Goal: Task Accomplishment & Management: Manage account settings

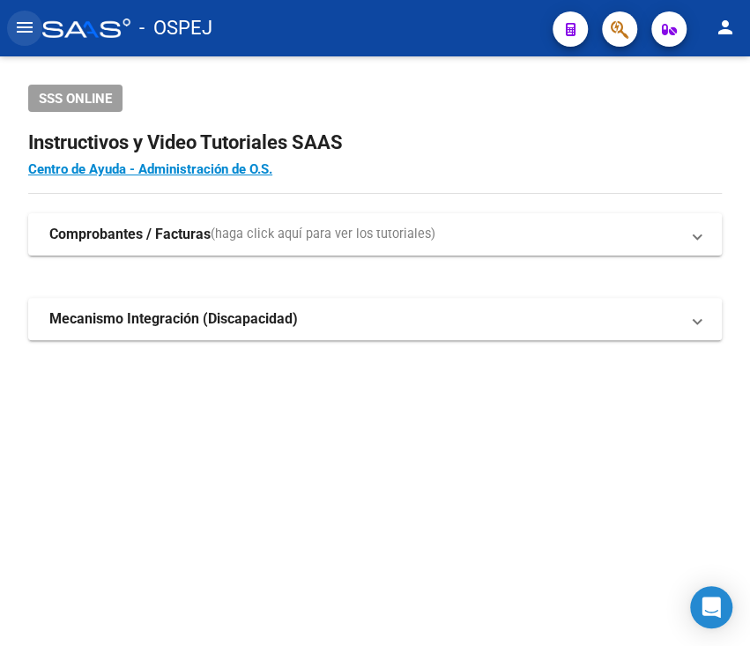
click at [16, 36] on mat-icon "menu" at bounding box center [24, 27] width 21 height 21
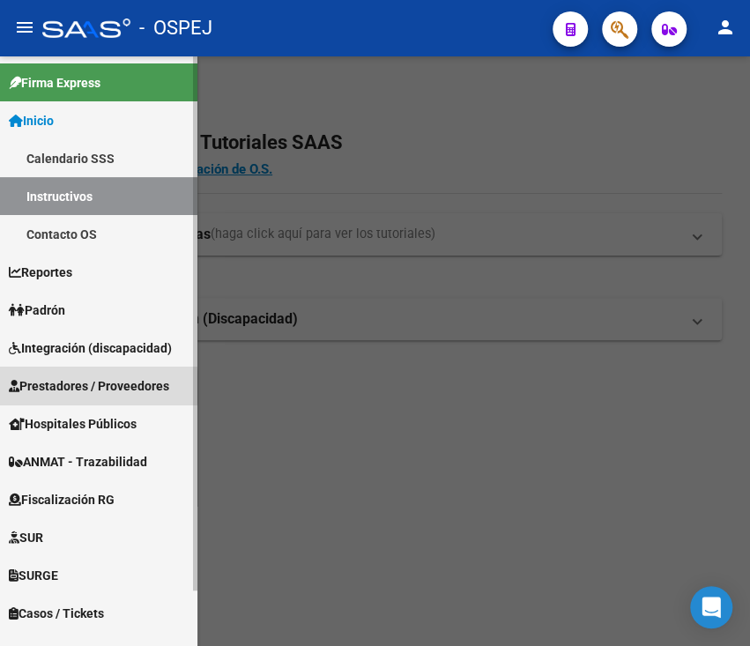
click at [70, 388] on span "Prestadores / Proveedores" at bounding box center [89, 385] width 160 height 19
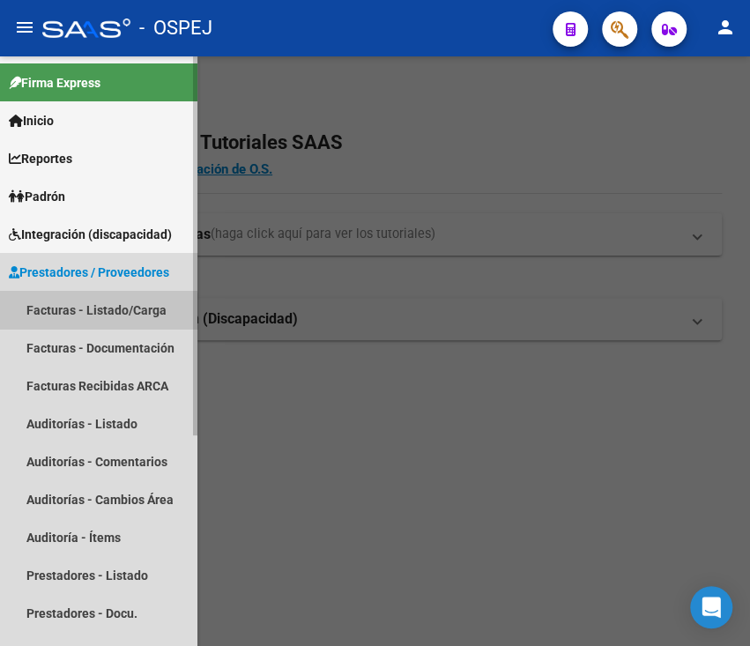
click at [91, 318] on link "Facturas - Listado/Carga" at bounding box center [98, 310] width 197 height 38
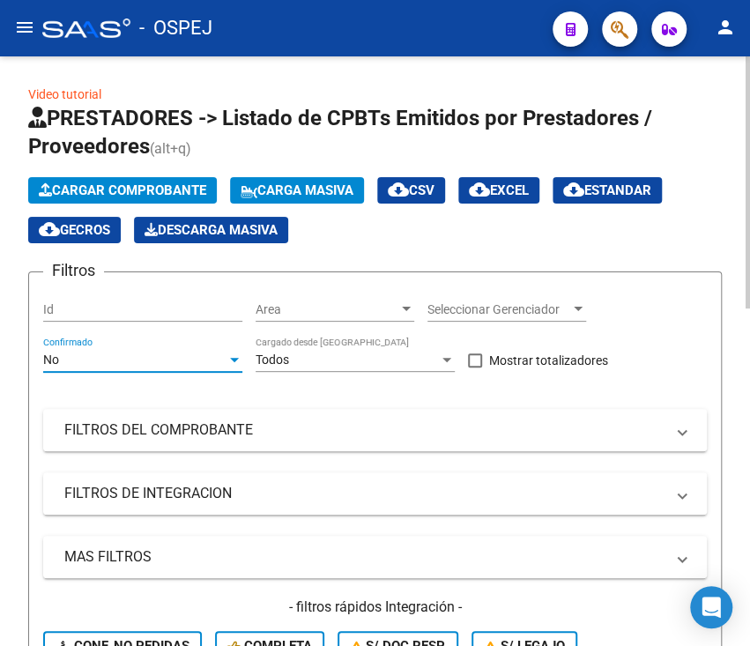
click at [122, 354] on div "No" at bounding box center [134, 359] width 183 height 15
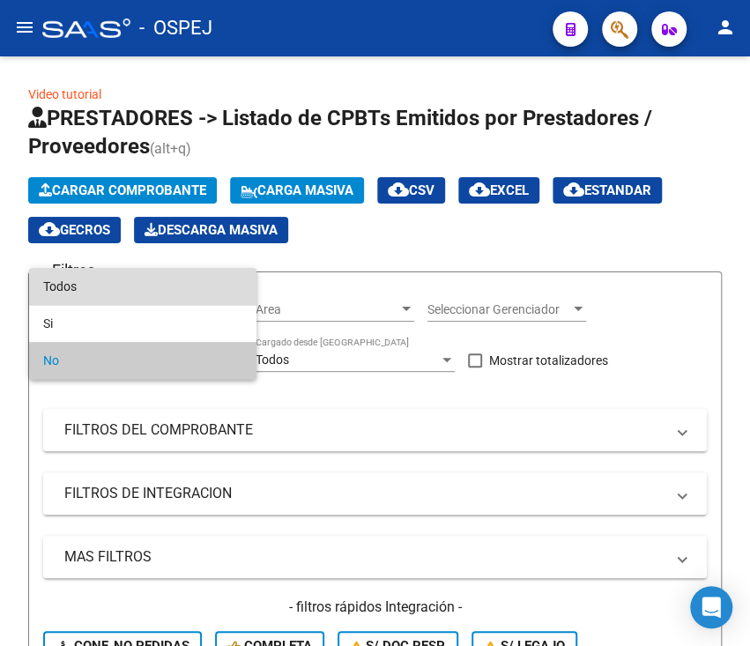
click at [120, 289] on span "Todos" at bounding box center [142, 286] width 199 height 37
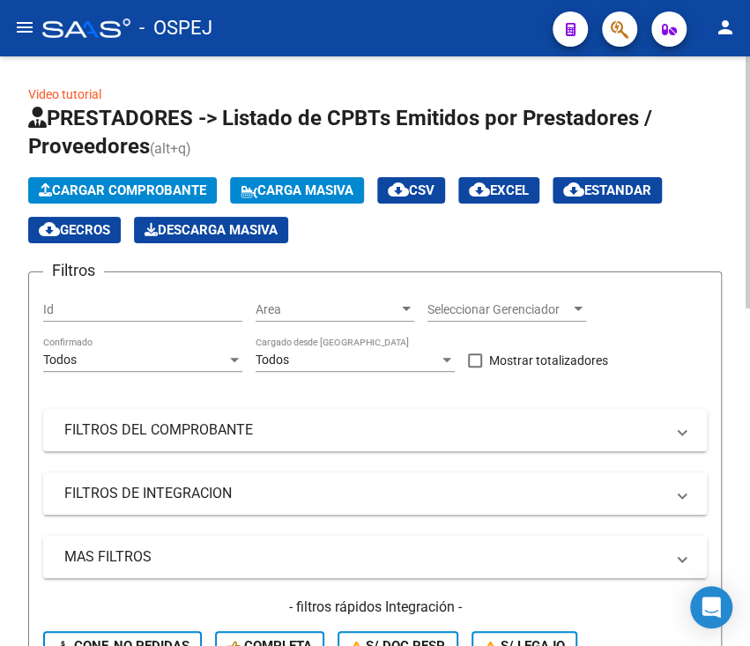
click at [165, 436] on mat-panel-title "FILTROS DEL COMPROBANTE" at bounding box center [364, 429] width 600 height 19
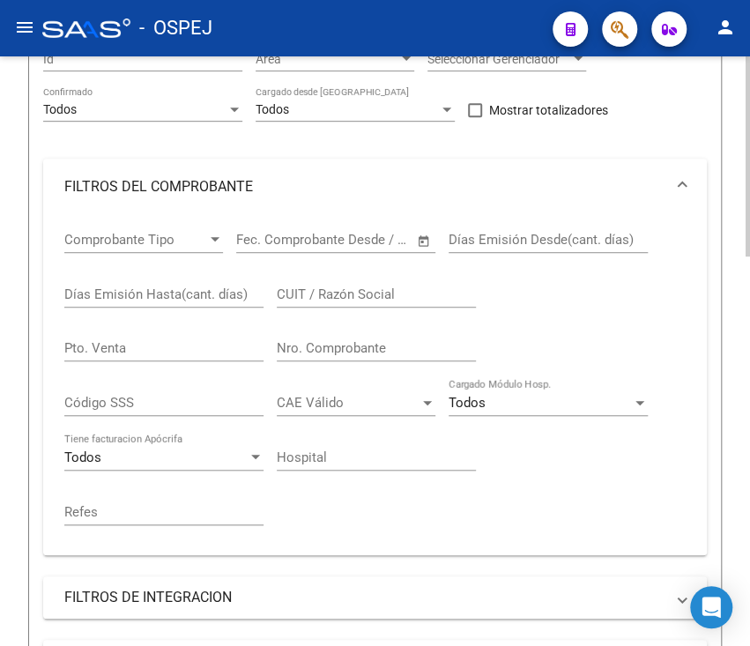
scroll to position [329, 0]
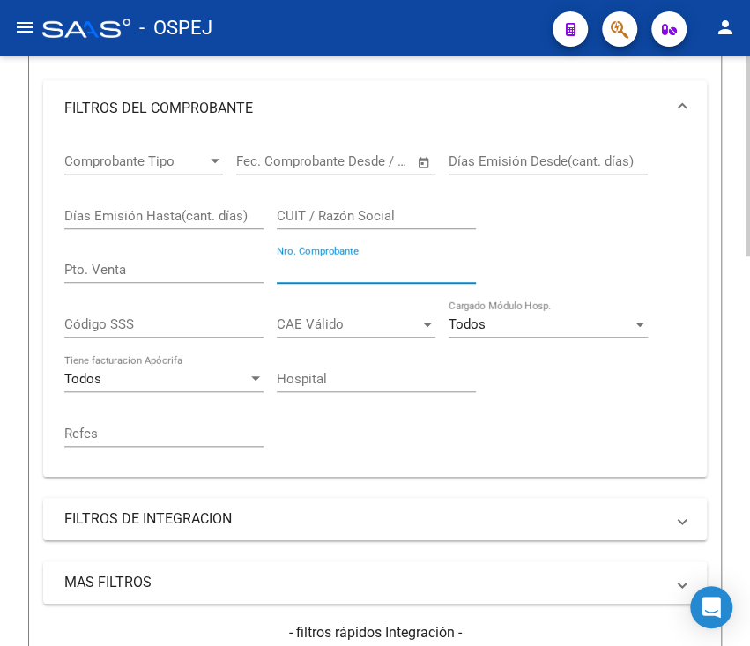
click at [318, 268] on input "Nro. Comprobante" at bounding box center [376, 270] width 199 height 16
type input "521"
click at [19, 297] on div "Video tutorial PRESTADORES -> Listado de CPBTs Emitidos por Prestadores / Prove…" at bounding box center [375, 453] width 750 height 1451
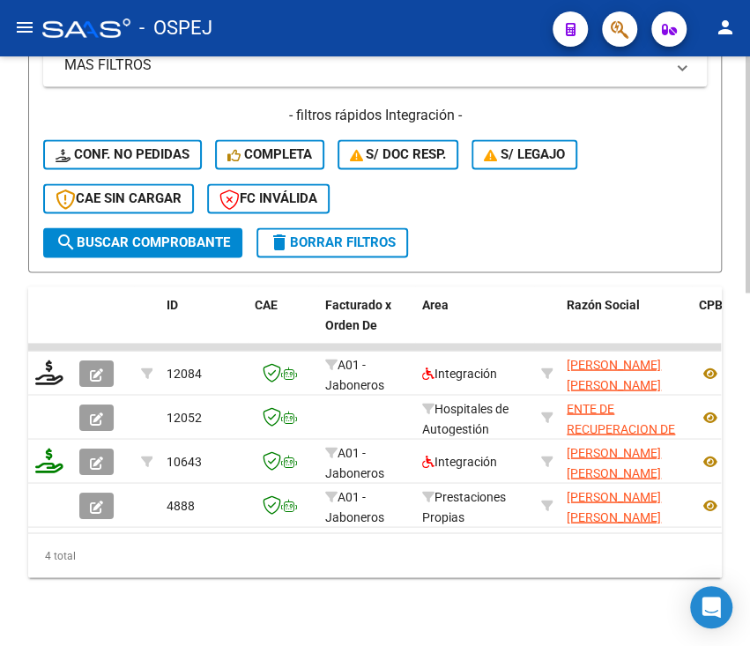
scroll to position [881, 0]
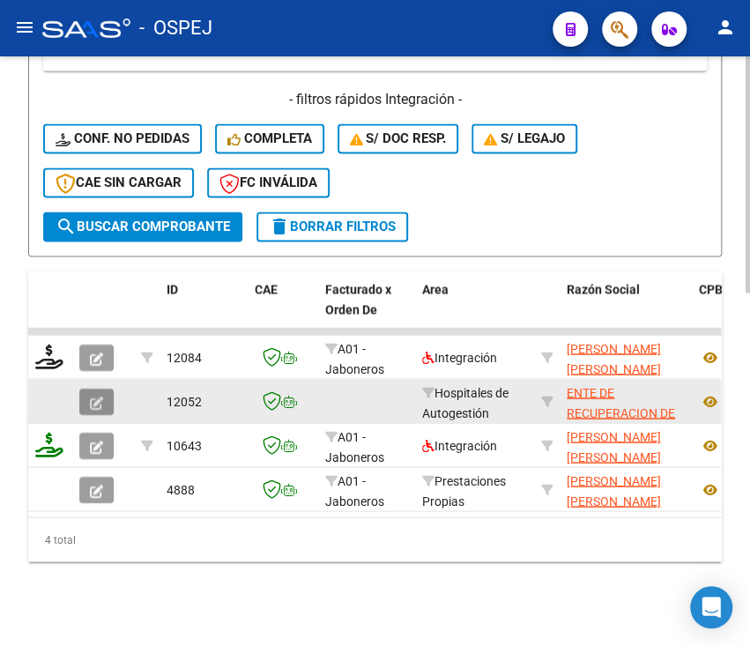
click at [80, 388] on button "button" at bounding box center [96, 401] width 34 height 26
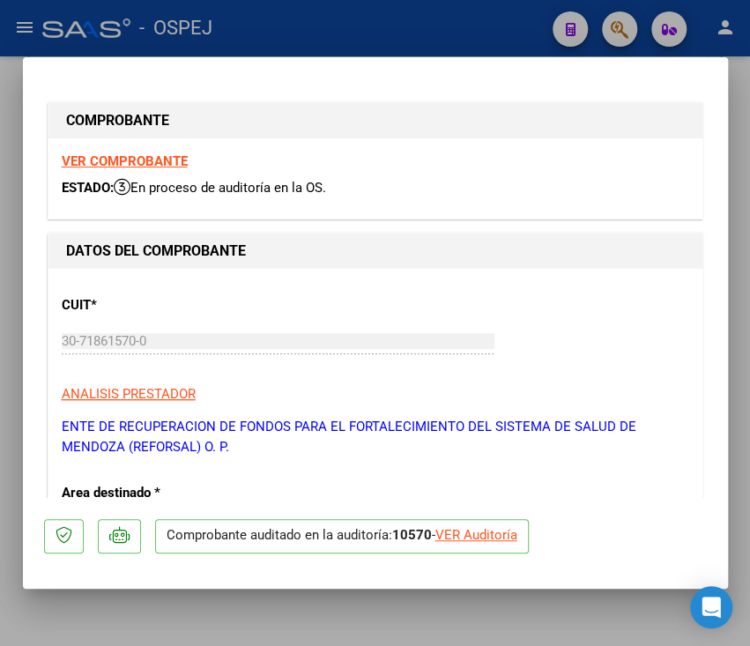
click at [464, 535] on div "VER Auditoría" at bounding box center [476, 535] width 82 height 20
type input "$ 0,00"
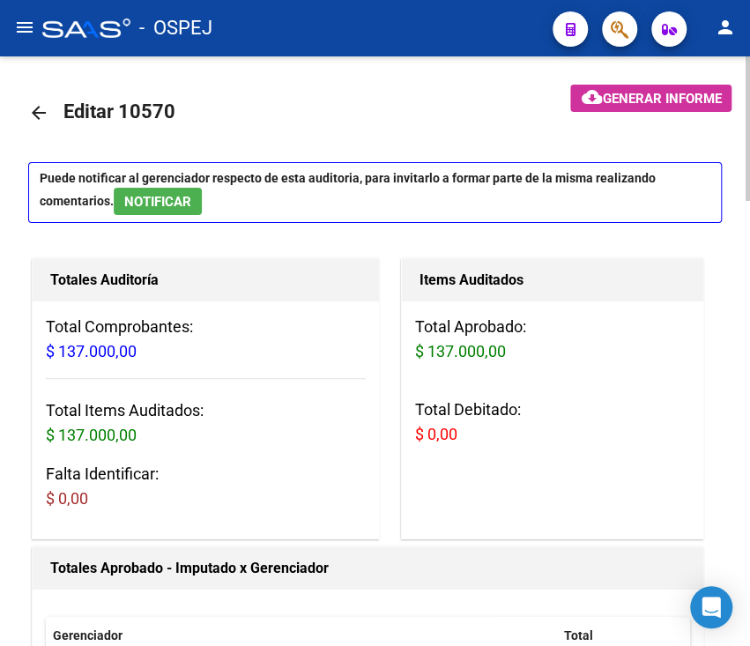
click at [546, 129] on mat-toolbar-row at bounding box center [626, 113] width 226 height 56
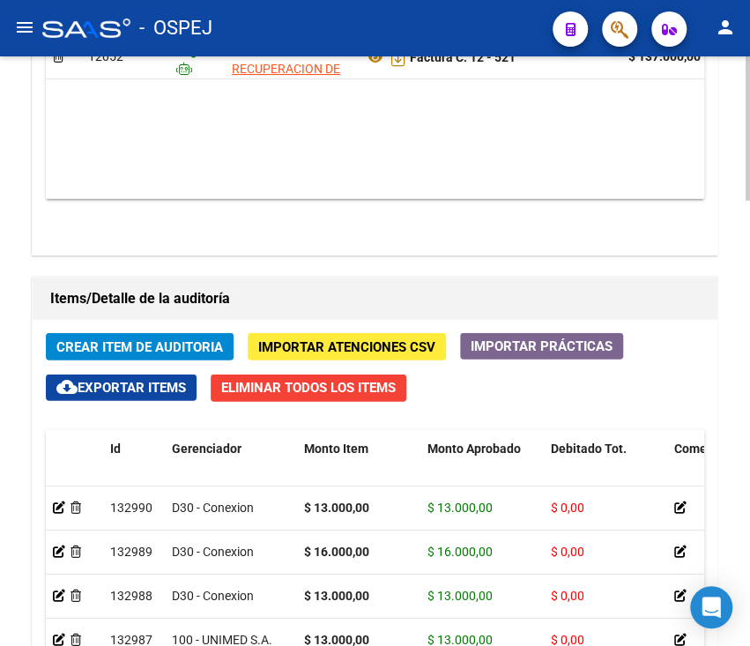
scroll to position [1410, 0]
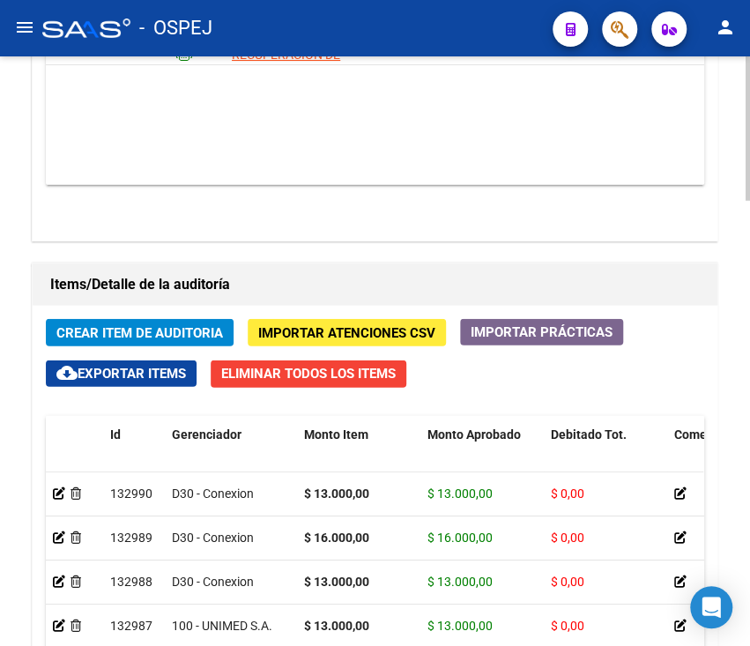
click at [591, 194] on div "Agregar Comprobante cloud_download Exportar Comprobantes ID CAE Razon Social CP…" at bounding box center [375, 46] width 685 height 389
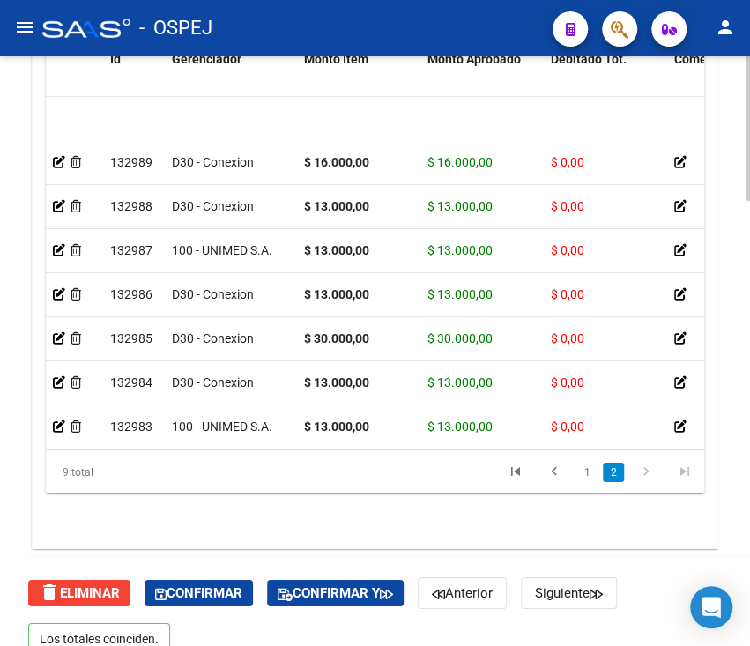
scroll to position [69, 0]
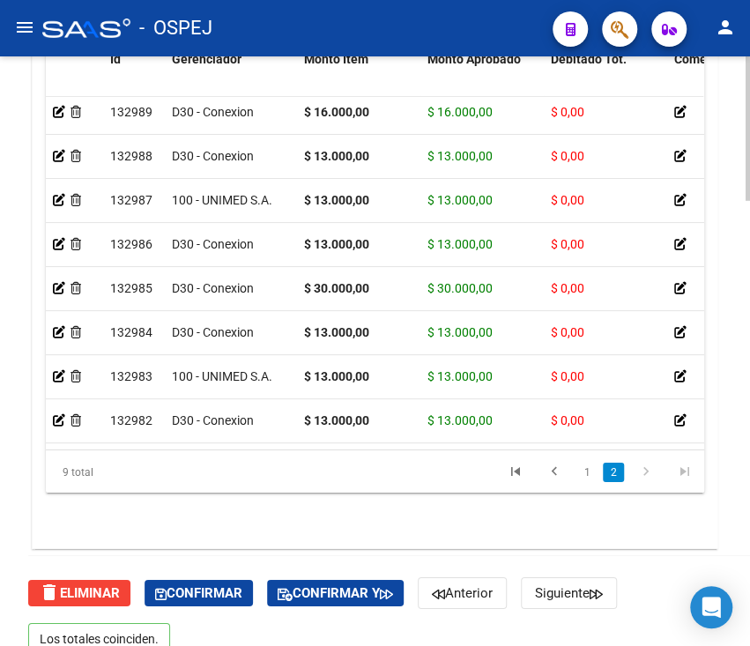
drag, startPoint x: 190, startPoint y: 449, endPoint x: 183, endPoint y: 443, distance: 9.4
click at [183, 443] on div "Id Gerenciador Monto Item Monto Aprobado Debitado Tot. Comentario OS Comentario…" at bounding box center [375, 267] width 658 height 453
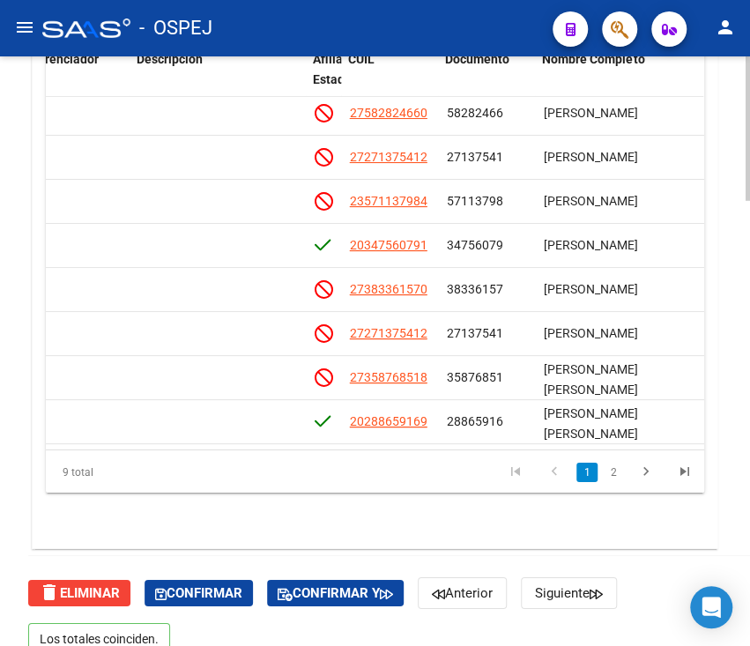
scroll to position [0, 1065]
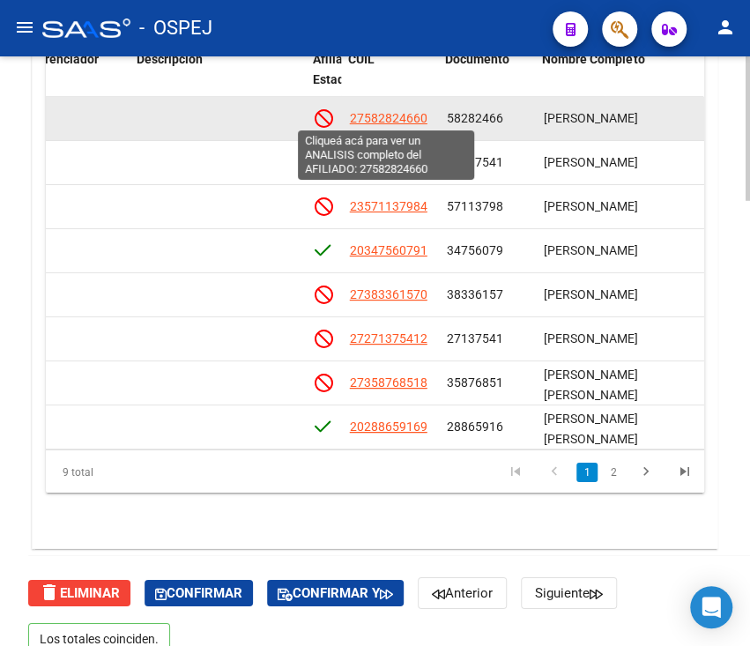
click at [411, 121] on span "27582824660" at bounding box center [388, 118] width 78 height 14
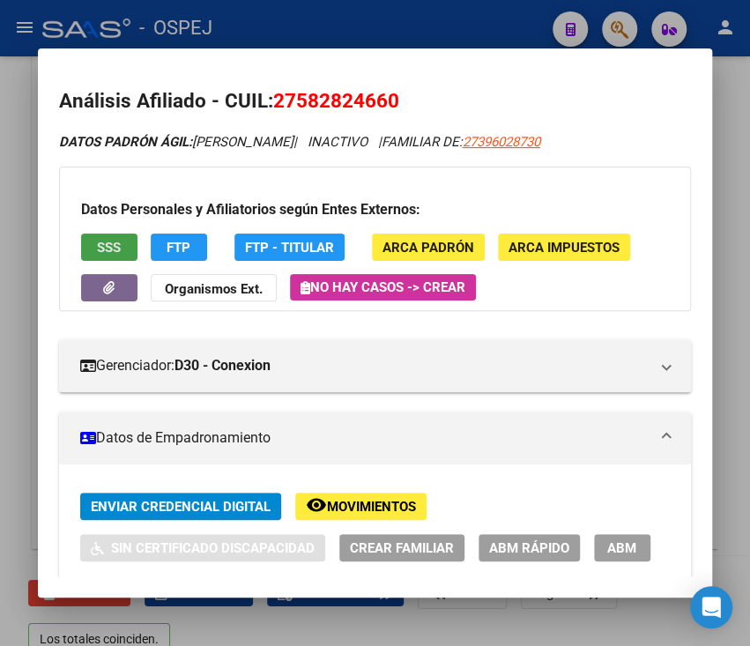
click at [93, 243] on button "SSS" at bounding box center [109, 247] width 56 height 27
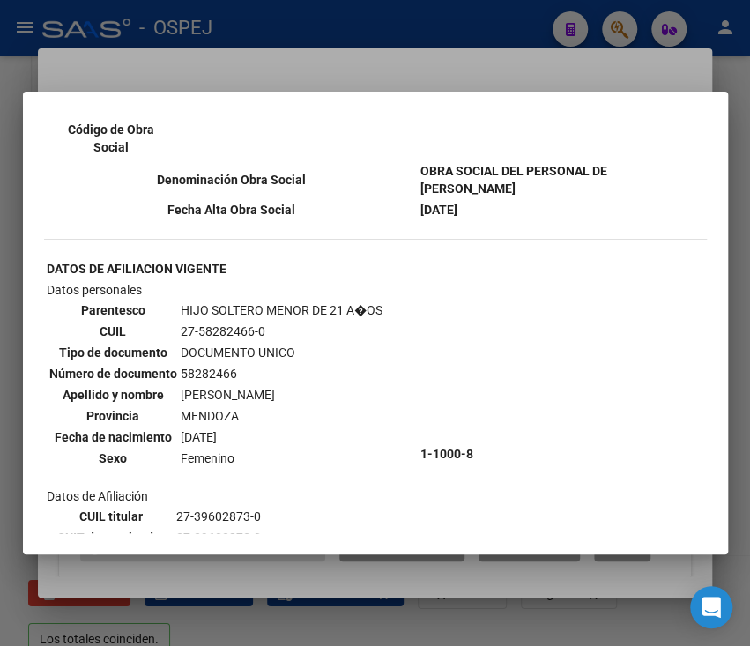
scroll to position [959, 0]
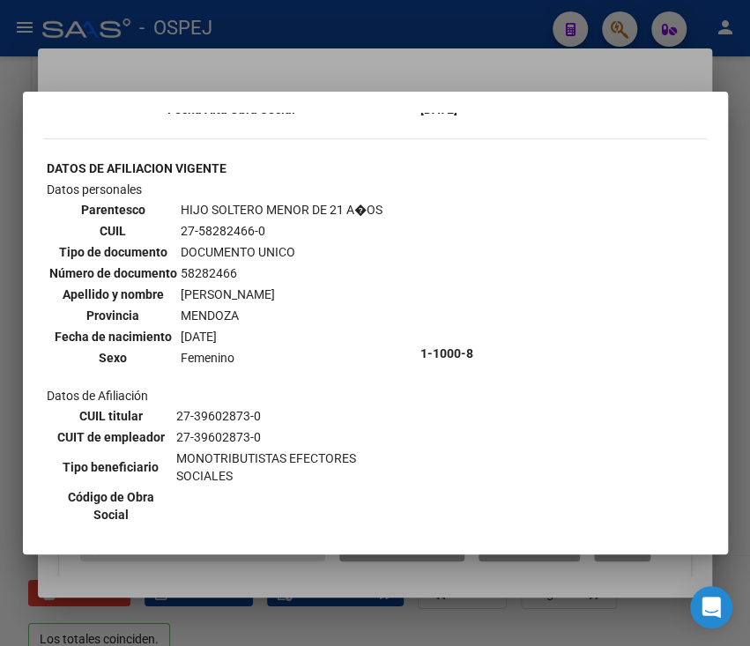
click at [457, 26] on div at bounding box center [375, 323] width 750 height 646
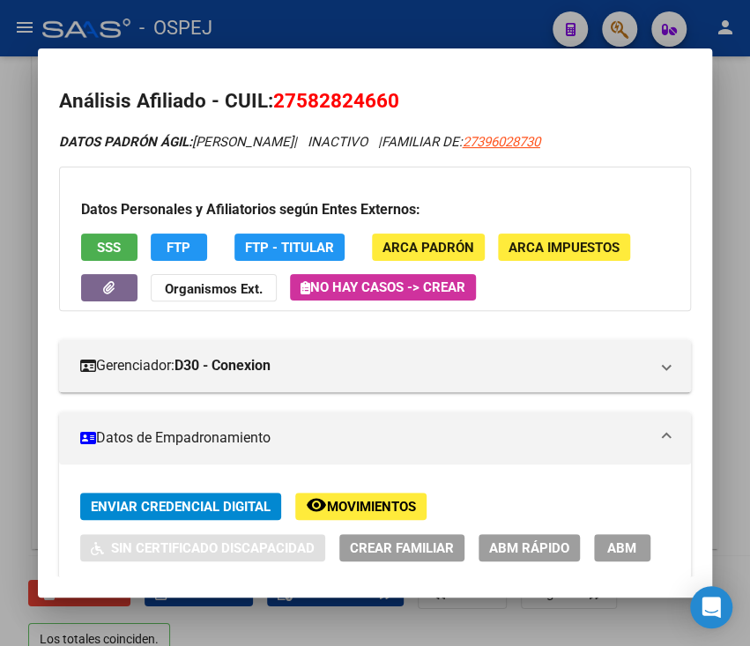
click at [457, 26] on div at bounding box center [375, 323] width 750 height 646
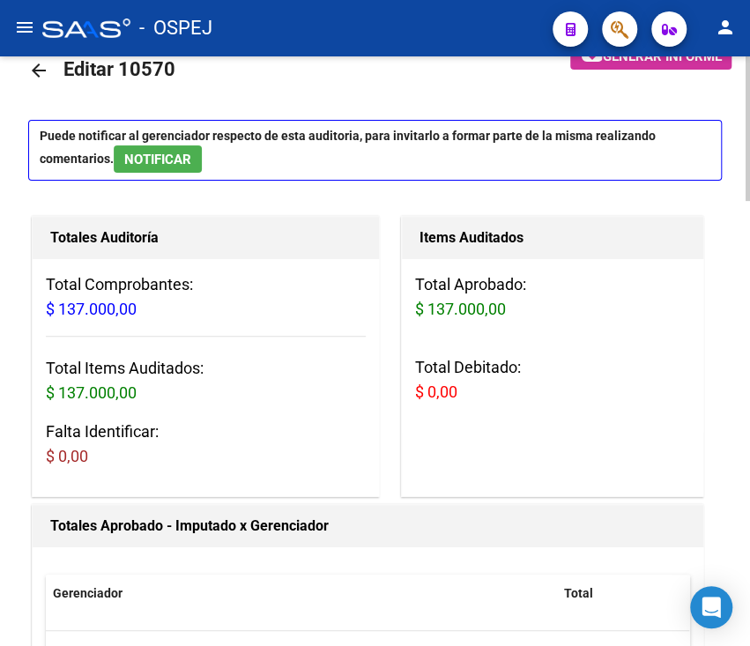
scroll to position [0, 0]
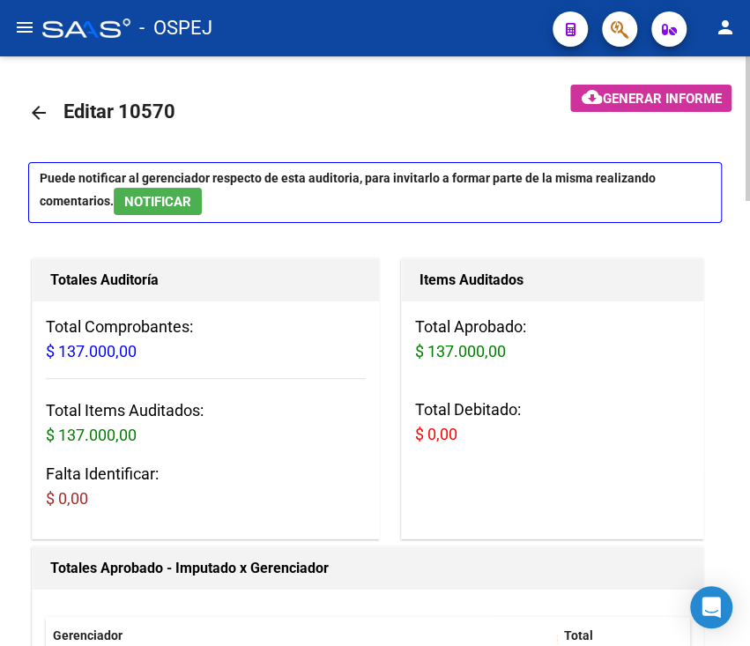
click at [48, 116] on mat-icon "arrow_back" at bounding box center [38, 112] width 21 height 21
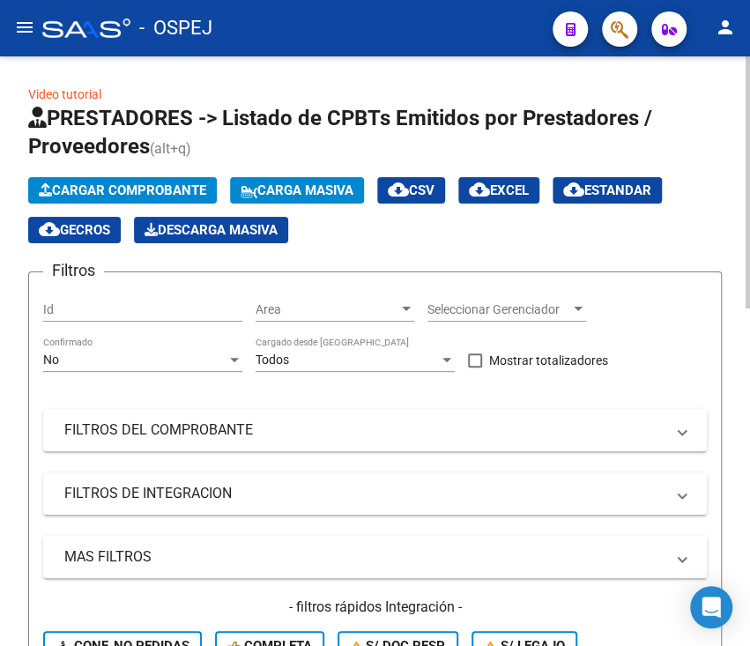
drag, startPoint x: 158, startPoint y: 373, endPoint x: 157, endPoint y: 364, distance: 8.9
click at [157, 364] on div "No Confirmado" at bounding box center [142, 362] width 199 height 50
click at [157, 364] on div "No" at bounding box center [134, 359] width 183 height 15
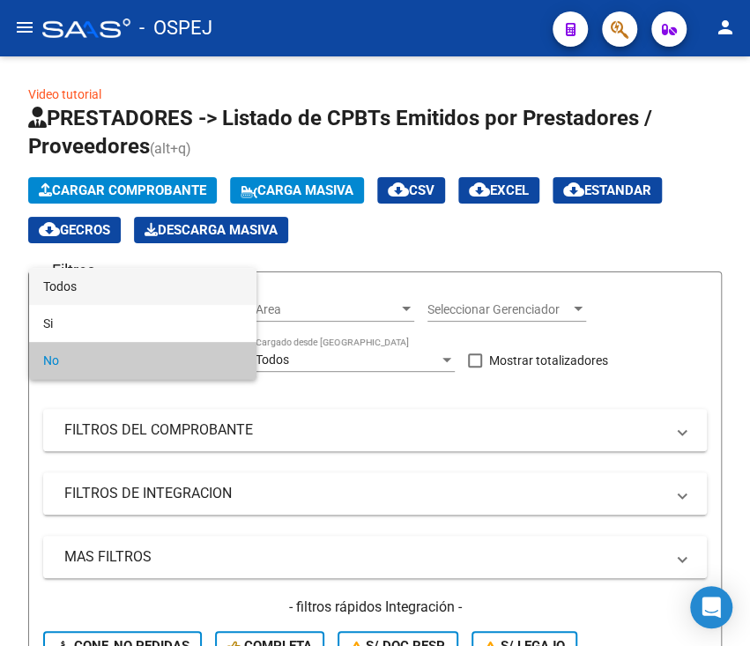
click at [153, 269] on span "Todos" at bounding box center [142, 286] width 199 height 37
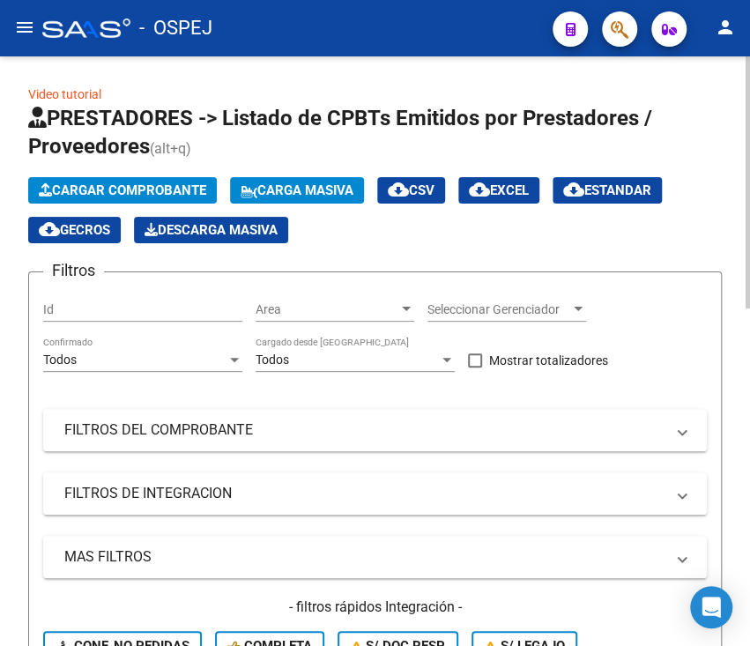
click at [154, 451] on div "Filtros Id Area Area Seleccionar Gerenciador Seleccionar Gerenciador Todos Conf…" at bounding box center [375, 502] width 664 height 433
click at [154, 434] on mat-panel-title "FILTROS DEL COMPROBANTE" at bounding box center [364, 429] width 600 height 19
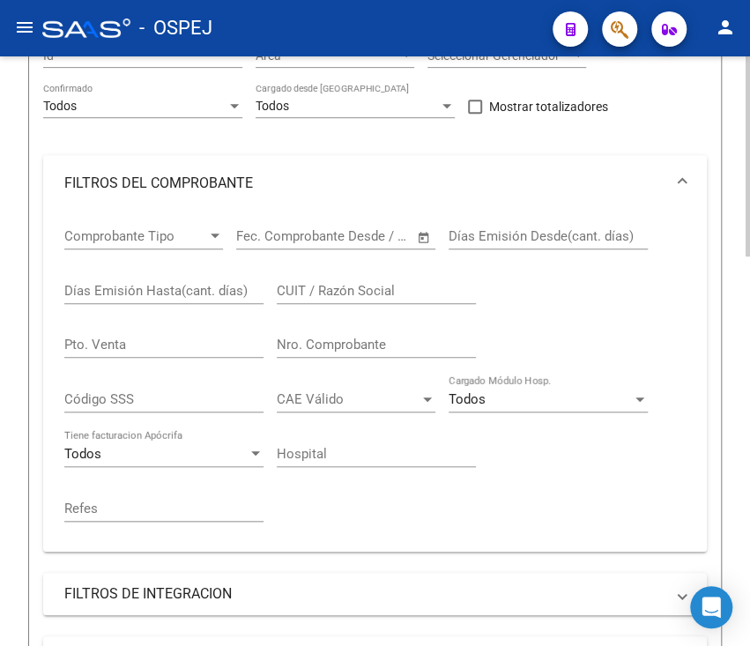
scroll to position [375, 0]
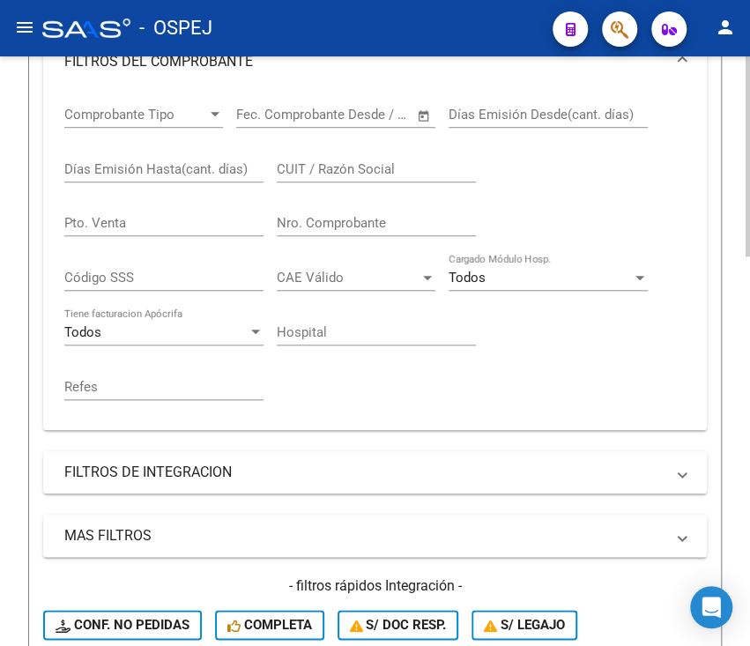
drag, startPoint x: 329, startPoint y: 214, endPoint x: 331, endPoint y: 234, distance: 19.6
click at [331, 234] on div "Nro. Comprobante" at bounding box center [376, 217] width 199 height 38
type input "3674"
click at [26, 227] on div "Video tutorial PRESTADORES -> Listado de CPBTs Emitidos por Prestadores / Prove…" at bounding box center [375, 340] width 750 height 1319
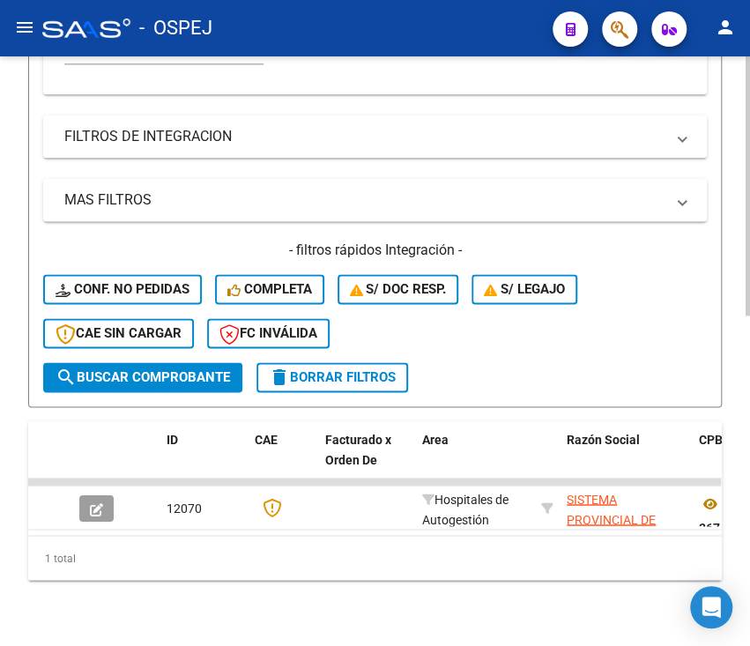
scroll to position [749, 0]
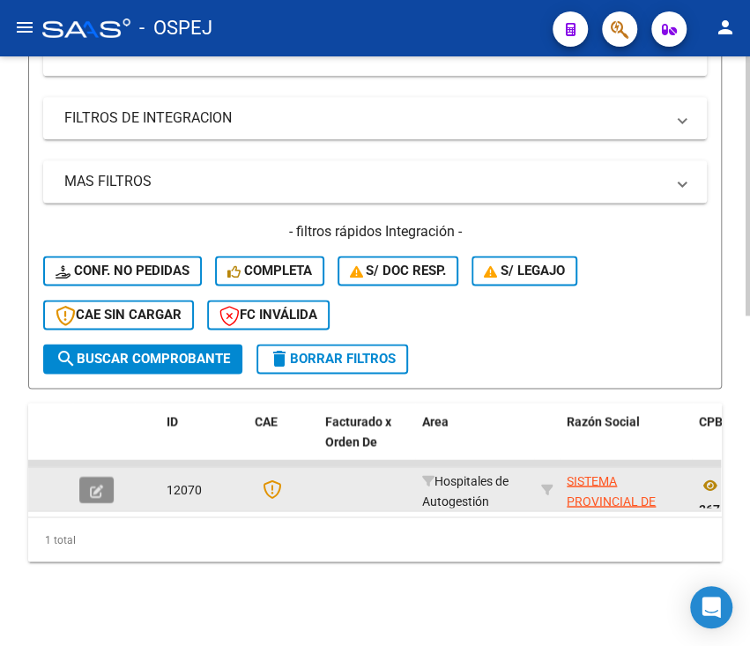
click at [95, 484] on icon "button" at bounding box center [96, 490] width 13 height 13
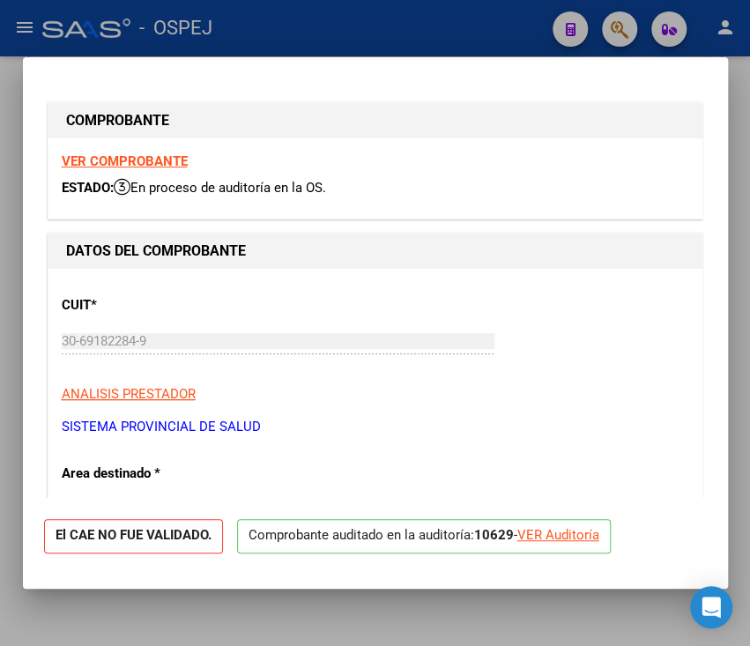
click at [575, 532] on div "VER Auditoría" at bounding box center [558, 535] width 82 height 20
type input "$ 0,00"
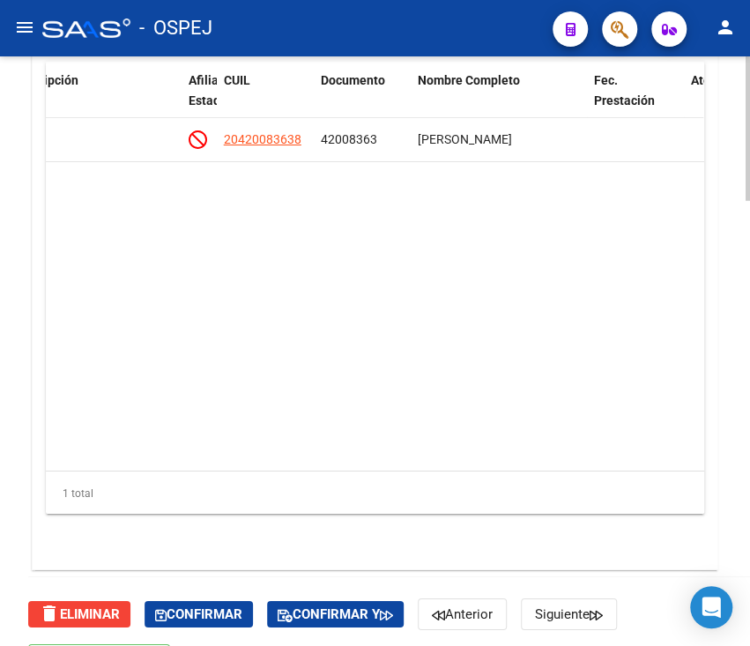
scroll to position [1717, 0]
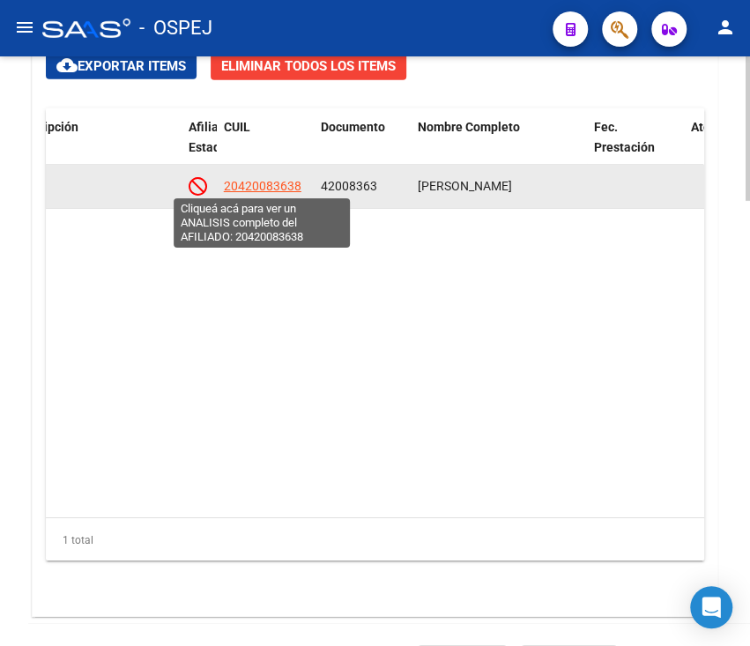
click at [262, 187] on span "20420083638" at bounding box center [263, 186] width 78 height 14
type textarea "20420083638"
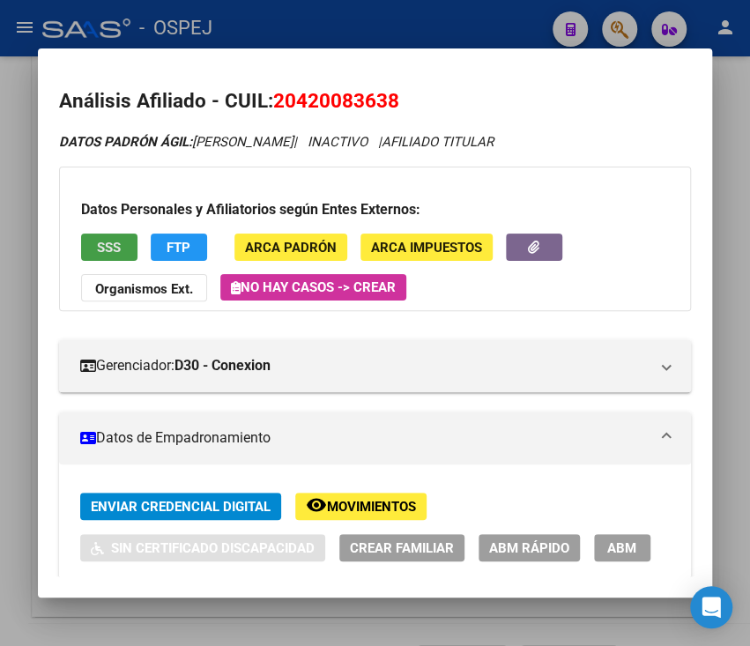
click at [122, 248] on button "SSS" at bounding box center [109, 247] width 56 height 27
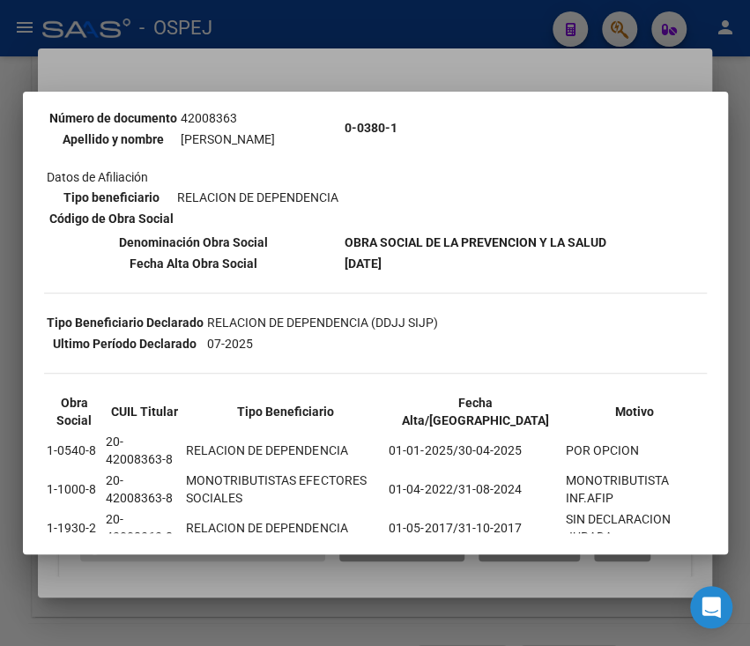
scroll to position [256, 0]
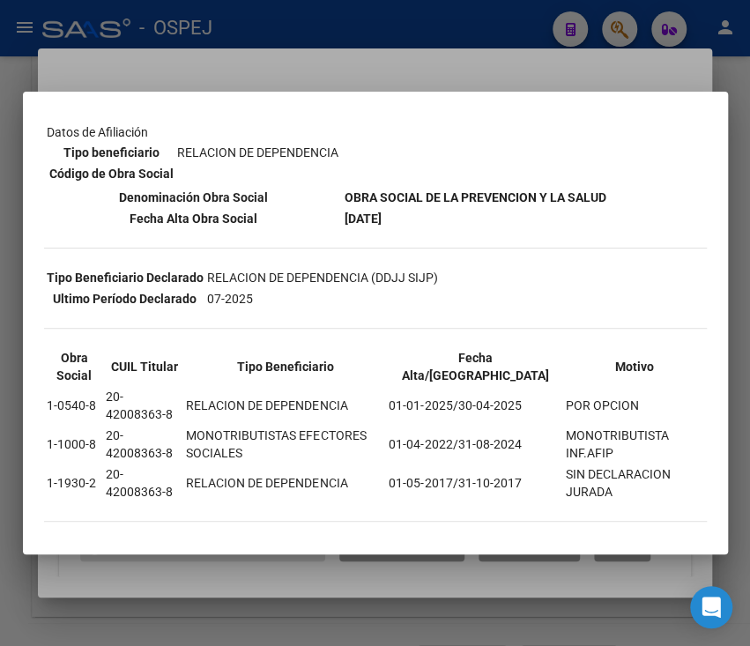
click at [422, 29] on div at bounding box center [375, 323] width 750 height 646
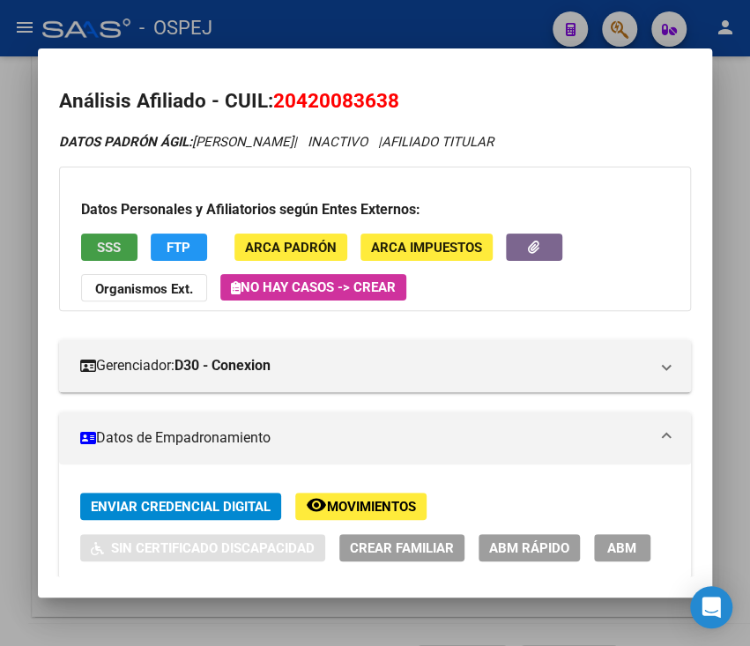
click at [105, 248] on span "SSS" at bounding box center [109, 248] width 24 height 16
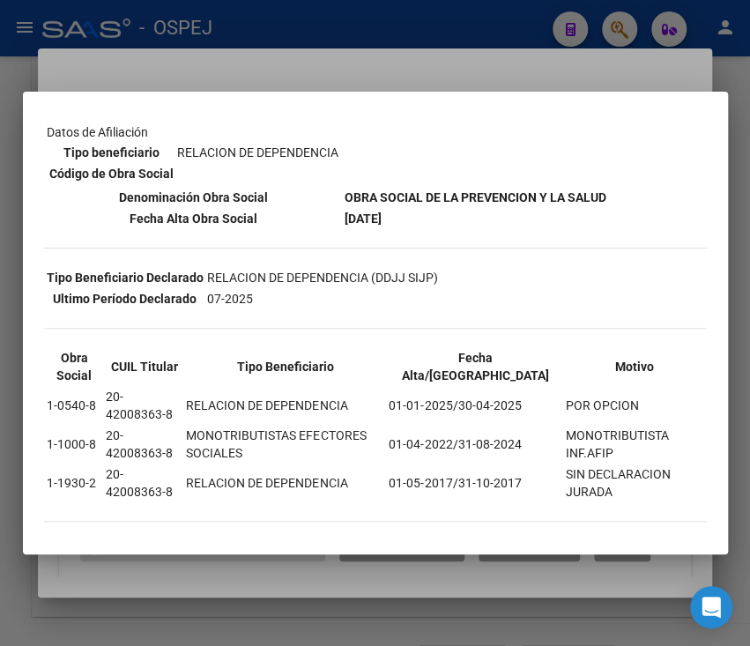
click at [397, 35] on div at bounding box center [375, 323] width 750 height 646
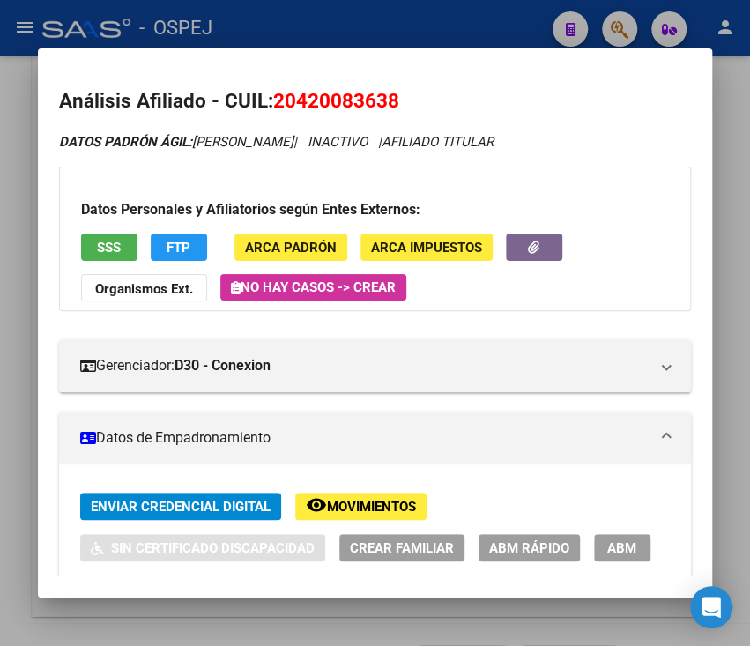
click at [438, 25] on div at bounding box center [375, 323] width 750 height 646
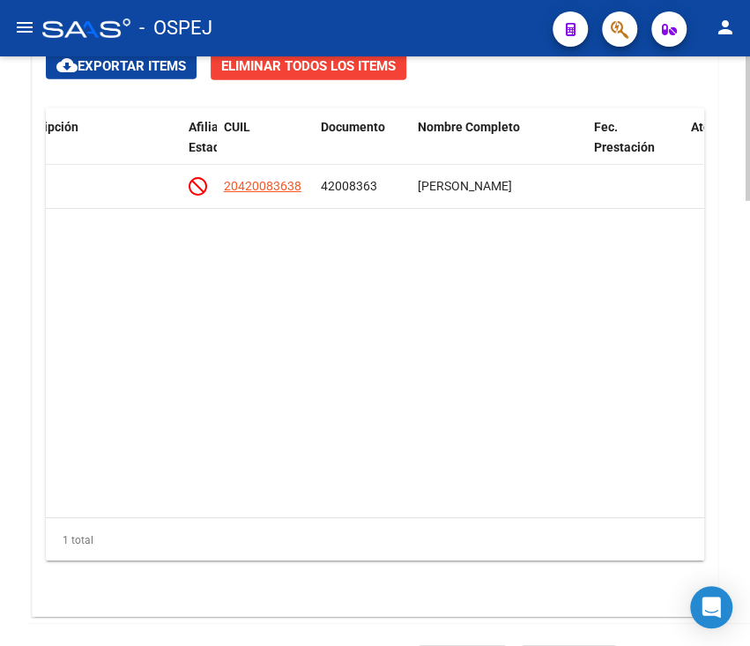
click at [33, 254] on div "Crear Item de Auditoria Importar Atenciones CSV Importar Prácticas cloud_downlo…" at bounding box center [375, 307] width 685 height 618
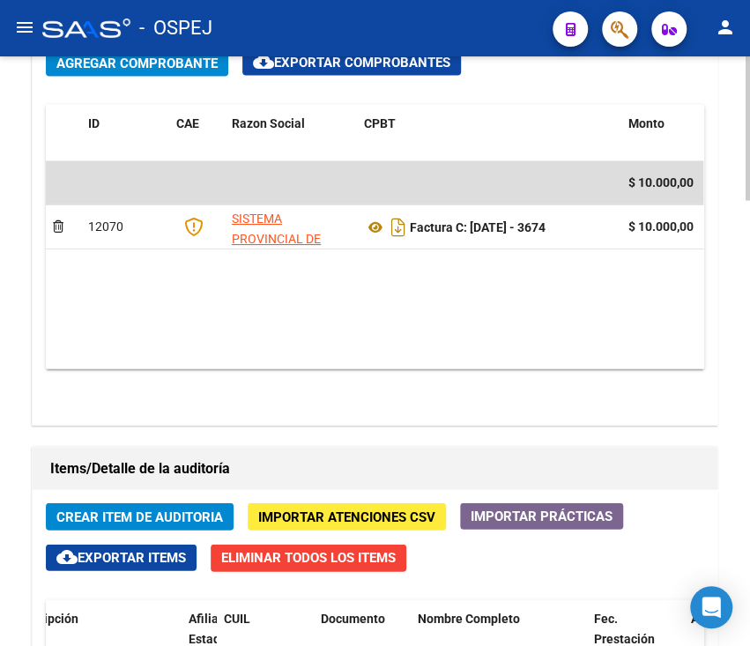
scroll to position [1200, 0]
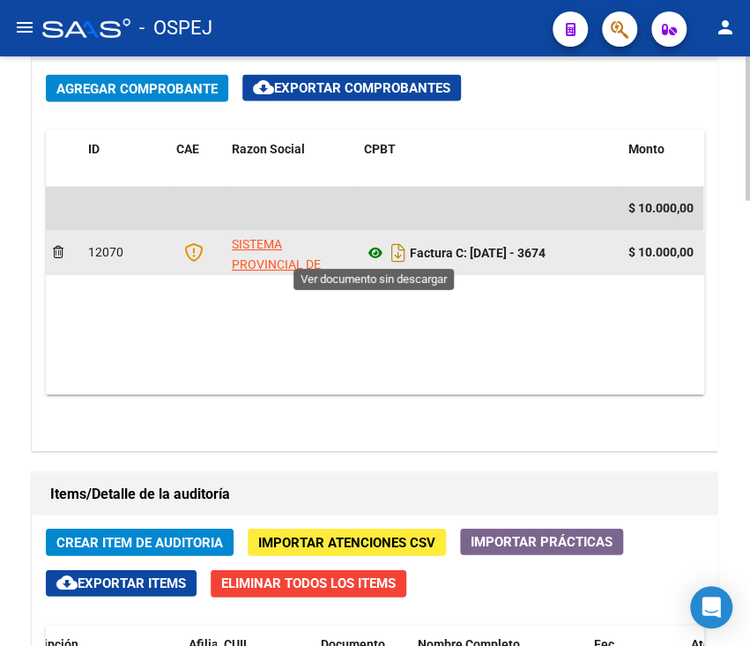
click at [371, 252] on icon at bounding box center [375, 252] width 23 height 21
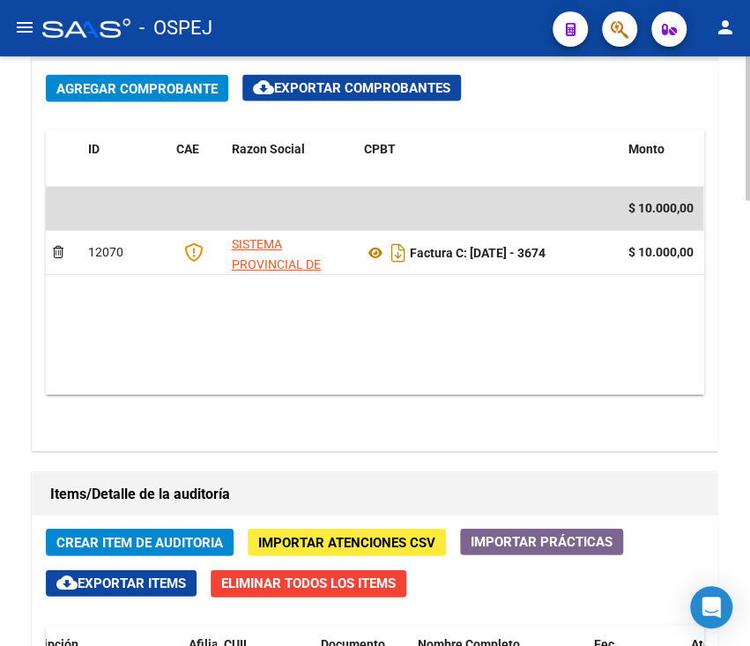
click at [416, 414] on div "Agregar Comprobante cloud_download Exportar Comprobantes ID CAE Razon Social CP…" at bounding box center [375, 256] width 685 height 389
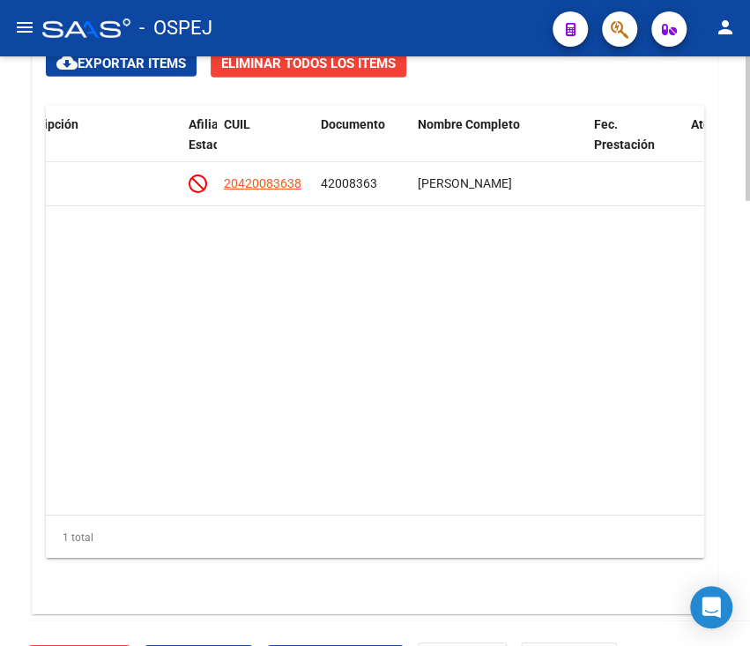
scroll to position [1812, 0]
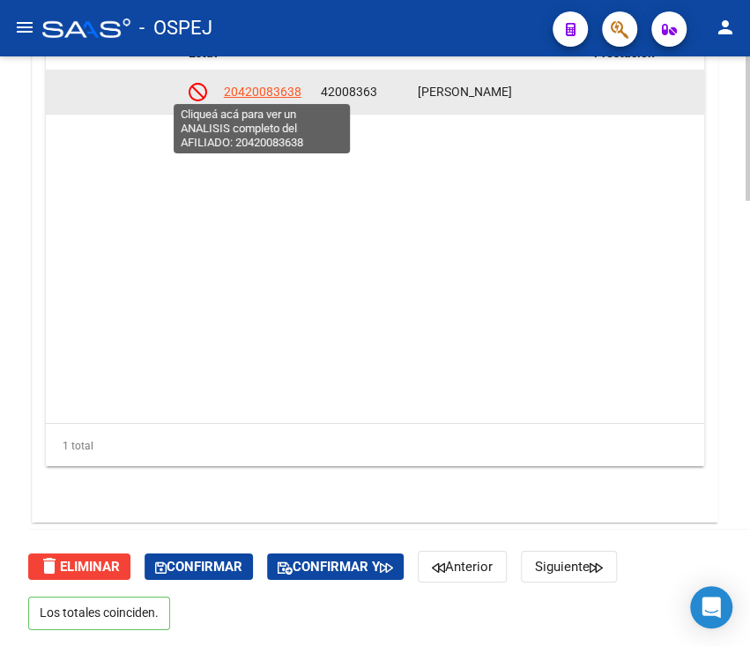
click at [238, 88] on span "20420083638" at bounding box center [263, 92] width 78 height 14
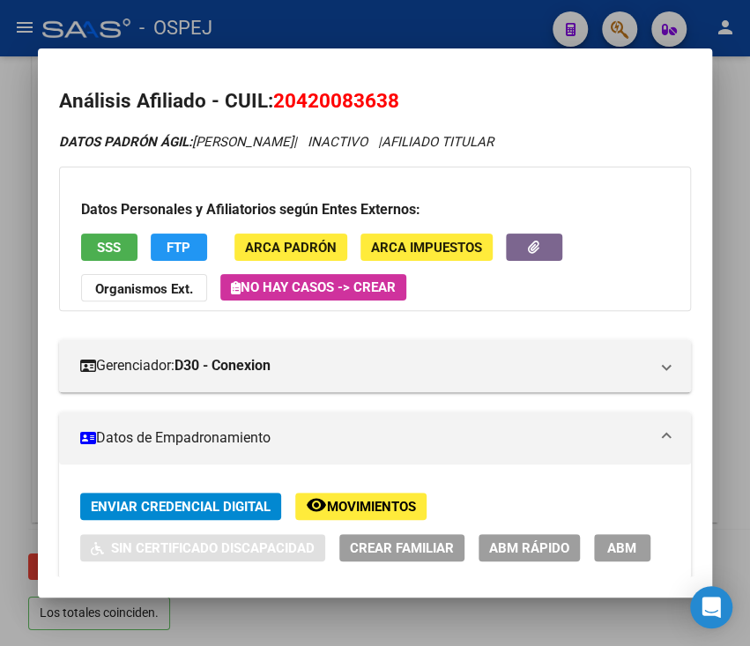
click at [117, 244] on span "SSS" at bounding box center [109, 248] width 24 height 16
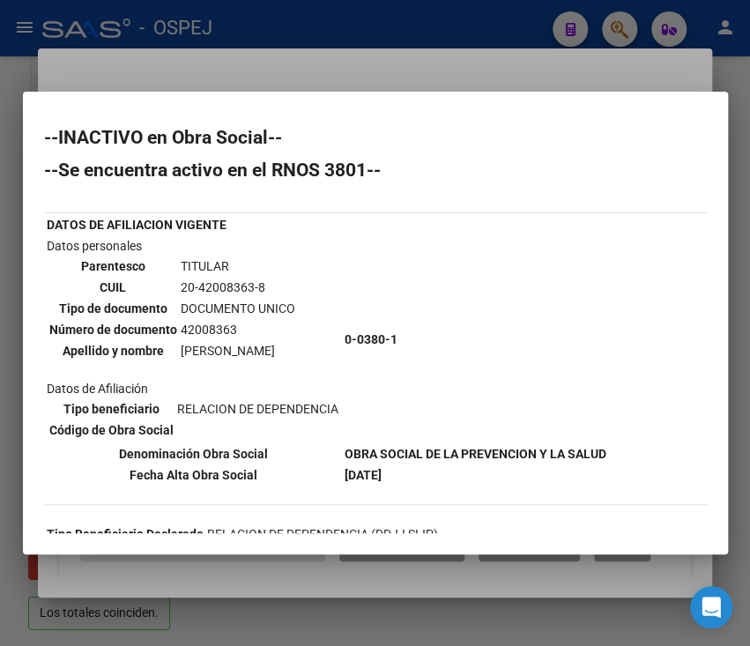
drag, startPoint x: 49, startPoint y: 136, endPoint x: 141, endPoint y: 211, distance: 118.4
click at [141, 211] on div "--INACTIVO en Obra Social-- --Se encuentra activo en el RNOS 3801-- DATOS DE AF…" at bounding box center [375, 462] width 663 height 667
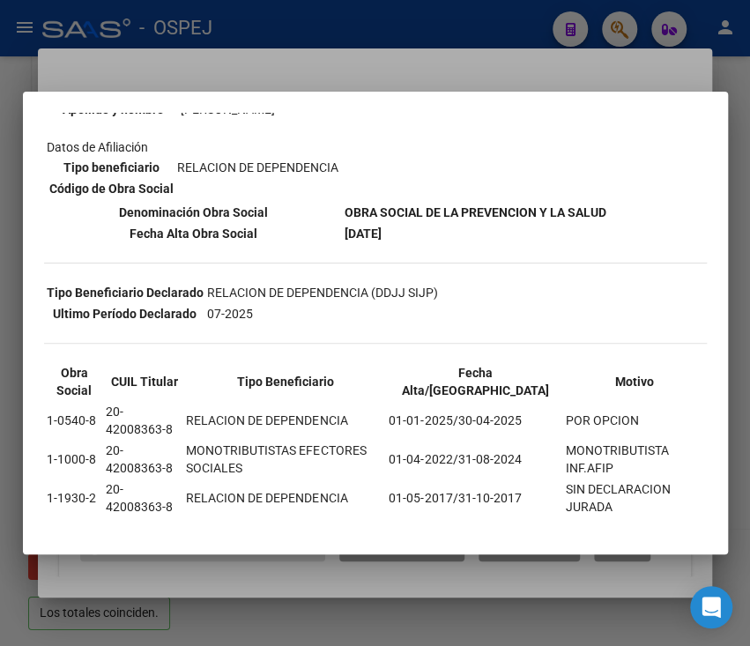
scroll to position [257, 0]
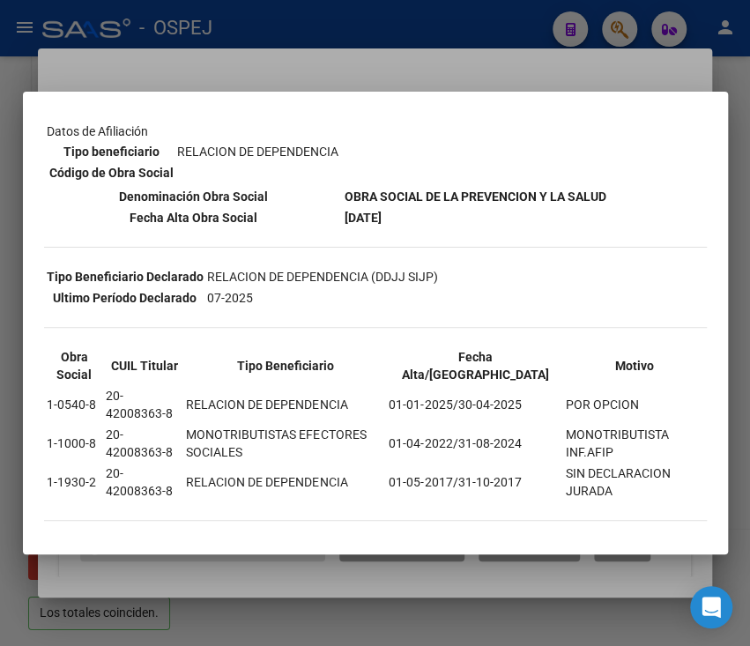
drag, startPoint x: 41, startPoint y: 134, endPoint x: 612, endPoint y: 476, distance: 666.3
click at [612, 476] on mat-dialog-content "--INACTIVO en Obra Social-- --Se encuentra activo en el RNOS 3801-- DATOS DE AF…" at bounding box center [375, 322] width 705 height 419
click at [612, 476] on td "SIN DECLARACION JURADA" at bounding box center [634, 482] width 140 height 37
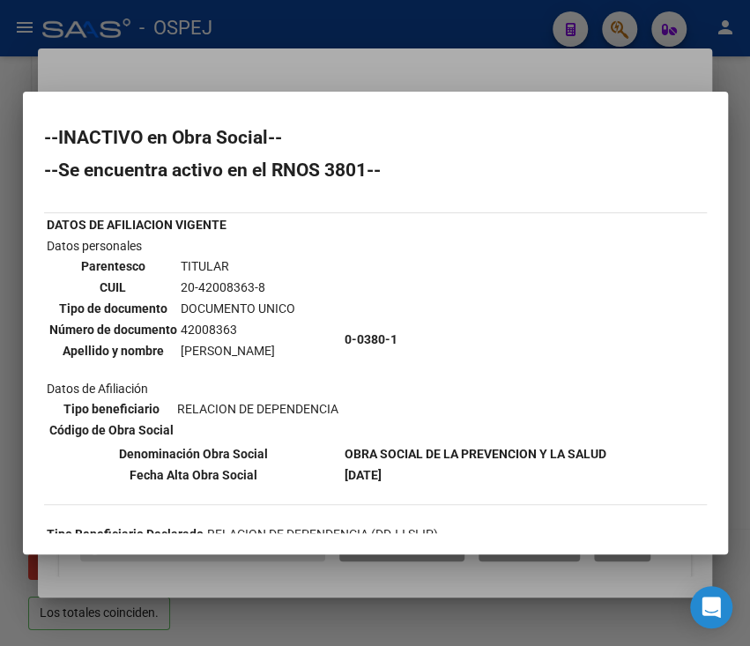
drag, startPoint x: 593, startPoint y: 496, endPoint x: 35, endPoint y: 110, distance: 678.3
click at [35, 110] on mat-dialog-container "--INACTIVO en Obra Social-- --Se encuentra activo en el RNOS 3801-- DATOS DE AF…" at bounding box center [375, 323] width 705 height 462
copy div "--LOREMIPS do Sita Consec-- --Ad elitseddo eiusmo te in UTLA 5625-- ETDOL MA AL…"
click at [361, 29] on div at bounding box center [375, 323] width 750 height 646
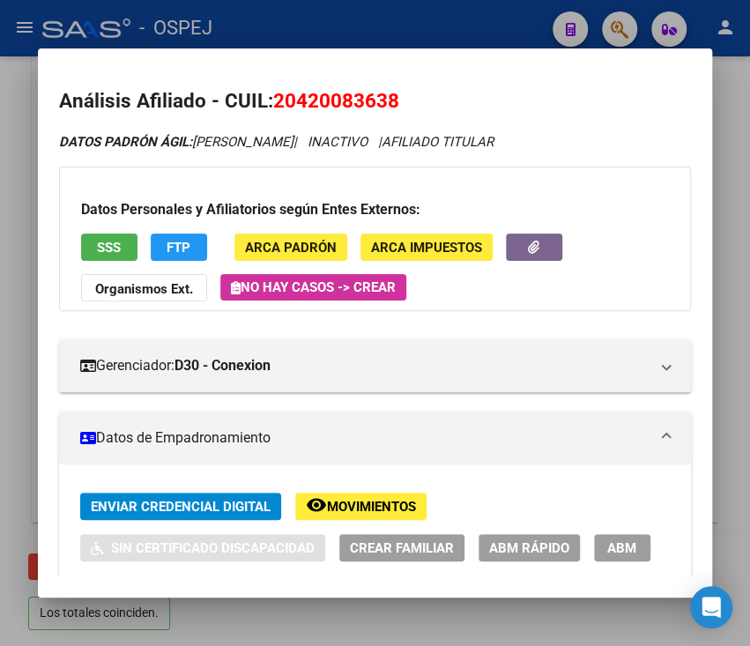
click at [361, 29] on div at bounding box center [375, 323] width 750 height 646
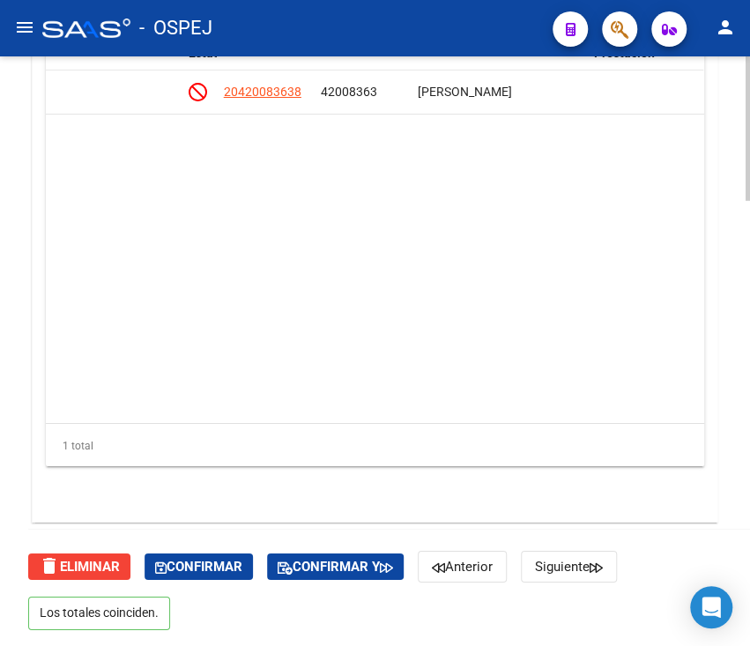
click at [602, 253] on datatable-body "134031 D30 - Conexion $ 10.000,00 $ 10.000,00 $ 0,00 20420083638 42008363 [PERS…" at bounding box center [374, 246] width 657 height 352
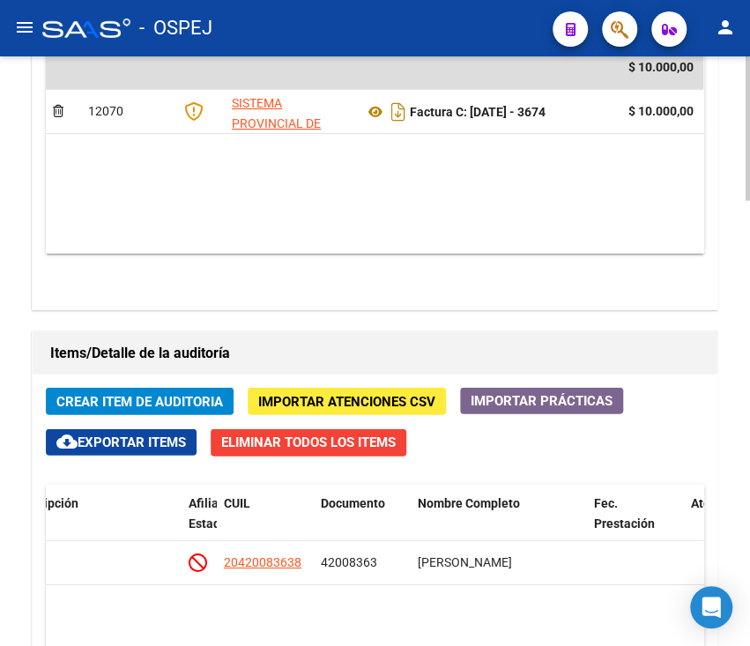
scroll to position [1294, 0]
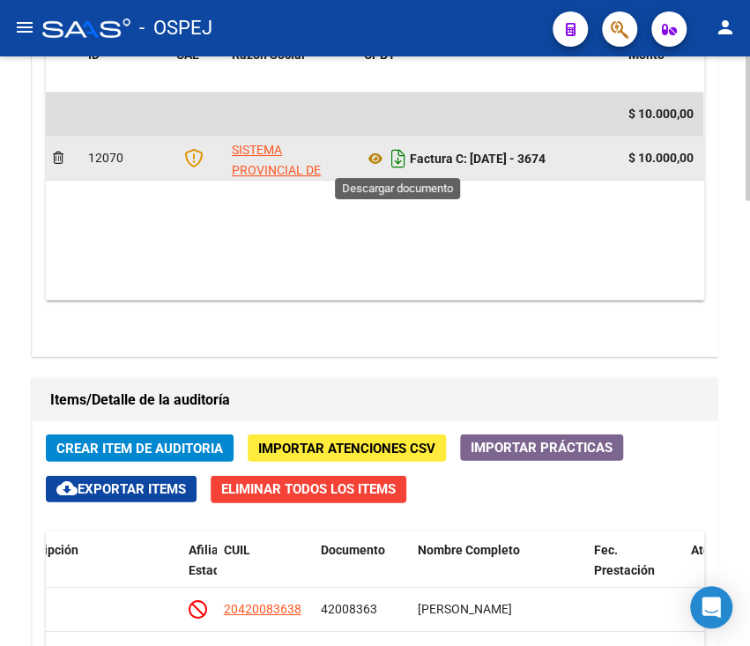
click at [400, 159] on icon "Descargar documento" at bounding box center [398, 159] width 23 height 28
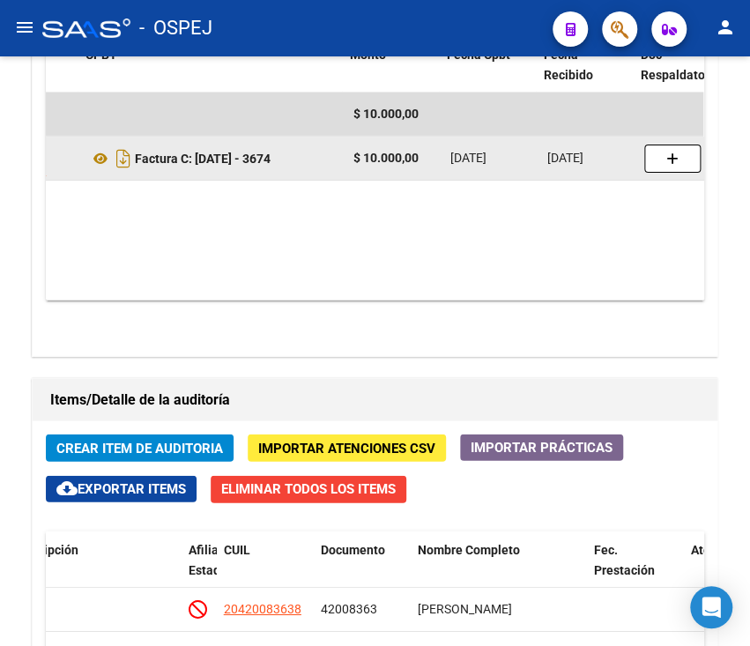
scroll to position [0, 421]
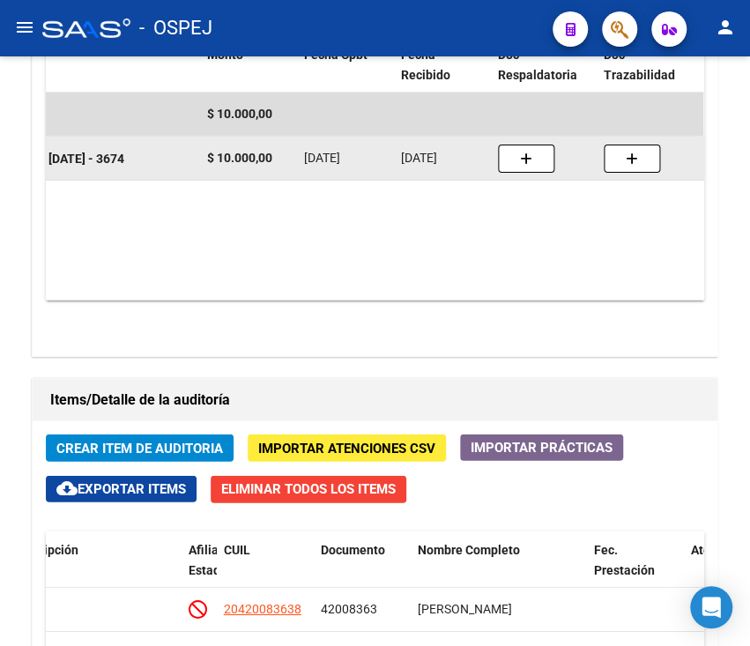
click at [626, 241] on datatable-body "$ 10.000,00 12070 SISTEMA PROVINCIAL DE SALUD Factura C: [DATE] - 3674 $ 10.000…" at bounding box center [374, 197] width 657 height 208
click at [583, 328] on div "Agregar Comprobante cloud_download Exportar Comprobantes ID CAE Razon Social CP…" at bounding box center [375, 161] width 685 height 389
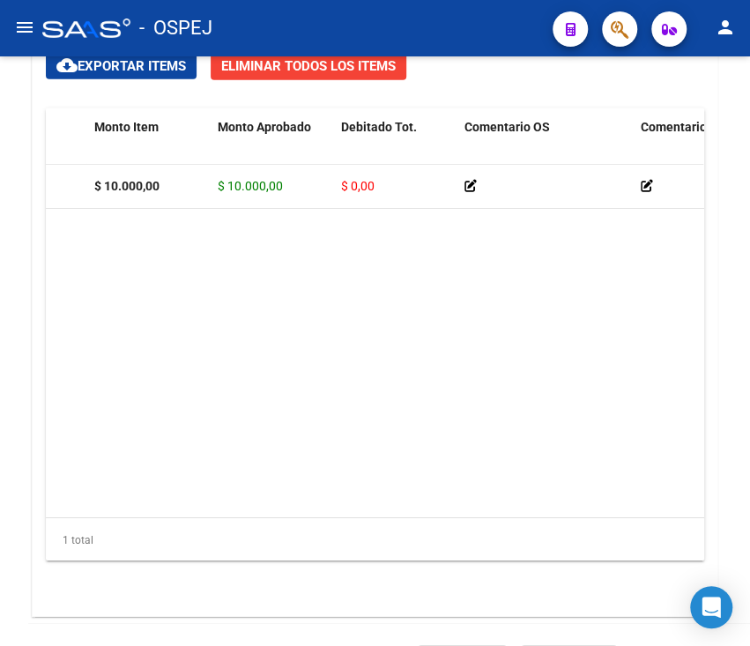
scroll to position [0, 205]
click at [550, 387] on datatable-body "134031 D30 - Conexion $ 10.000,00 $ 10.000,00 $ 0,00 20420083638 42008363 [PERS…" at bounding box center [374, 341] width 657 height 352
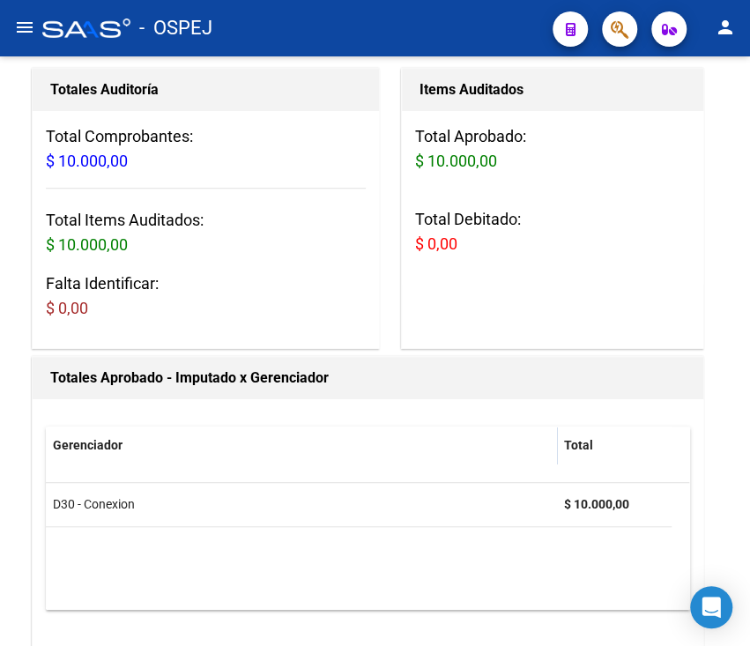
scroll to position [188, 0]
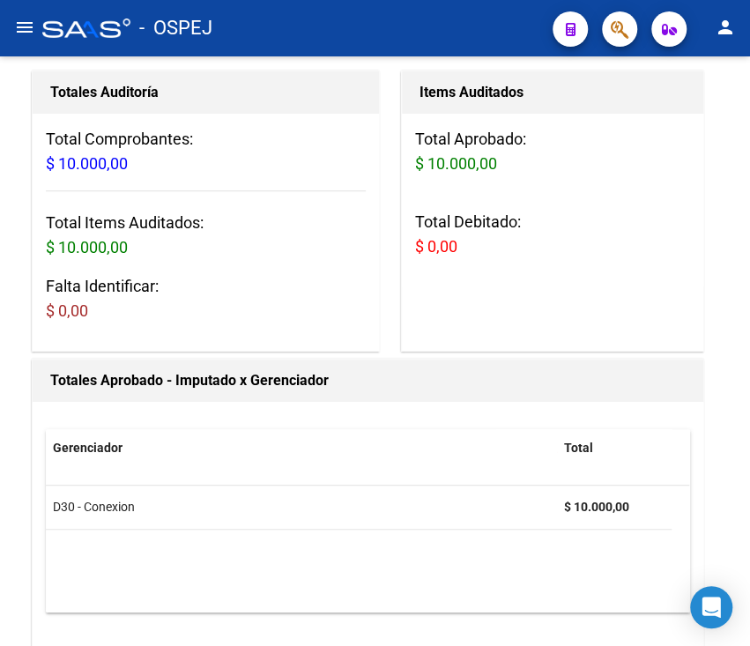
click at [460, 476] on datatable-header "Gerenciador Total" at bounding box center [367, 457] width 643 height 56
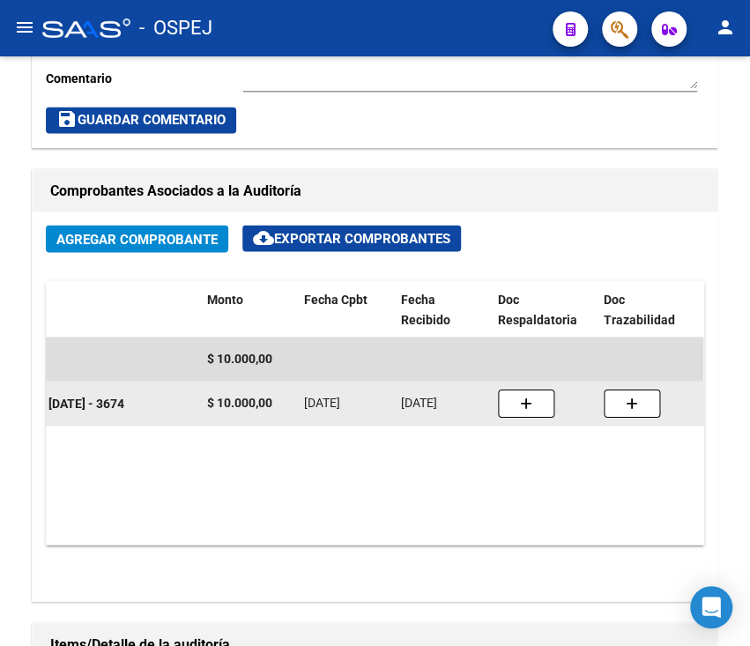
scroll to position [1128, 0]
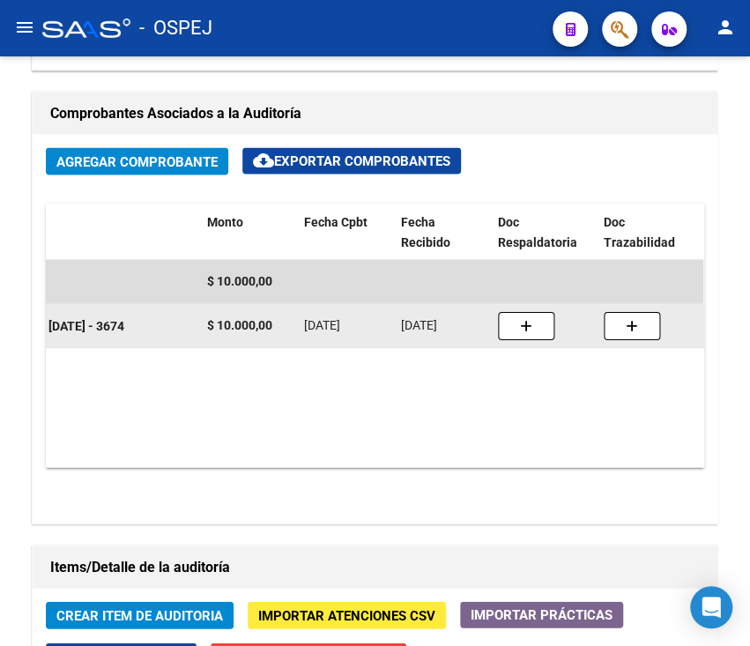
click at [26, 160] on div "arrow_back Editar 10629 cloud_download Generar informe Puede notificar al geren…" at bounding box center [375, 129] width 750 height 2403
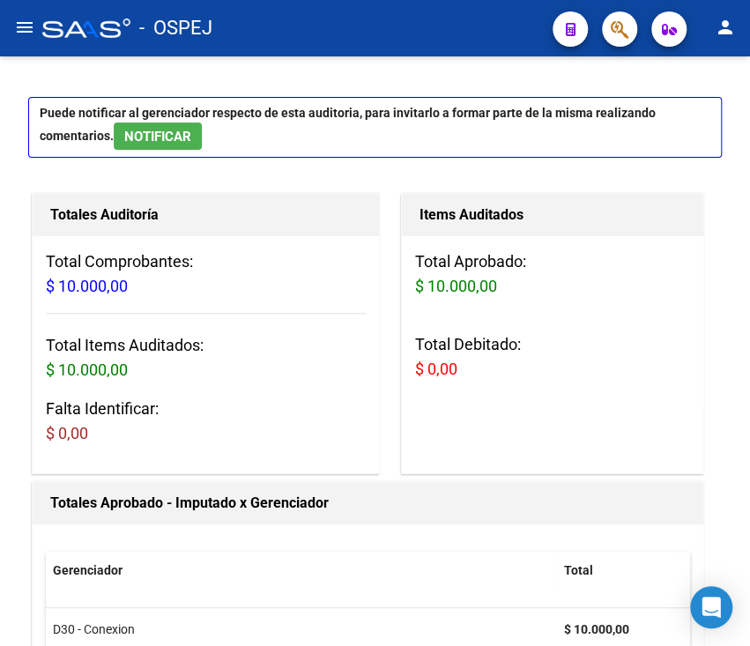
scroll to position [0, 0]
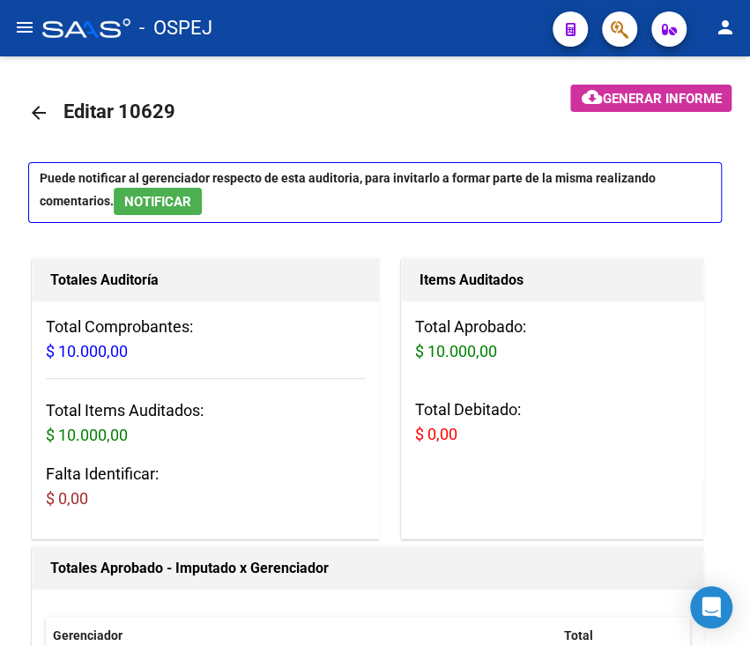
click at [41, 114] on mat-icon "arrow_back" at bounding box center [38, 112] width 21 height 21
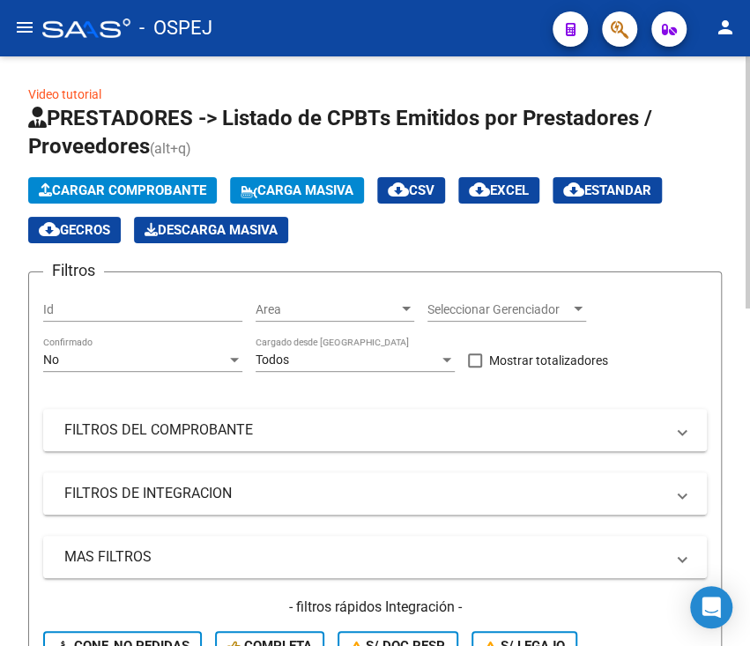
click at [188, 348] on div "No Confirmado" at bounding box center [142, 354] width 199 height 35
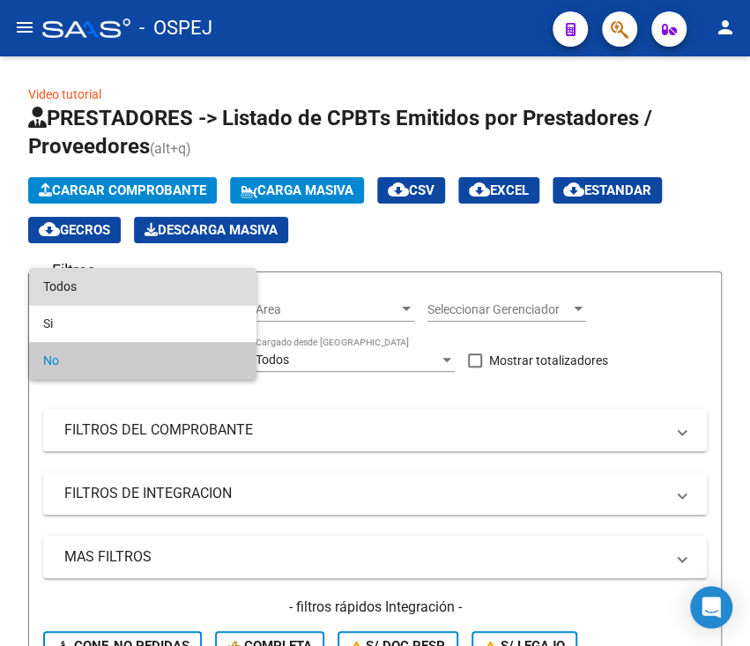
click at [184, 299] on span "Todos" at bounding box center [142, 286] width 199 height 37
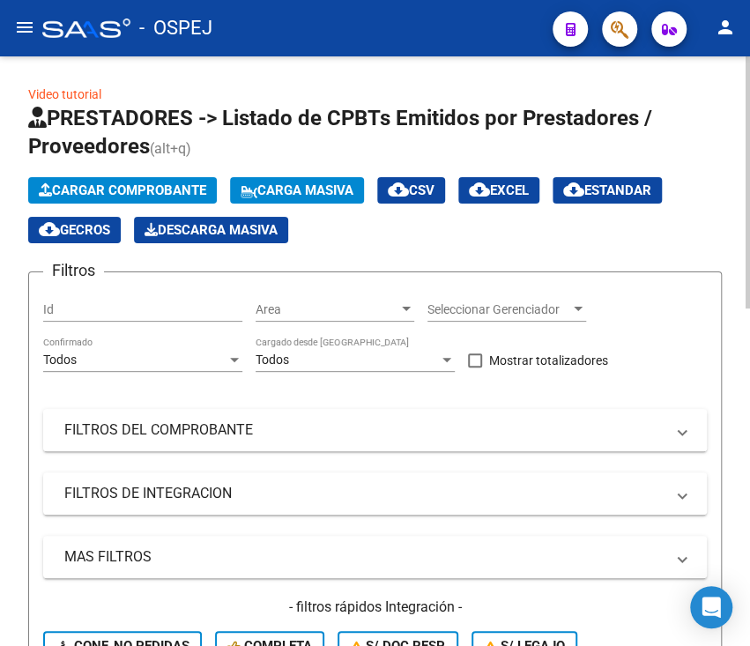
click at [231, 412] on mat-expansion-panel-header "FILTROS DEL COMPROBANTE" at bounding box center [375, 430] width 664 height 42
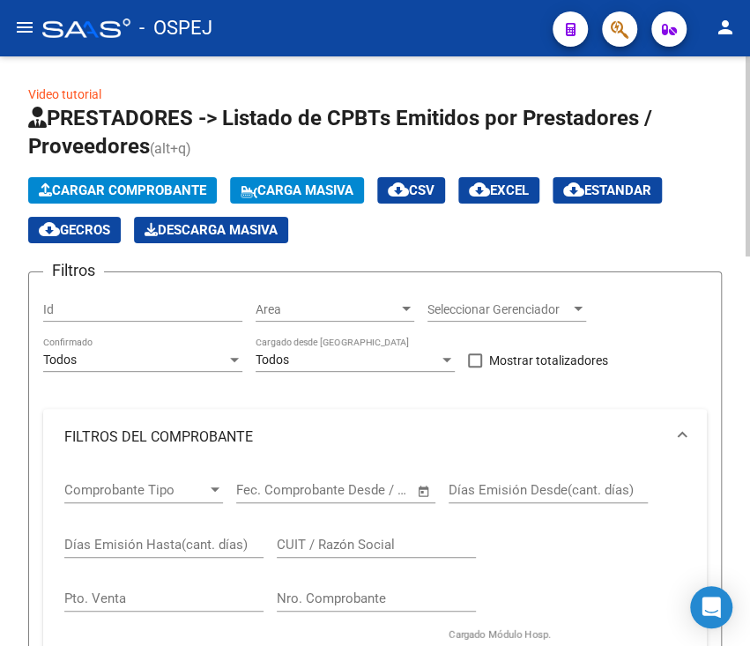
drag, startPoint x: 288, startPoint y: 612, endPoint x: 307, endPoint y: 603, distance: 20.9
click at [307, 603] on div "Nro. Comprobante" at bounding box center [376, 593] width 199 height 38
click at [307, 603] on input "Nro. Comprobante" at bounding box center [376, 598] width 199 height 16
type input "6424"
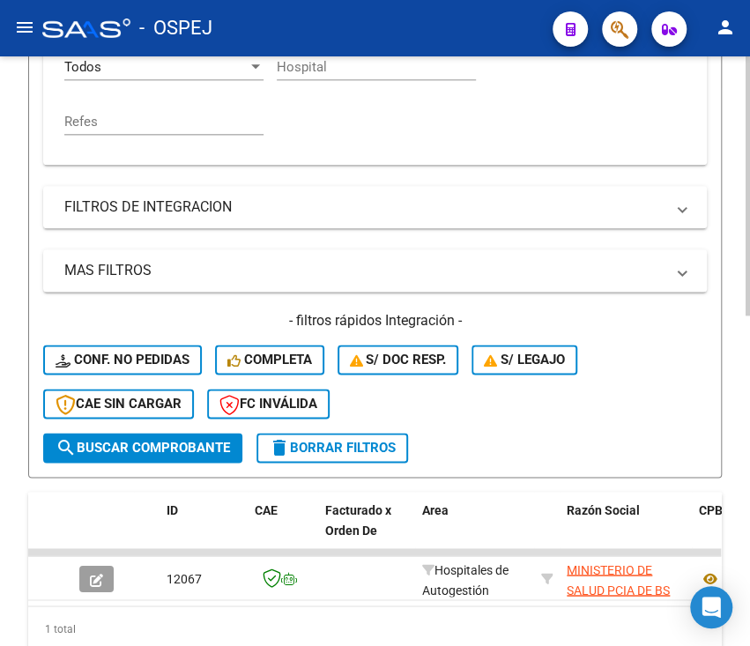
scroll to position [749, 0]
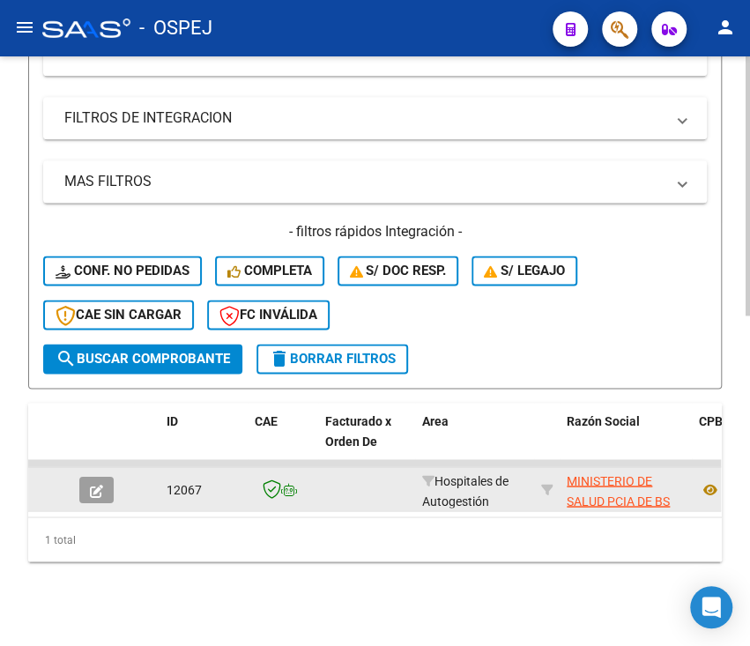
click at [100, 484] on icon "button" at bounding box center [96, 490] width 13 height 13
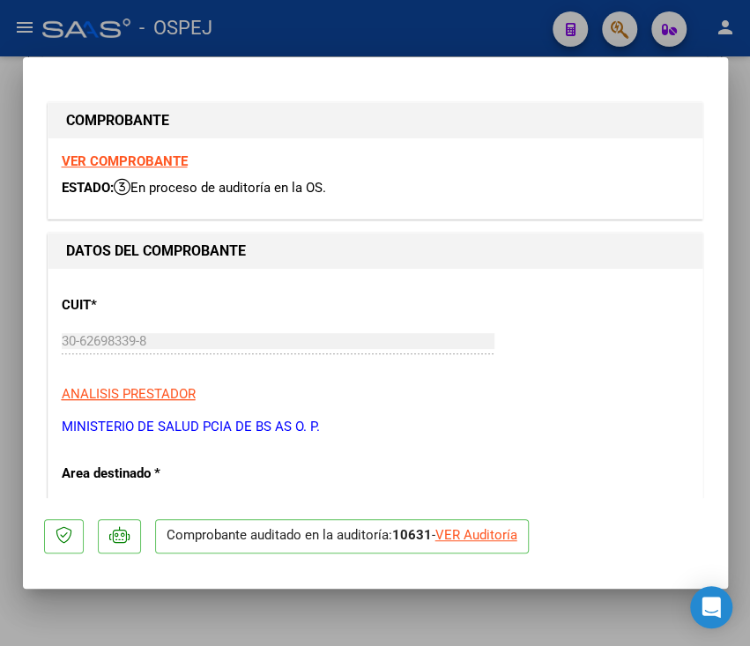
click at [463, 542] on div "VER Auditoría" at bounding box center [476, 535] width 82 height 20
type input "$ 0,00"
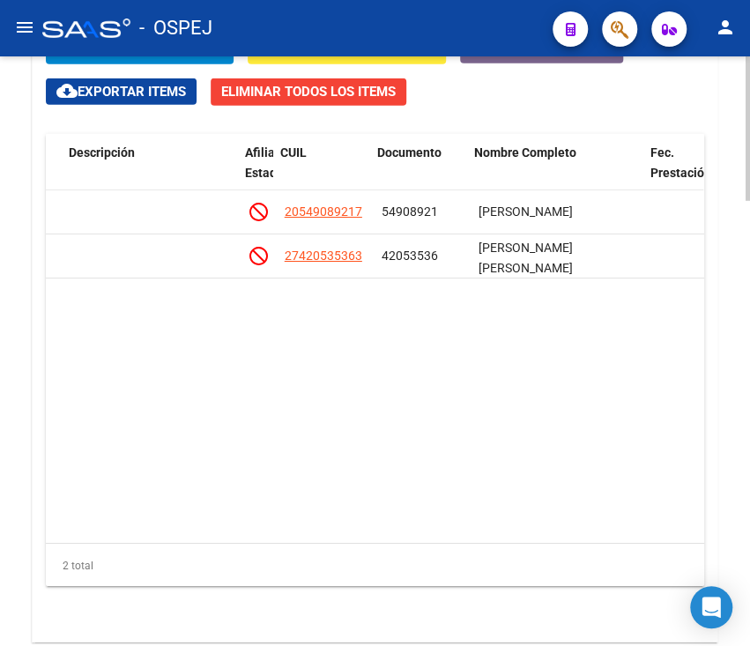
scroll to position [0, 1154]
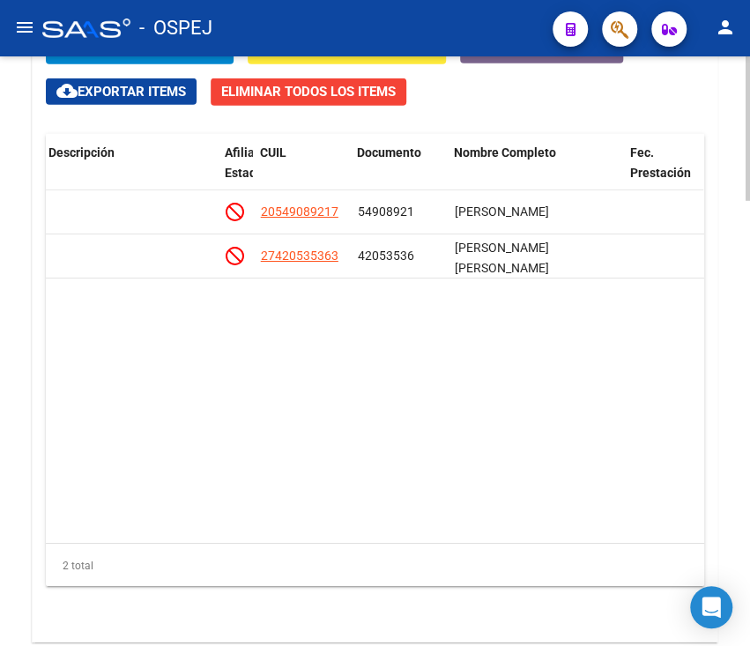
drag, startPoint x: 464, startPoint y: 553, endPoint x: 486, endPoint y: 551, distance: 22.2
click at [486, 551] on div "2 total" at bounding box center [375, 566] width 658 height 44
click at [639, 456] on datatable-body "134035 D30 - Conexion $ 42.591,00 $ 42.591,00 $ 0,00 20549089217 54908921 [PERS…" at bounding box center [374, 366] width 657 height 352
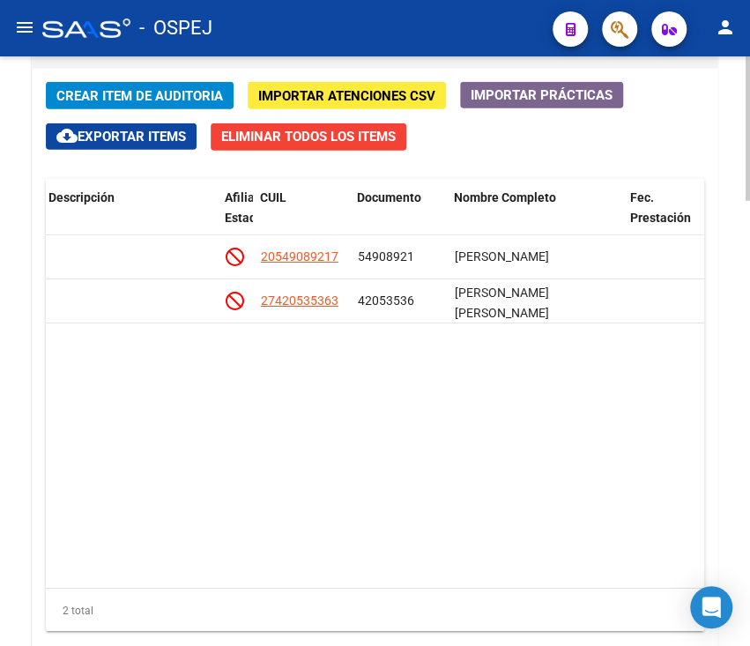
scroll to position [1692, 0]
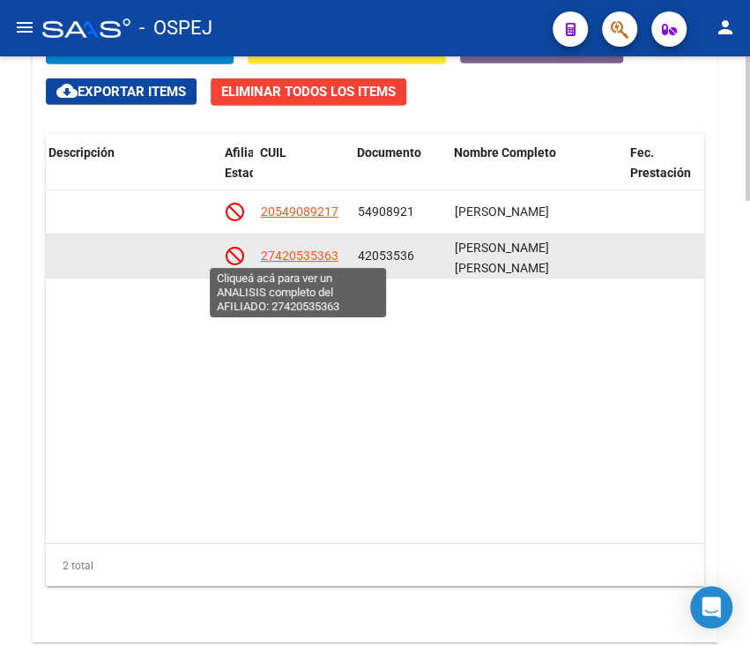
click at [283, 250] on span "27420535363" at bounding box center [299, 255] width 78 height 14
type textarea "27420535363"
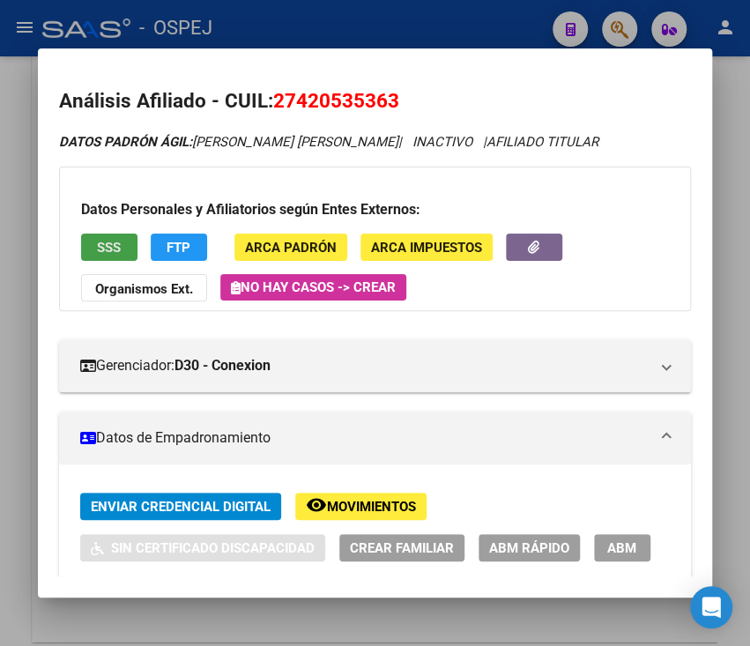
click at [120, 256] on button "SSS" at bounding box center [109, 247] width 56 height 27
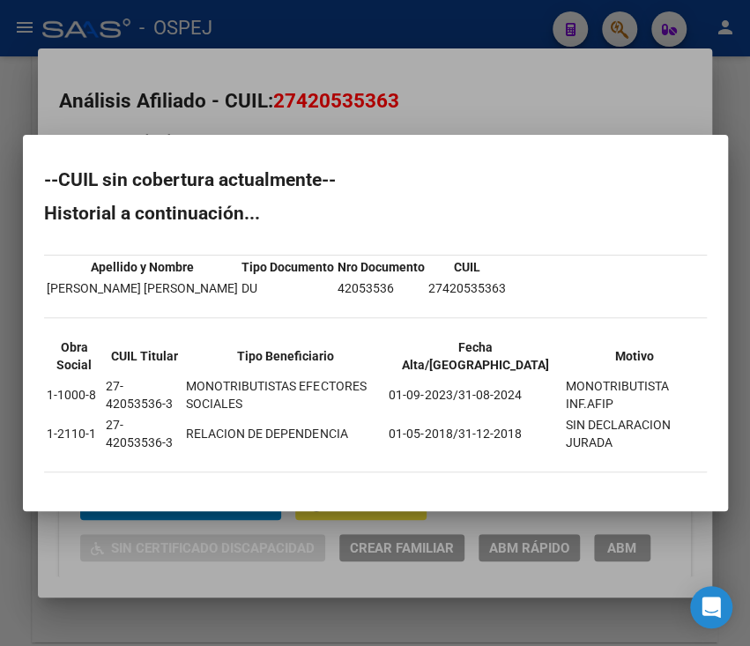
click at [287, 85] on div at bounding box center [375, 323] width 750 height 646
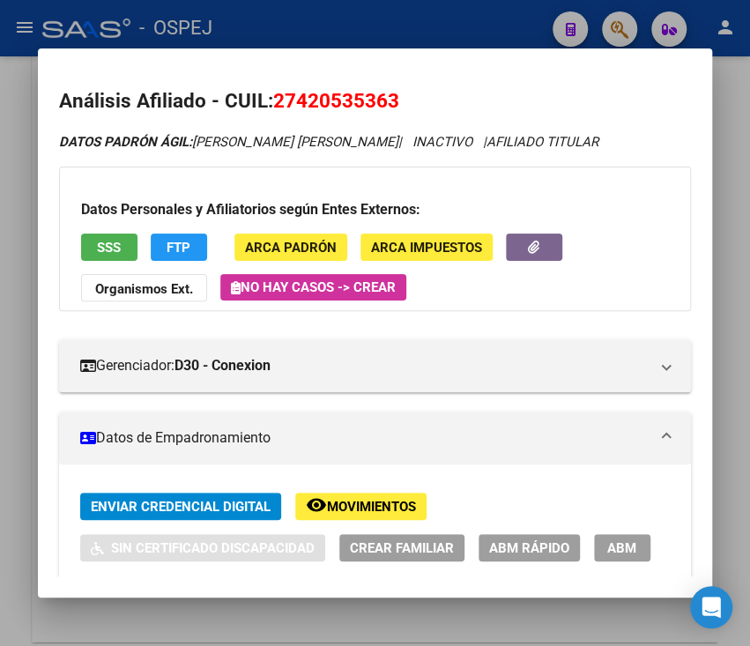
click at [578, 7] on div at bounding box center [375, 323] width 750 height 646
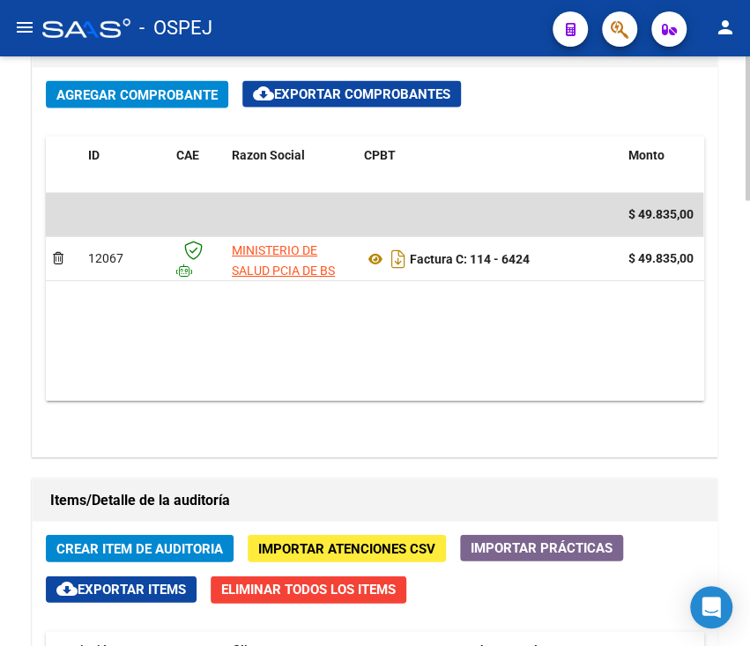
scroll to position [1128, 0]
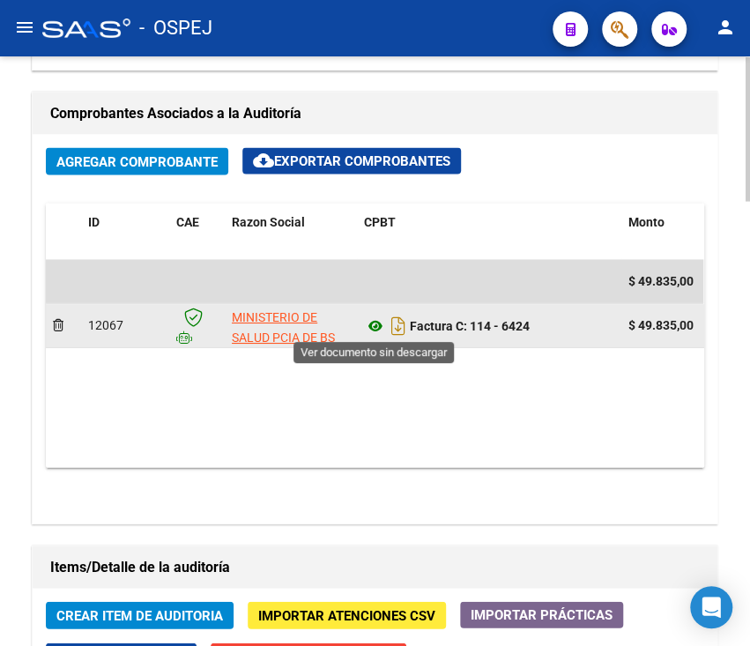
click at [366, 328] on icon at bounding box center [375, 325] width 23 height 21
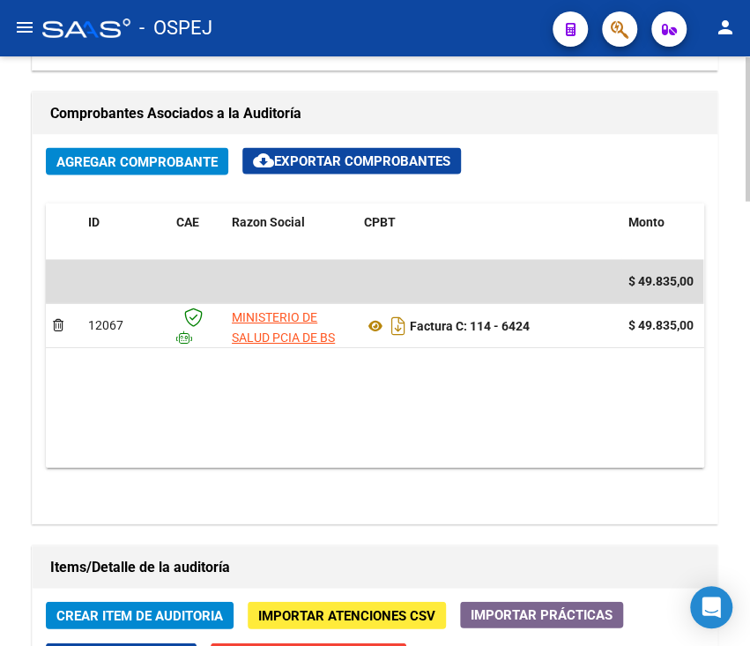
click at [604, 429] on datatable-body "$ 49.835,00 12067 MINISTERIO DE SALUD PCIA DE BS AS Factura C: 114 - 6424 $ 49.…" at bounding box center [374, 363] width 657 height 208
click at [614, 499] on div "Agregar Comprobante cloud_download Exportar Comprobantes ID CAE Razon Social CP…" at bounding box center [375, 328] width 685 height 389
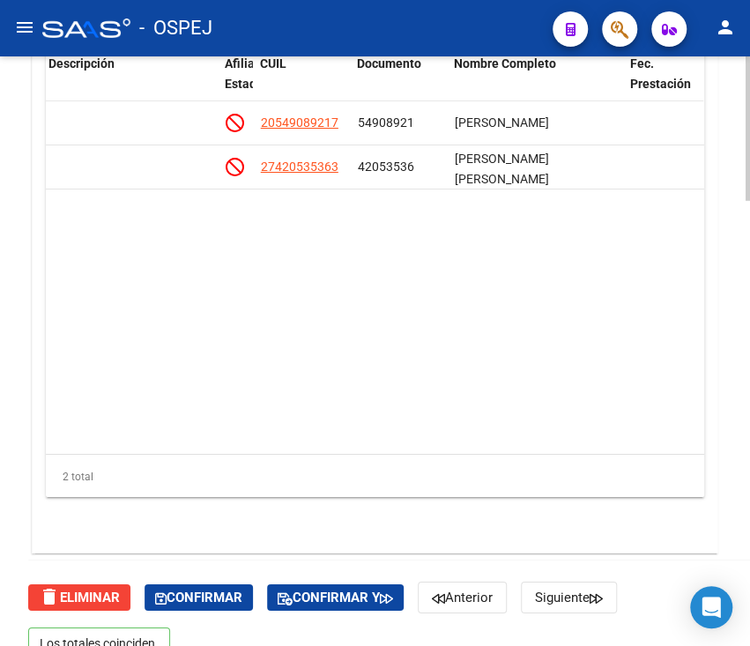
scroll to position [1812, 0]
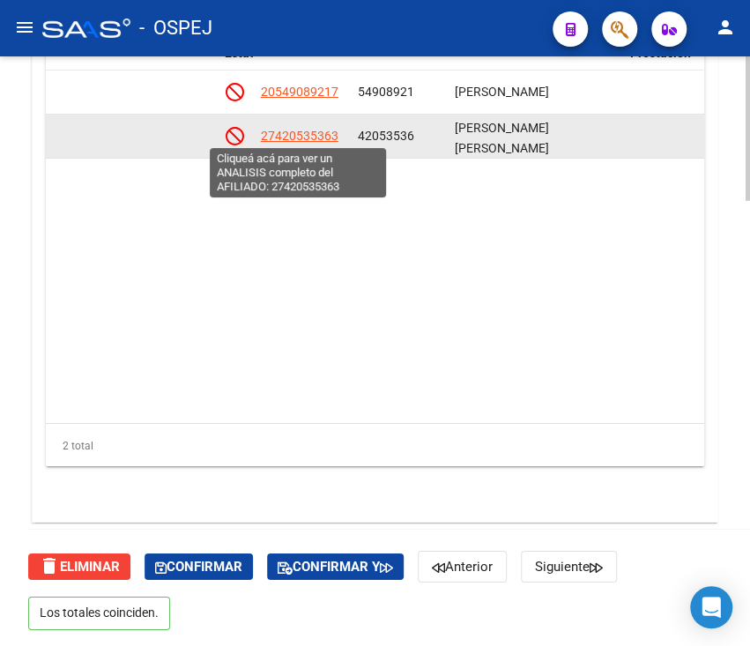
click at [294, 137] on span "27420535363" at bounding box center [299, 136] width 78 height 14
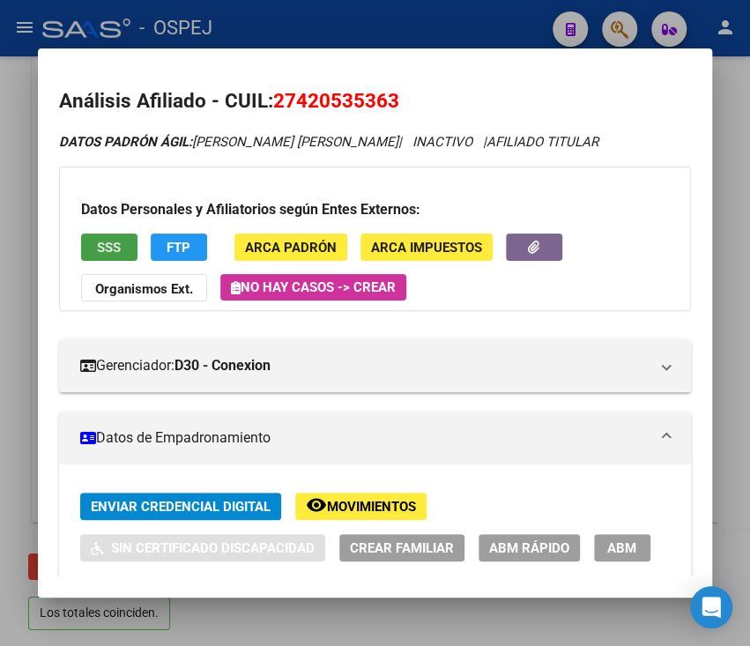
click at [111, 236] on button "SSS" at bounding box center [109, 247] width 56 height 27
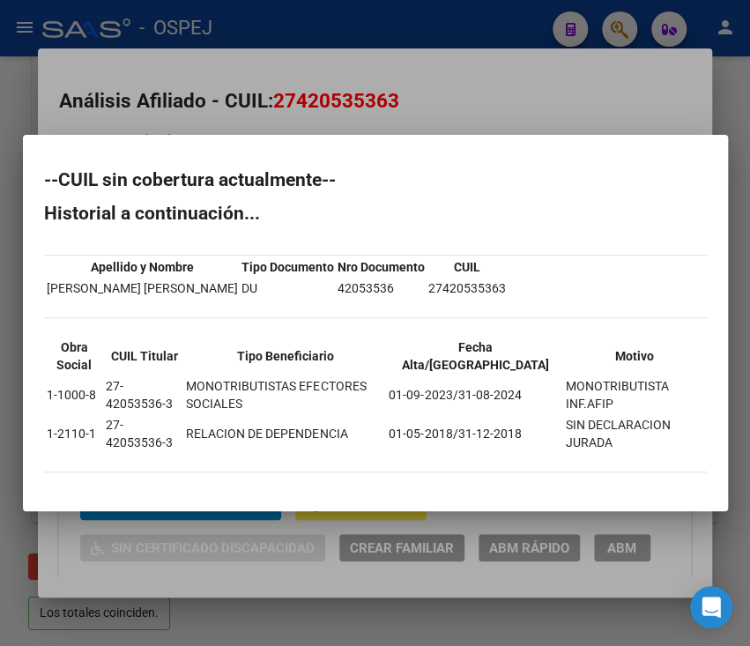
drag, startPoint x: 39, startPoint y: 177, endPoint x: 635, endPoint y: 448, distance: 655.0
click at [635, 448] on mat-dialog-content "--CUIL sin cobertura actualmente-- Historial a continuación... Apellido y Nombr…" at bounding box center [375, 323] width 705 height 334
copy div "--CUIL sin cobertura actualmente-- Historial a continuación... Apellido y Nombr…"
click at [461, 93] on div at bounding box center [375, 323] width 750 height 646
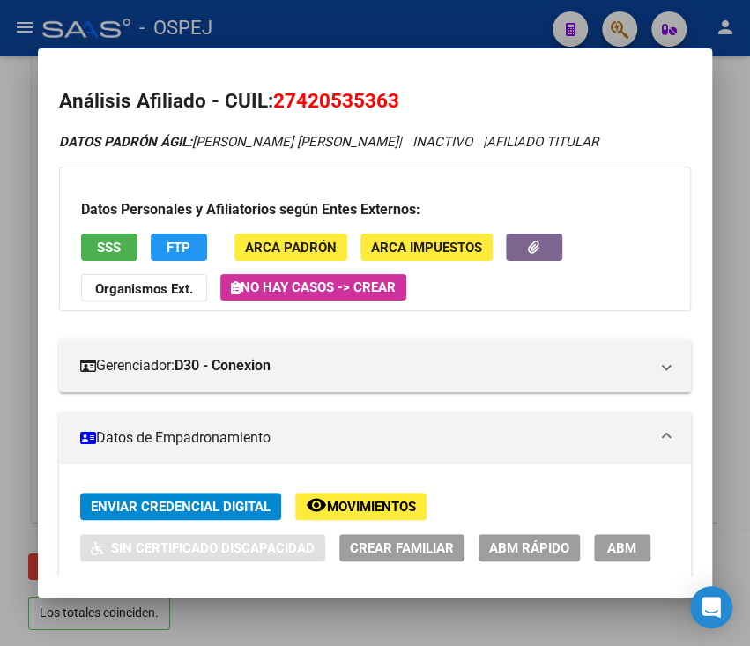
click at [410, 29] on div at bounding box center [375, 323] width 750 height 646
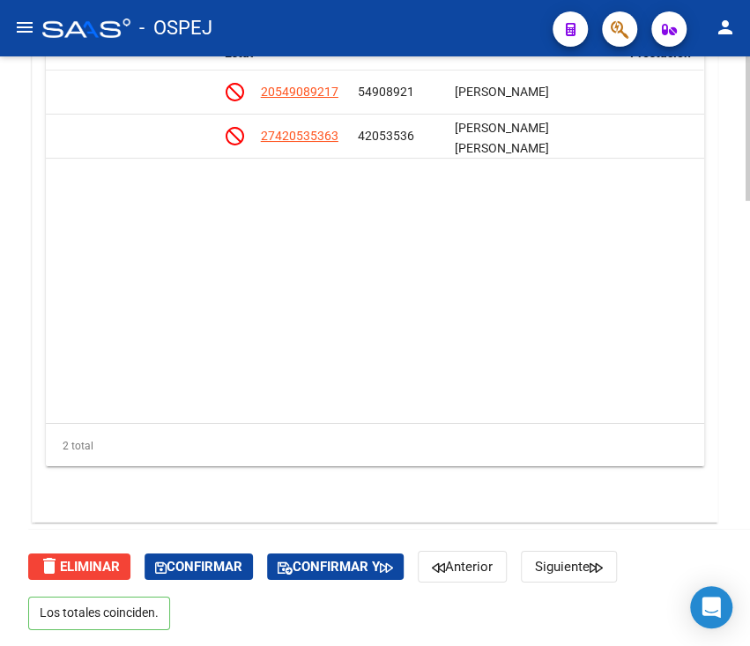
click at [258, 322] on datatable-body "134035 D30 - Conexion $ 42.591,00 $ 42.591,00 $ 0,00 20549089217 54908921 [PERS…" at bounding box center [374, 246] width 657 height 352
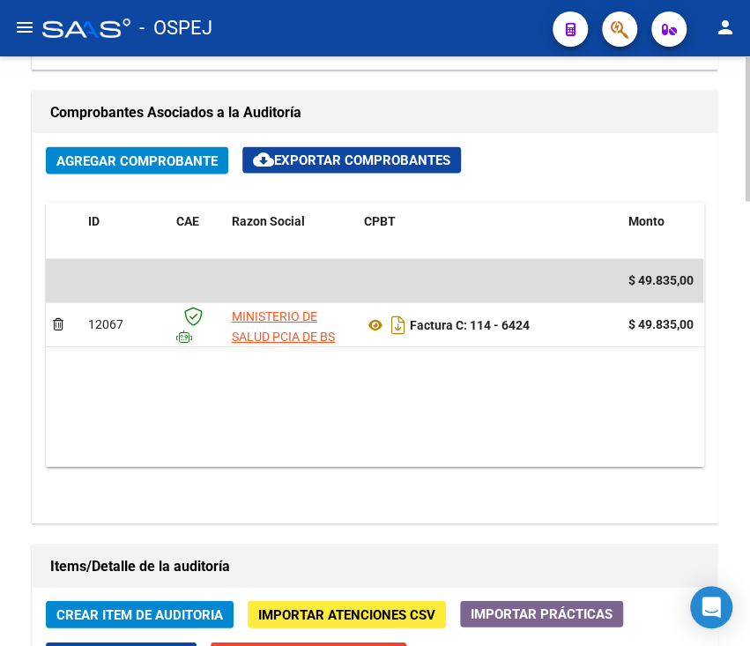
scroll to position [1107, 0]
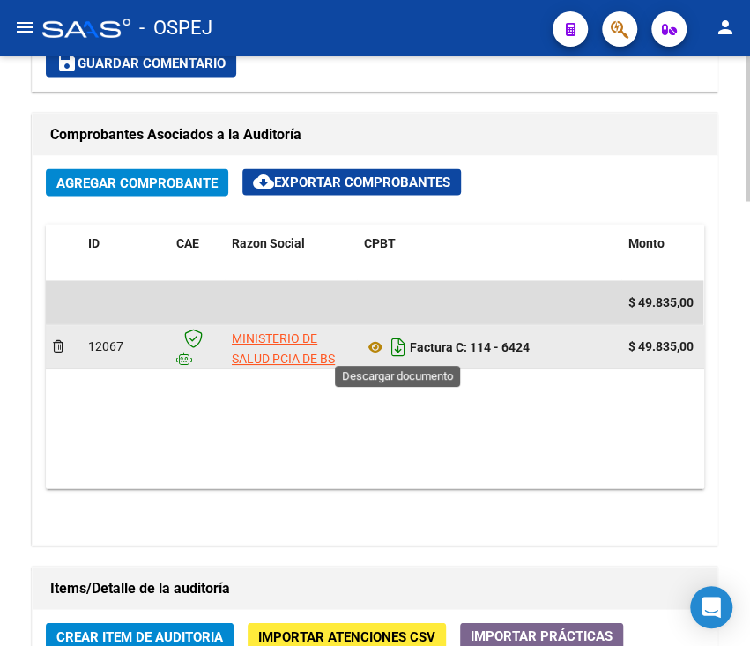
click at [393, 338] on icon "Descargar documento" at bounding box center [398, 346] width 23 height 28
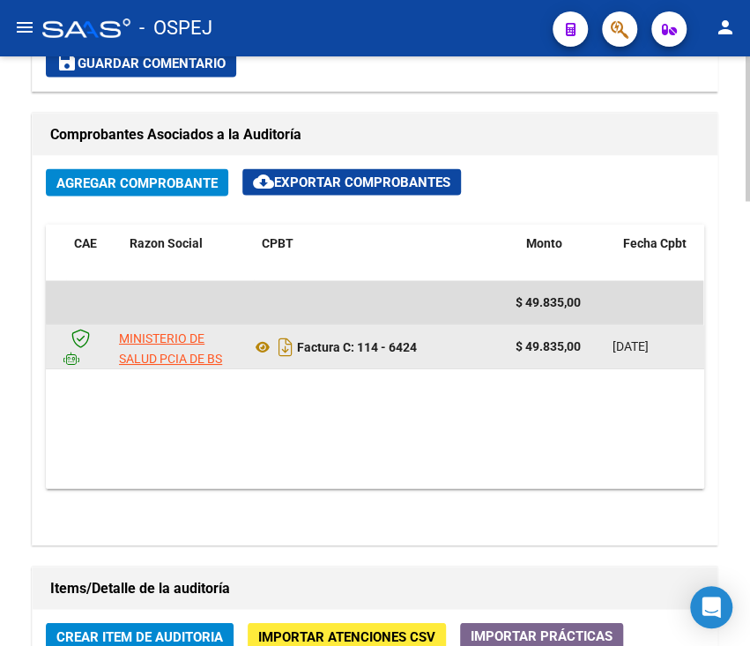
scroll to position [0, 90]
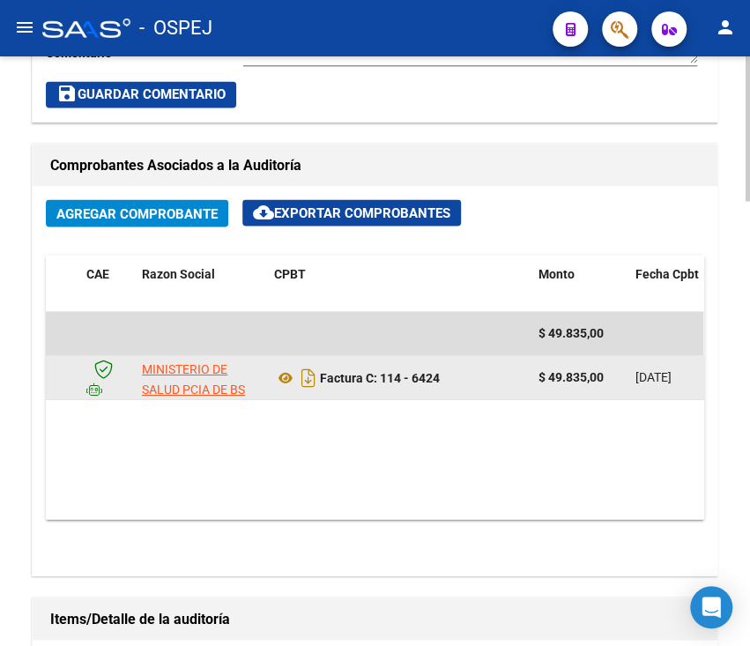
click at [543, 181] on div "Comprobantes Asociados a la Auditoría Agregar Comprobante cloud_download Export…" at bounding box center [375, 359] width 686 height 433
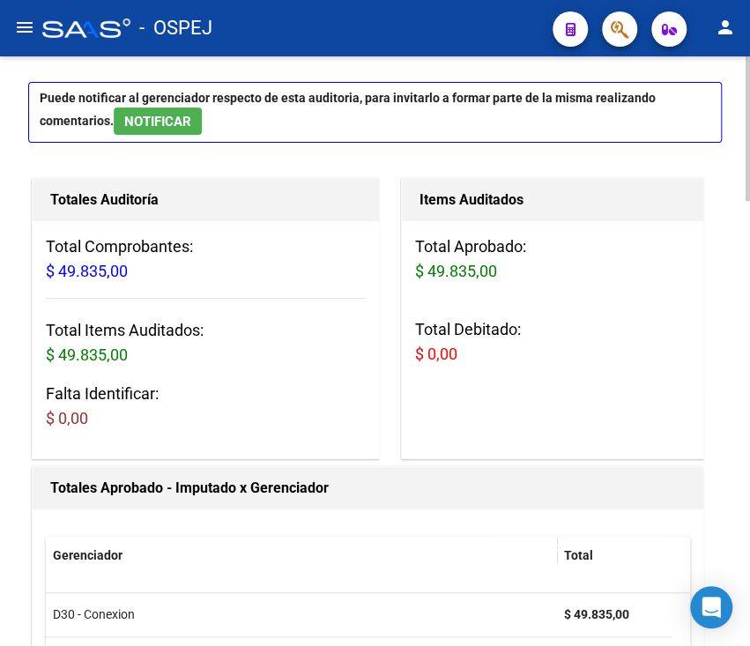
scroll to position [0, 0]
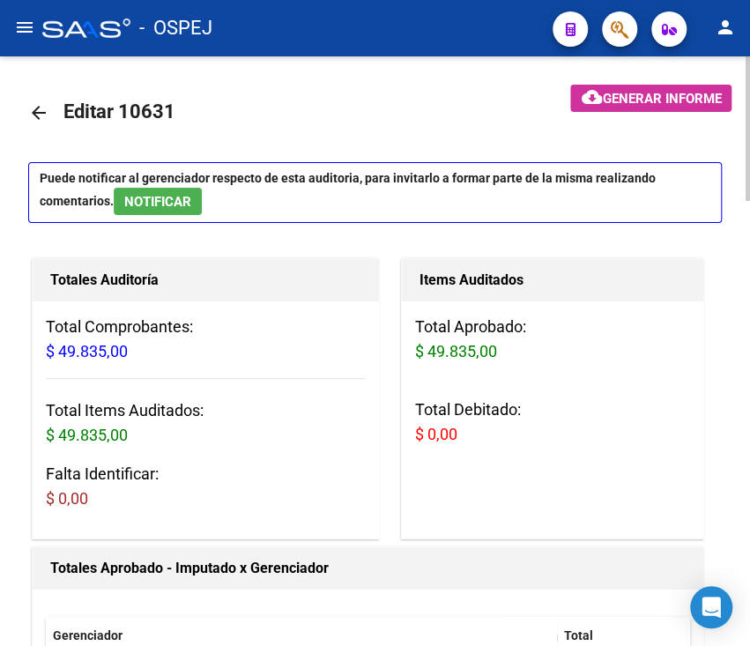
click at [46, 111] on mat-icon "arrow_back" at bounding box center [38, 112] width 21 height 21
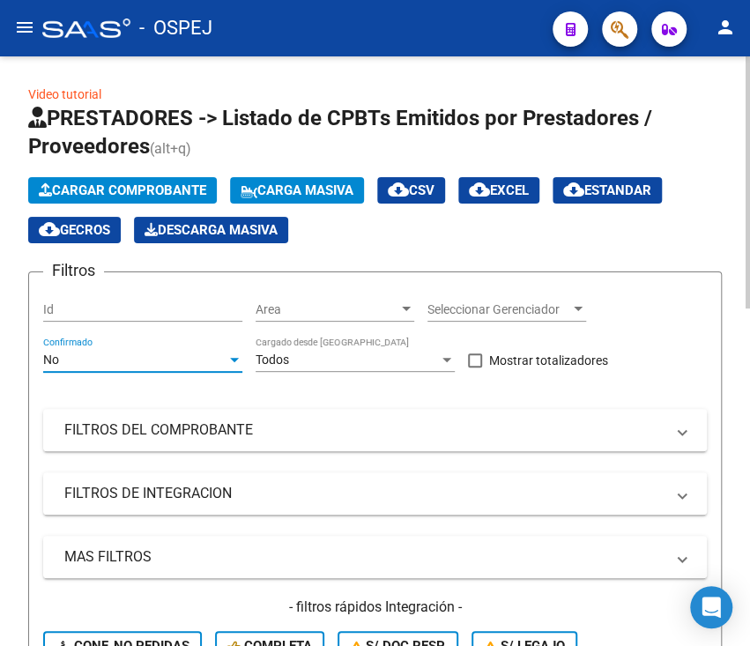
click at [209, 364] on div "No" at bounding box center [134, 359] width 183 height 15
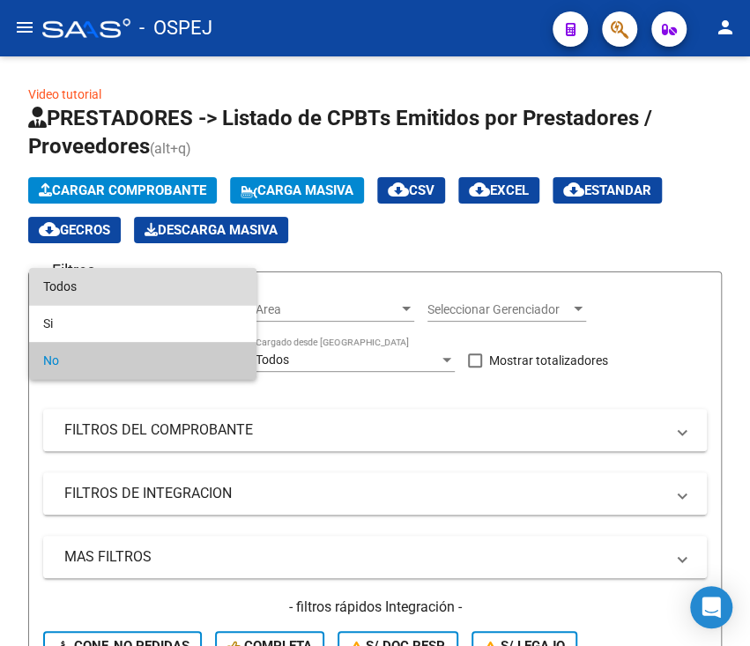
click at [196, 271] on span "Todos" at bounding box center [142, 286] width 199 height 37
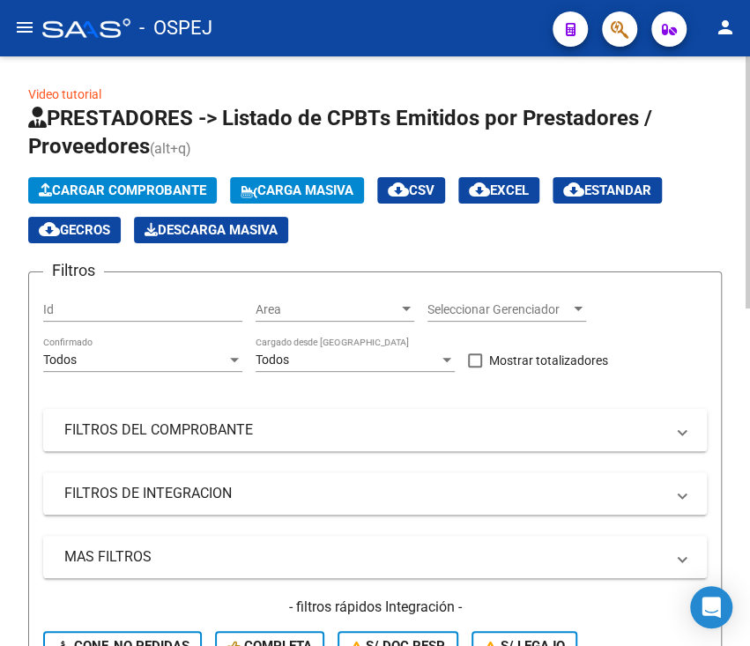
click at [235, 444] on mat-expansion-panel-header "FILTROS DEL COMPROBANTE" at bounding box center [375, 430] width 664 height 42
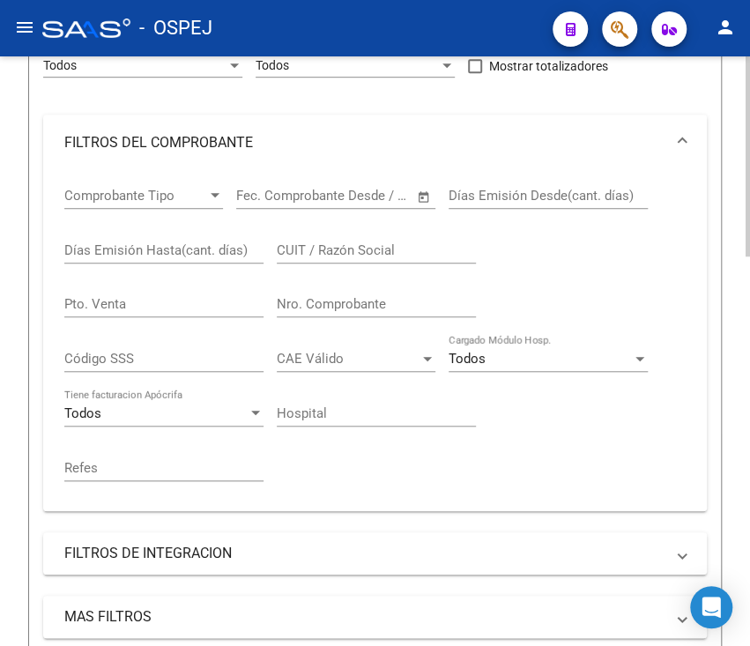
scroll to position [329, 0]
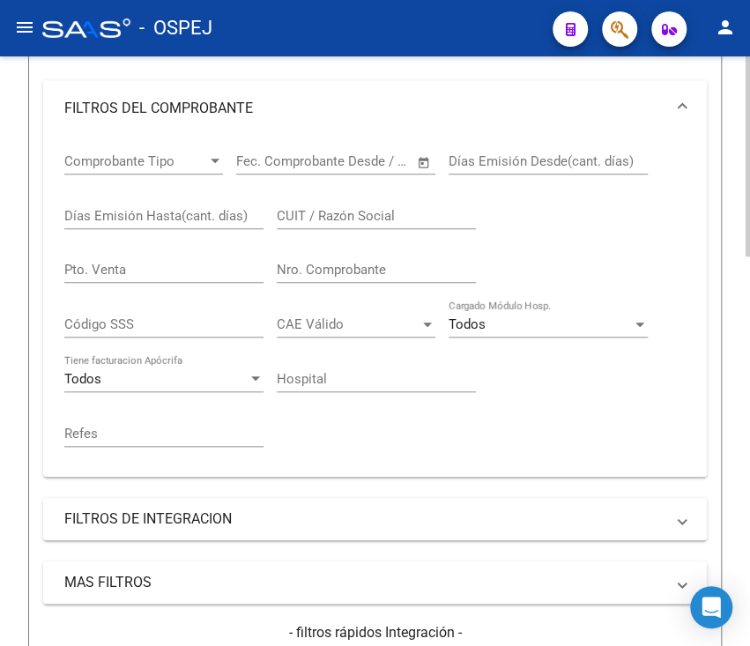
click at [346, 259] on div "Nro. Comprobante" at bounding box center [376, 264] width 199 height 38
type input "16678"
click at [15, 298] on div "Video tutorial PRESTADORES -> Listado de CPBTs Emitidos por Prestadores / Prove…" at bounding box center [375, 387] width 750 height 1319
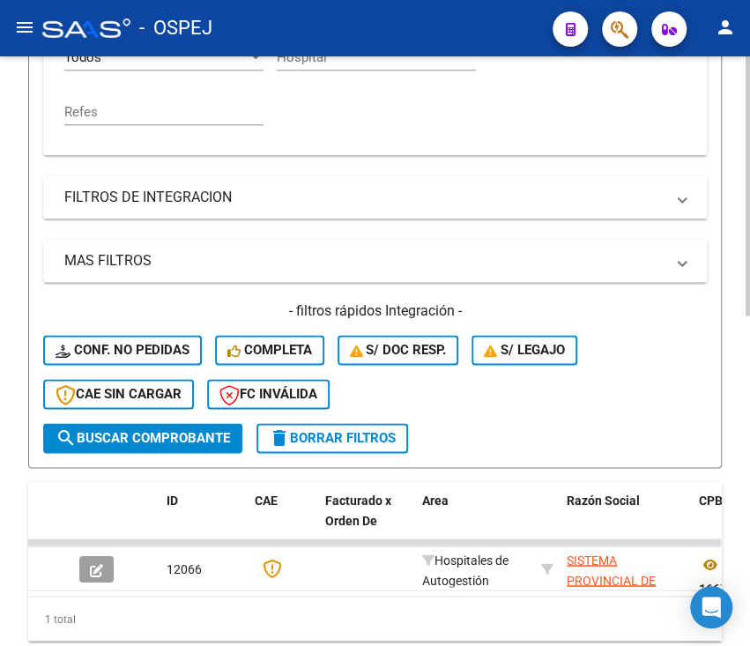
scroll to position [749, 0]
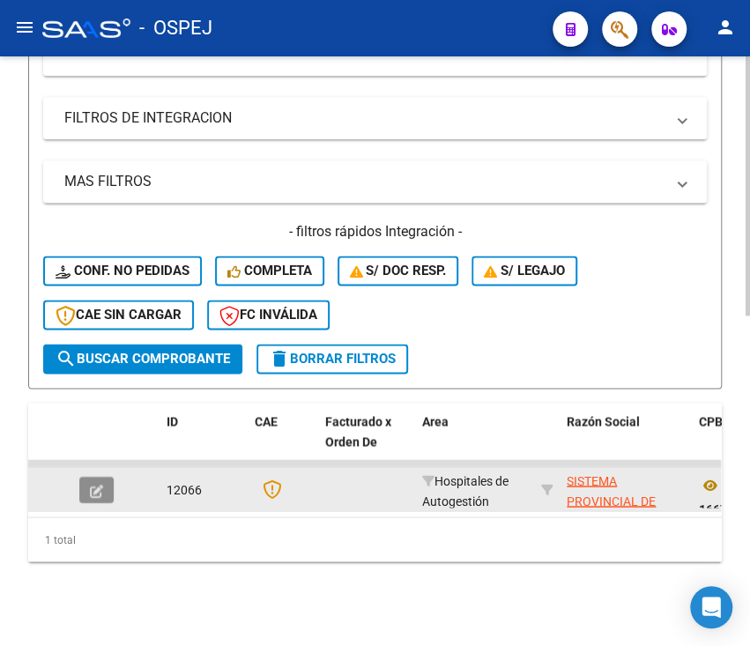
click at [90, 484] on icon "button" at bounding box center [96, 490] width 13 height 13
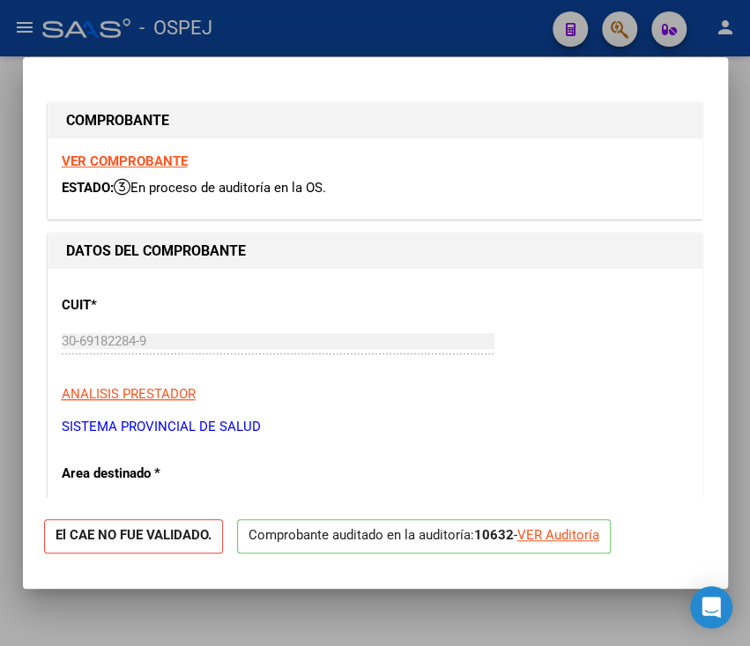
click at [550, 540] on div "VER Auditoría" at bounding box center [558, 535] width 82 height 20
type input "$ 0,00"
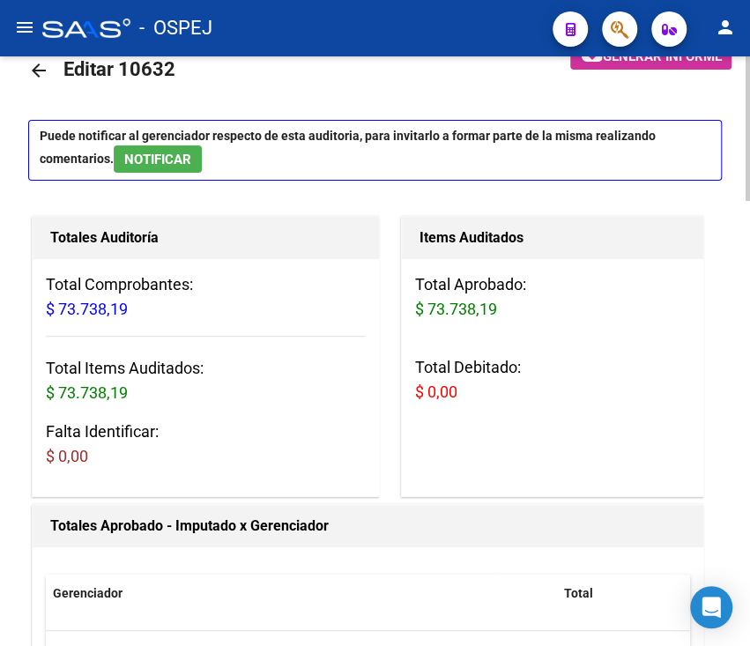
click at [35, 286] on div "Totales Auditoría Total Comprobantes: $ 73.738,19 Total Items Auditados: $ 73.7…" at bounding box center [206, 356] width 348 height 281
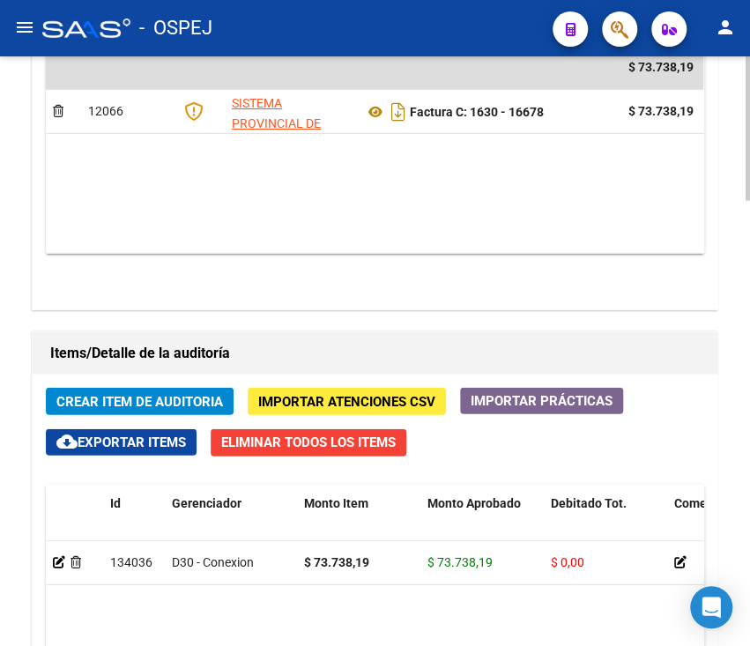
scroll to position [1294, 0]
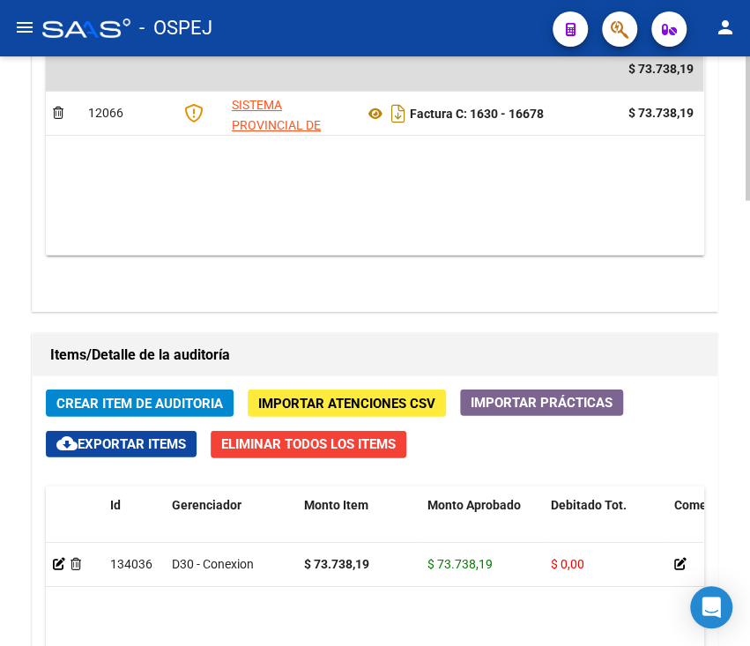
click at [659, 336] on div "Información del área Cambiar de área a esta auditoría Area * Hospitales de Auto…" at bounding box center [375, 299] width 694 height 1515
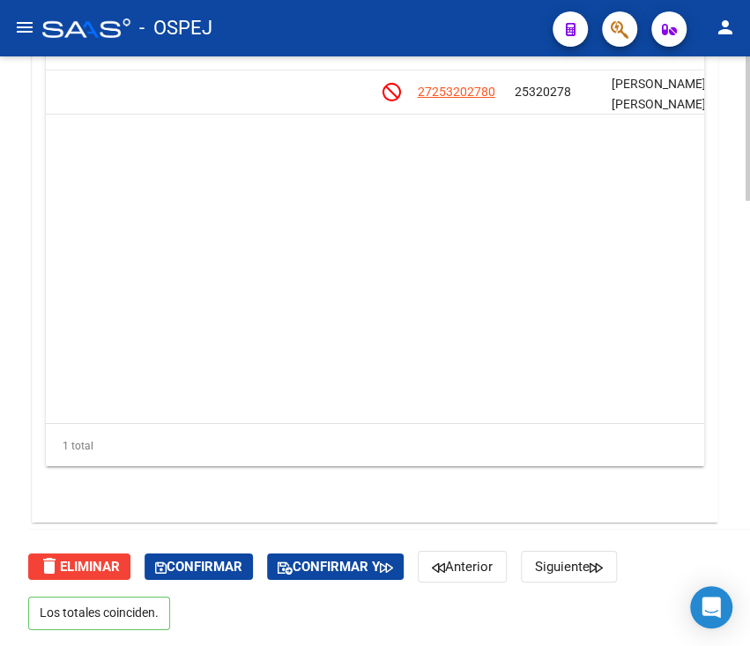
scroll to position [0, 1111]
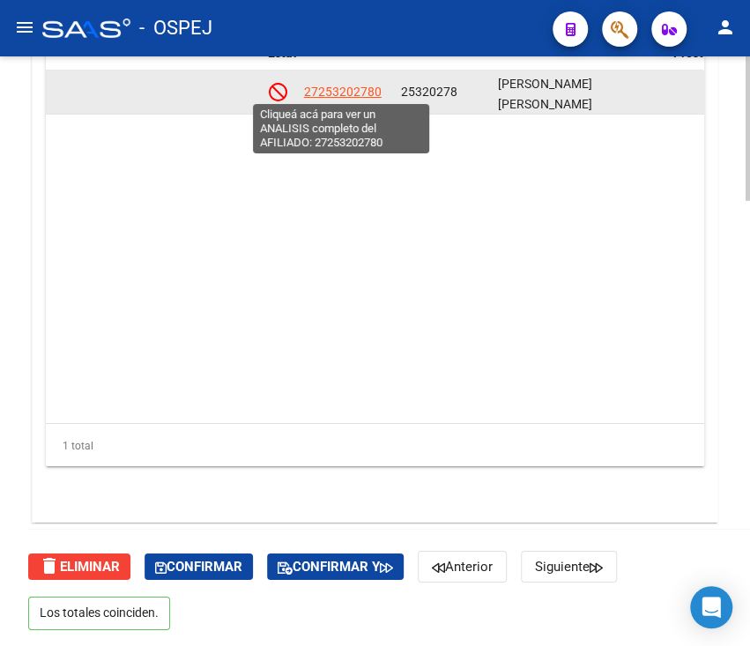
click at [352, 91] on span "27253202780" at bounding box center [342, 92] width 78 height 14
type textarea "27253202780"
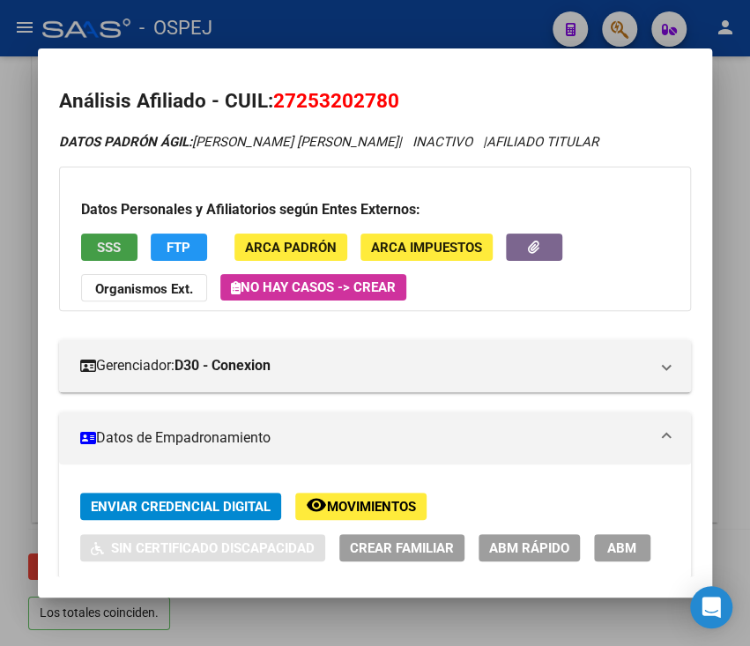
click at [91, 234] on button "SSS" at bounding box center [109, 247] width 56 height 27
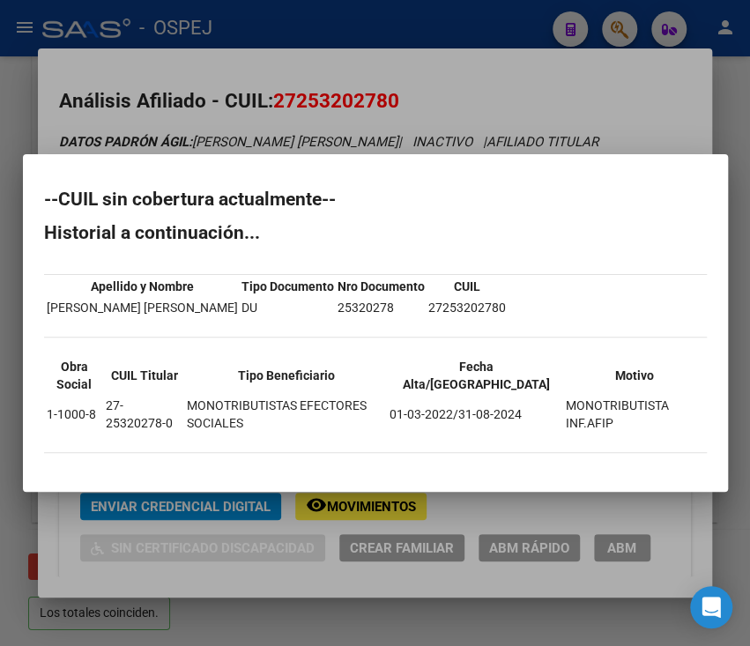
drag, startPoint x: 42, startPoint y: 203, endPoint x: 627, endPoint y: 437, distance: 630.3
click at [627, 437] on div "--CUIL sin cobertura actualmente-- Historial a continuación... Apellido y Nombr…" at bounding box center [375, 330] width 663 height 280
copy div "--CUIL sin cobertura actualmente-- Historial a continuación... Apellido y Nombr…"
drag, startPoint x: 530, startPoint y: 116, endPoint x: 509, endPoint y: 18, distance: 100.8
click at [509, 18] on div at bounding box center [375, 323] width 750 height 646
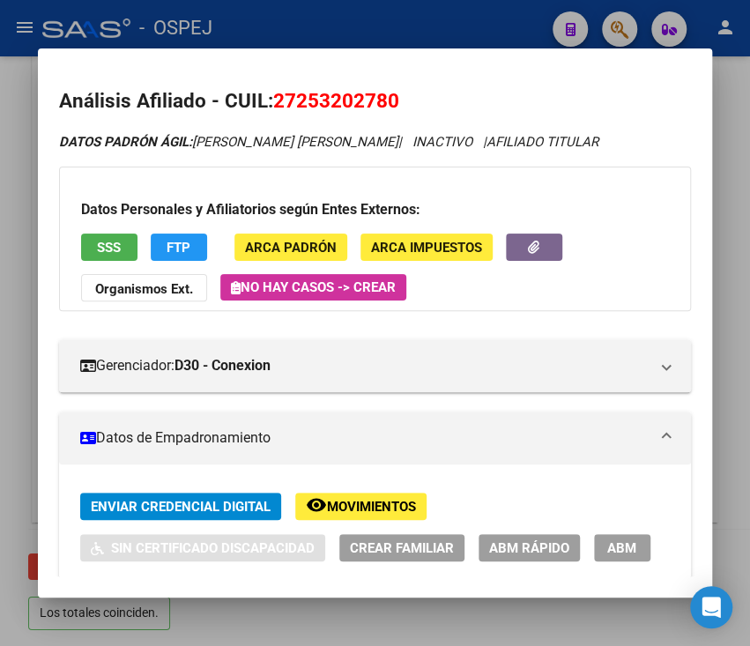
click at [509, 18] on div at bounding box center [375, 323] width 750 height 646
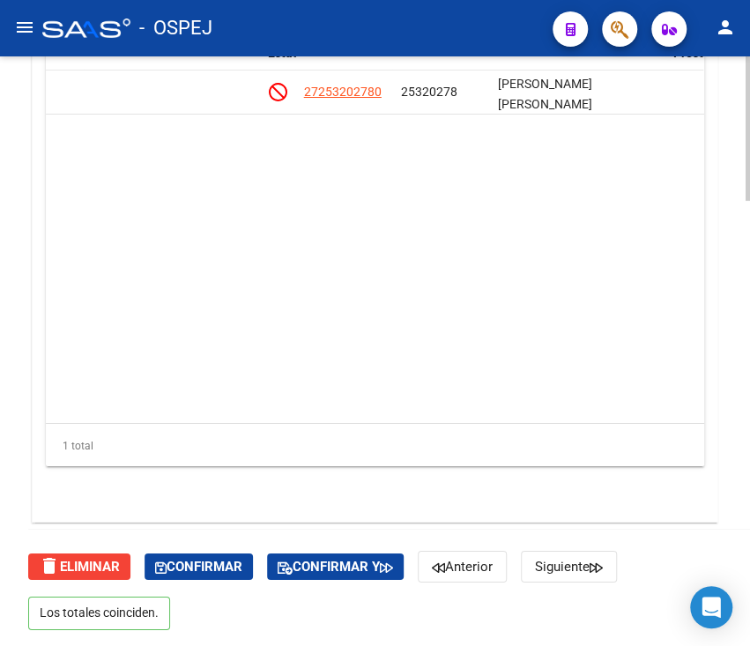
click at [612, 310] on datatable-body "134036 D30 - Conexion $ 73.738,19 $ 73.738,19 $ 0,00 27253202780 25320278 [PERS…" at bounding box center [374, 246] width 657 height 352
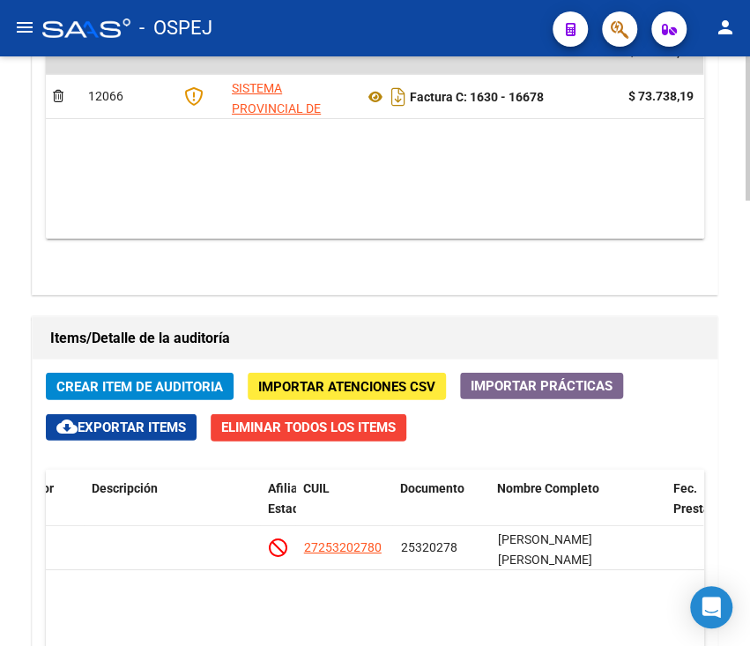
scroll to position [1341, 0]
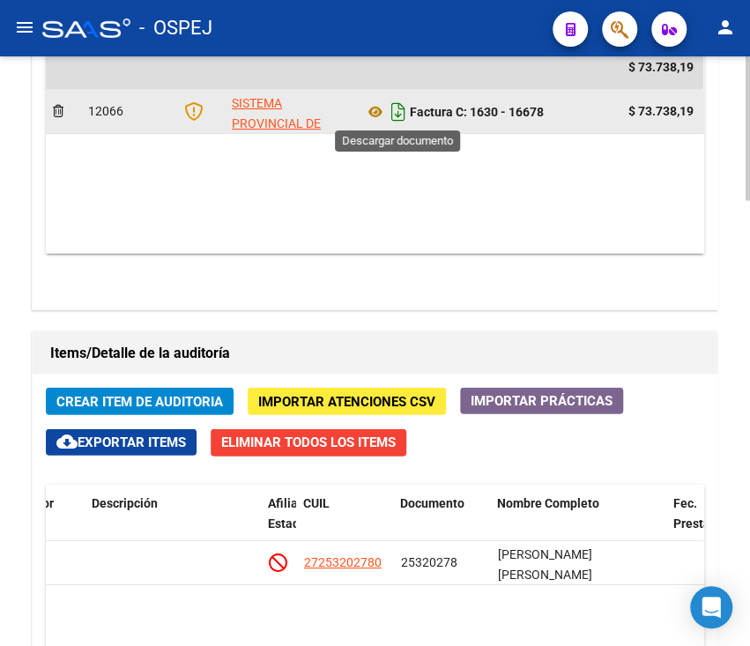
click at [395, 110] on icon "Descargar documento" at bounding box center [398, 112] width 23 height 28
click at [404, 270] on div "Agregar Comprobante cloud_download Exportar Comprobantes ID CAE Razon Social CP…" at bounding box center [375, 115] width 685 height 389
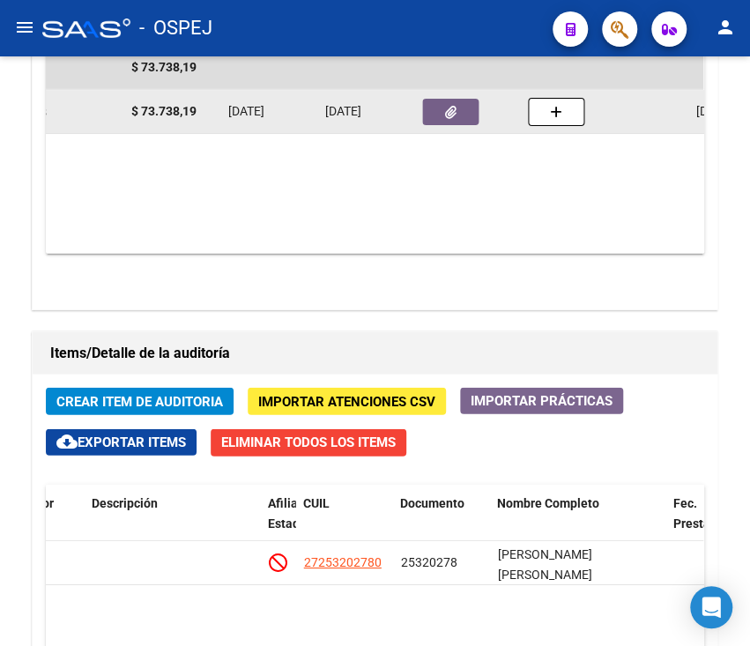
scroll to position [0, 503]
click at [448, 117] on button "button" at bounding box center [444, 112] width 56 height 26
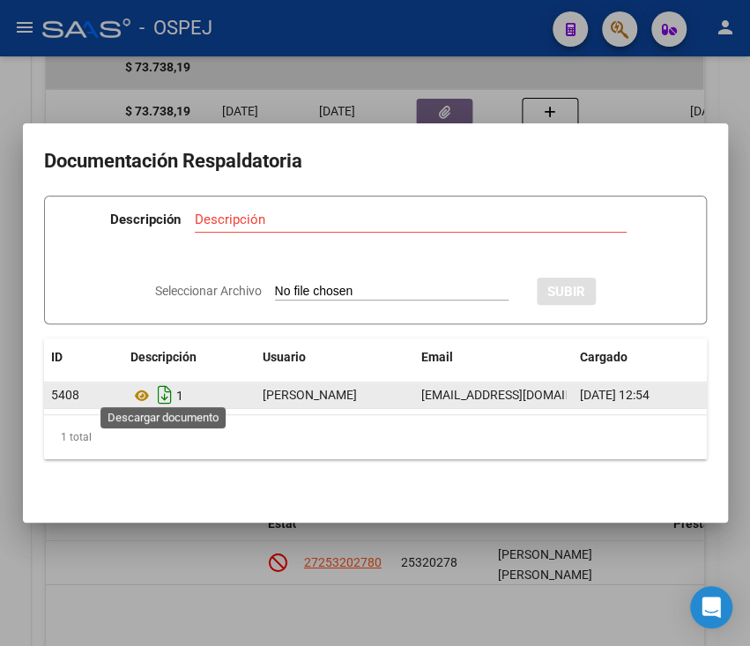
click at [160, 381] on icon "Descargar documento" at bounding box center [164, 395] width 23 height 28
click at [708, 72] on div at bounding box center [375, 323] width 750 height 646
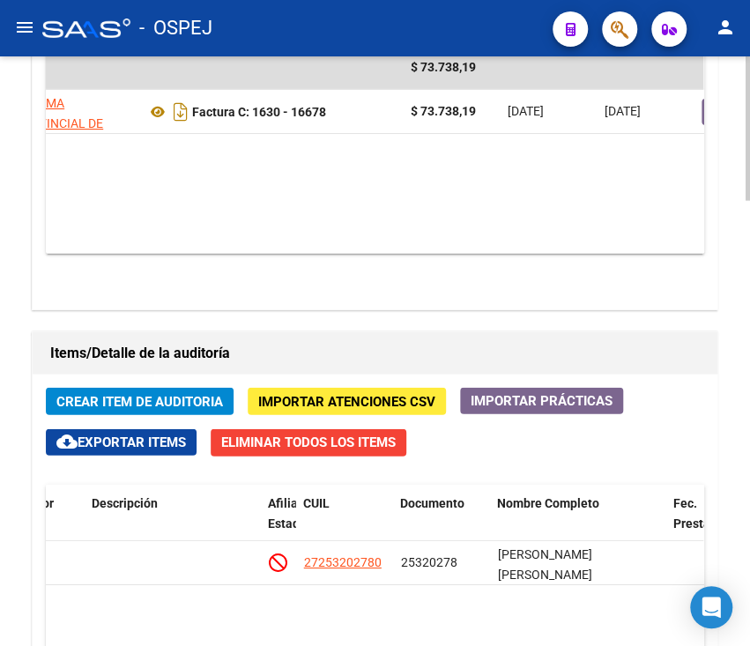
scroll to position [0, 211]
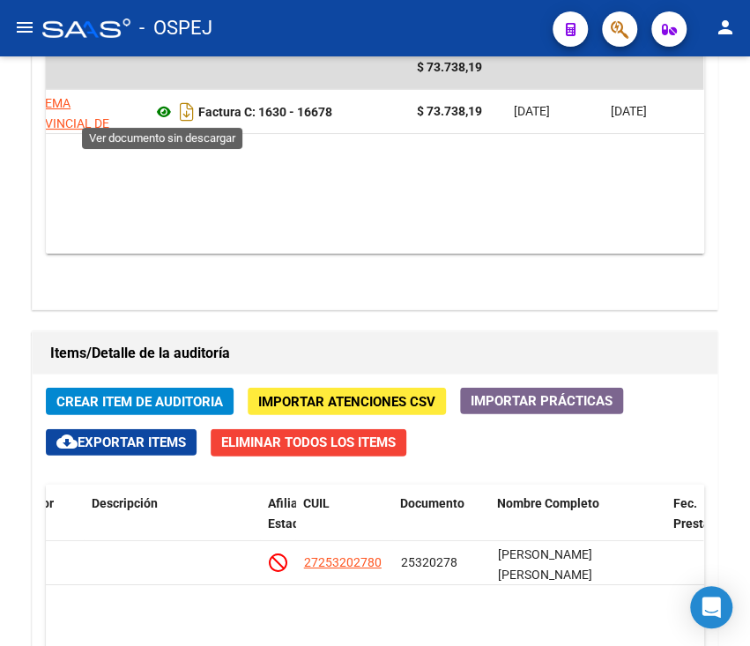
click at [159, 114] on icon at bounding box center [163, 111] width 23 height 21
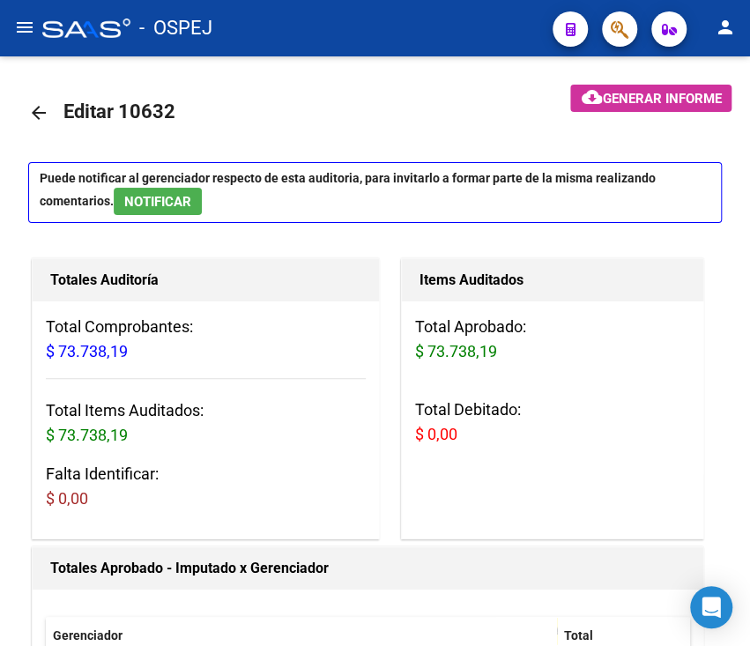
scroll to position [0, 0]
click at [30, 127] on link "arrow_back" at bounding box center [45, 112] width 35 height 41
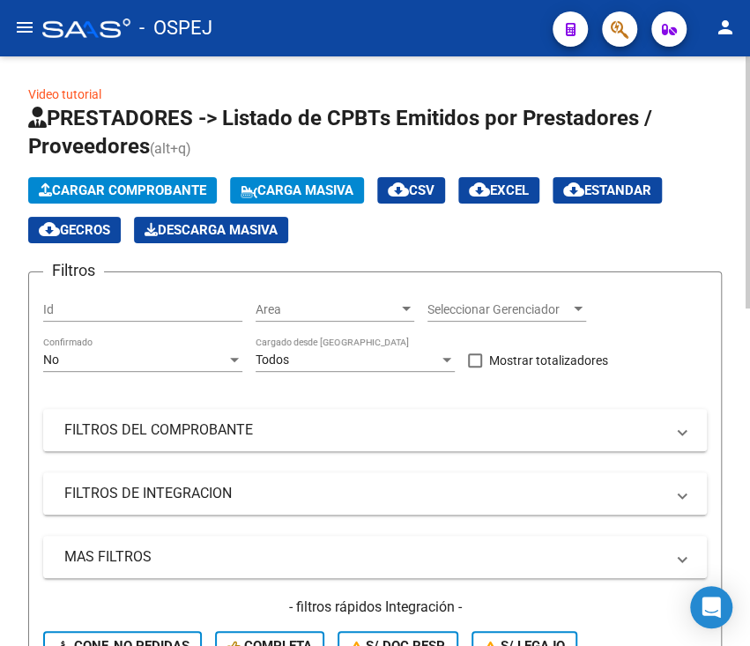
click at [204, 366] on div "No Confirmado" at bounding box center [142, 362] width 199 height 50
click at [204, 366] on div "No" at bounding box center [134, 359] width 183 height 15
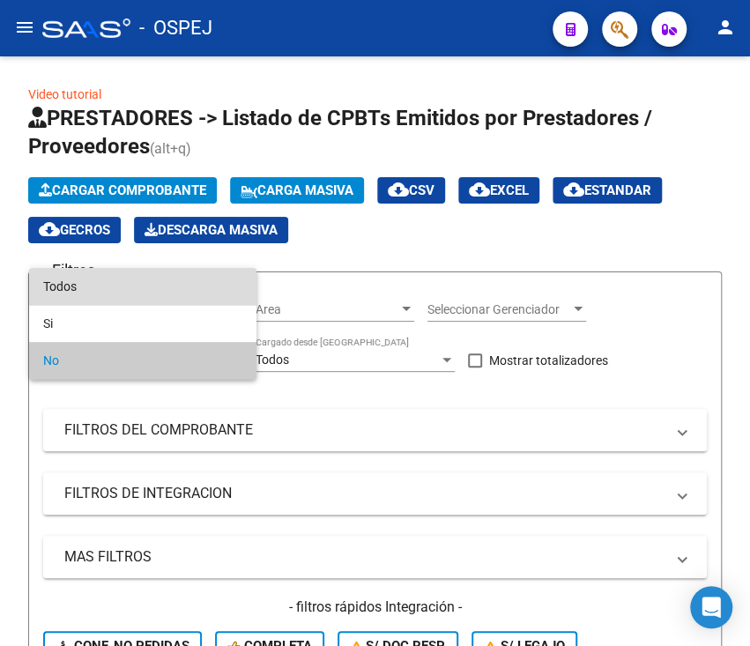
click at [174, 293] on span "Todos" at bounding box center [142, 286] width 199 height 37
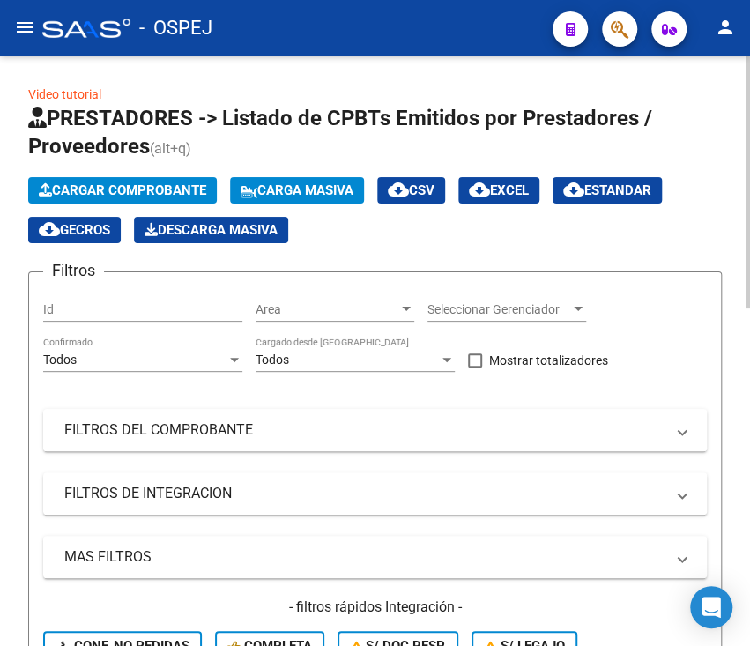
click at [86, 436] on mat-panel-title "FILTROS DEL COMPROBANTE" at bounding box center [364, 429] width 600 height 19
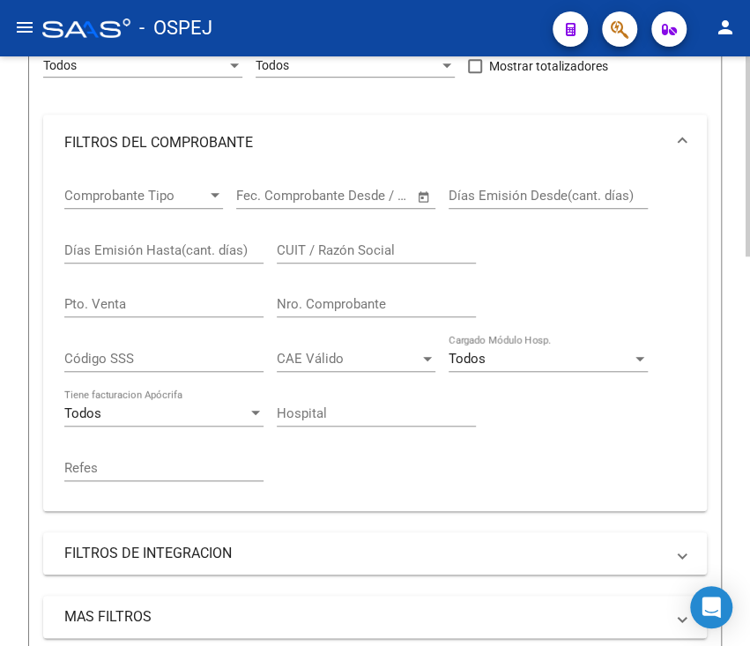
scroll to position [375, 0]
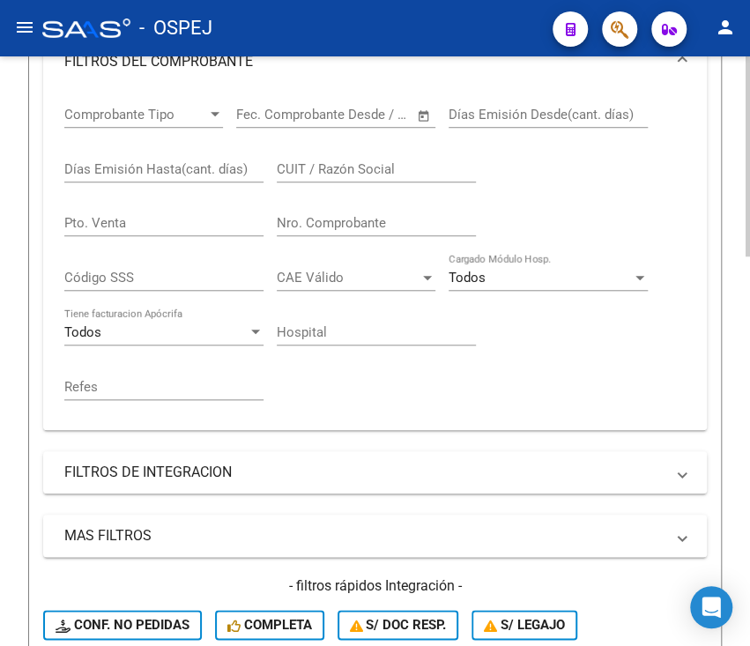
click at [337, 211] on div "Nro. Comprobante" at bounding box center [376, 217] width 199 height 38
click at [342, 234] on div "Nro. Comprobante" at bounding box center [376, 217] width 199 height 38
type input "537"
click at [4, 191] on div "Video tutorial PRESTADORES -> Listado de CPBTs Emitidos por Prestadores / Prove…" at bounding box center [375, 362] width 750 height 1363
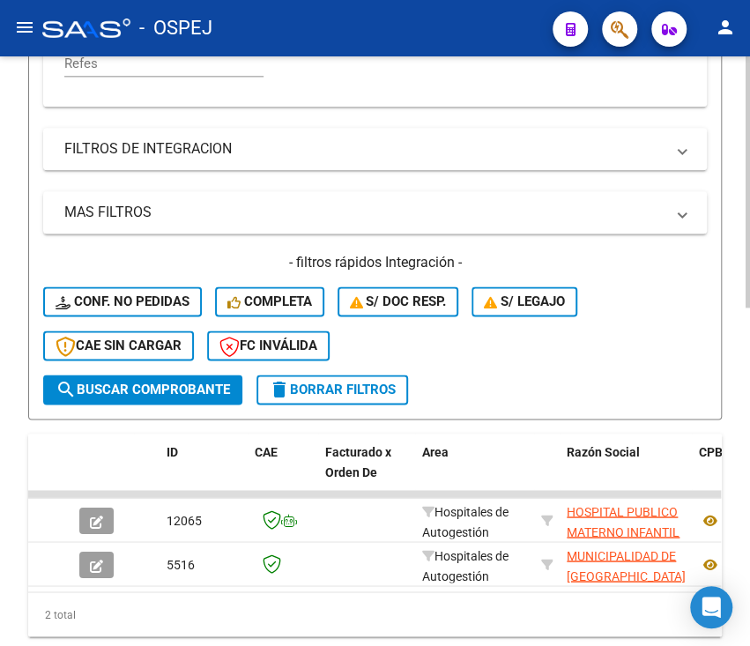
scroll to position [793, 0]
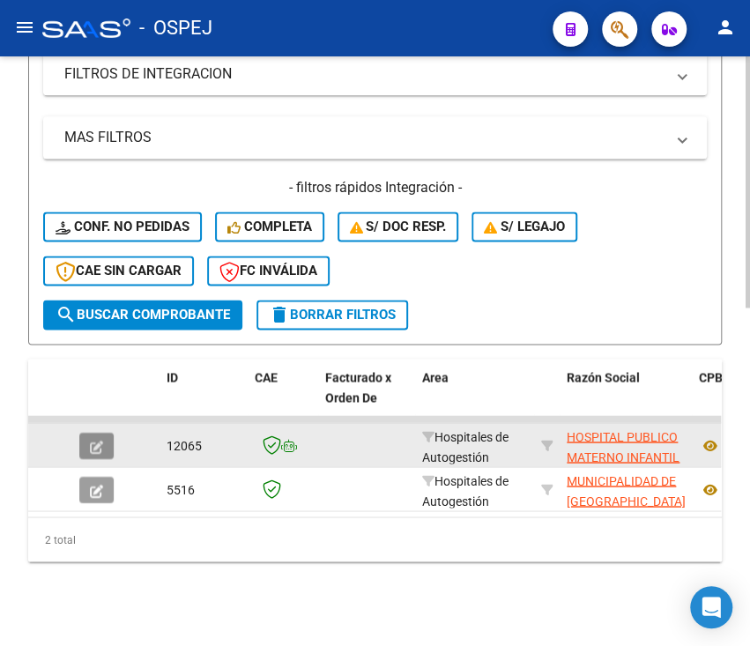
click at [103, 432] on button "button" at bounding box center [96, 445] width 34 height 26
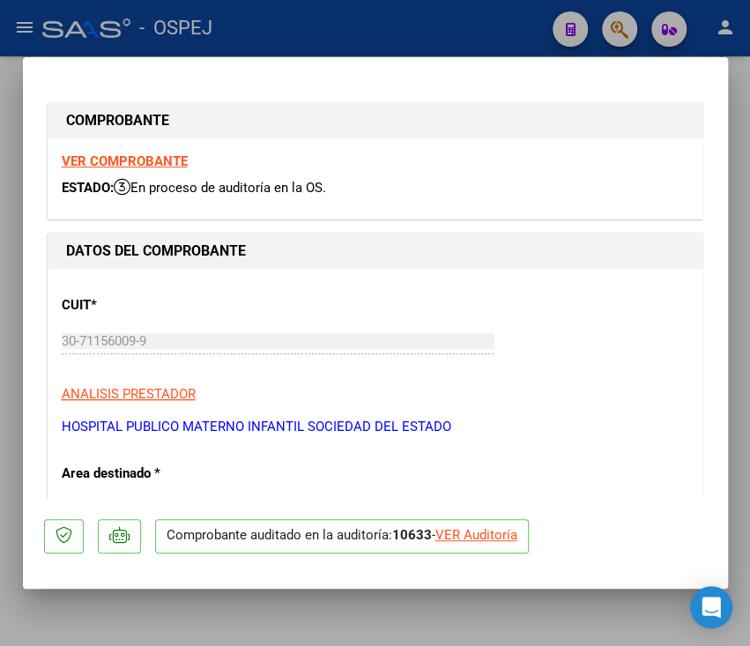
click at [16, 363] on div at bounding box center [375, 323] width 750 height 646
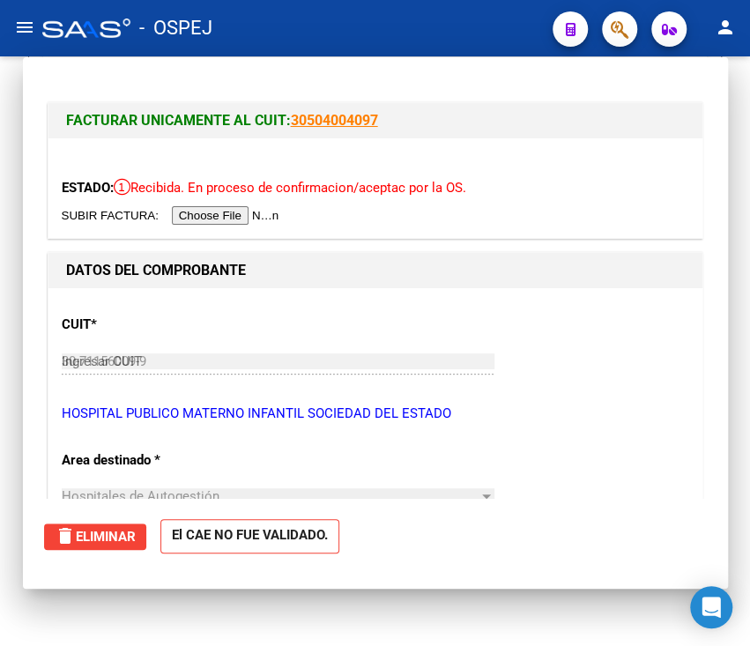
type input "$ 0,00"
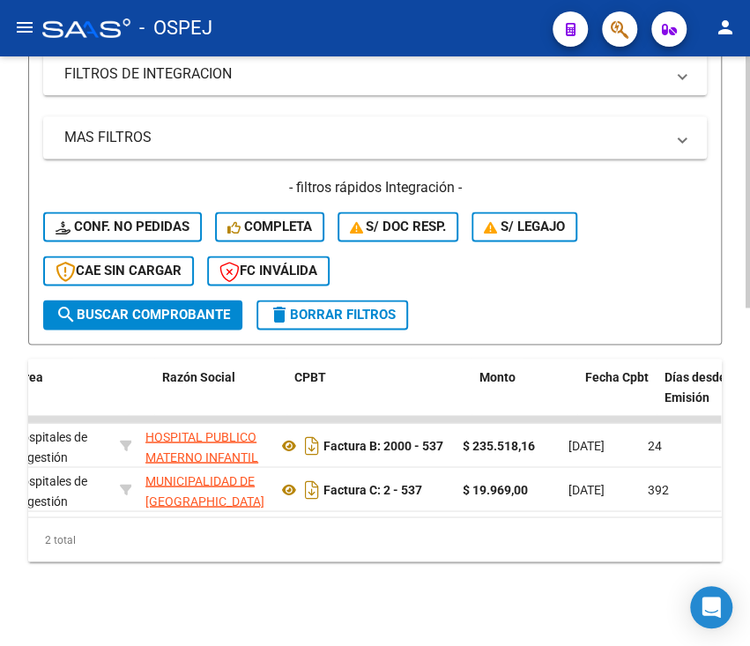
scroll to position [0, 0]
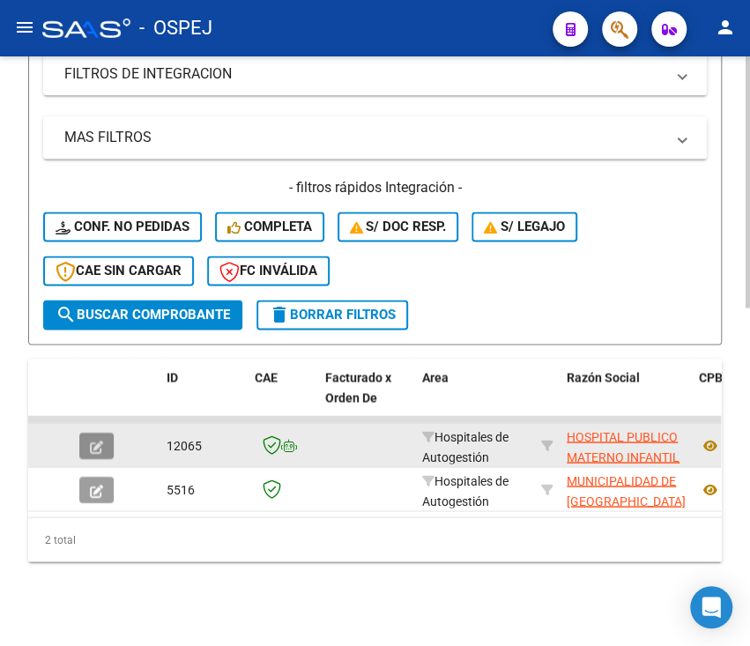
click at [101, 440] on icon "button" at bounding box center [96, 446] width 13 height 13
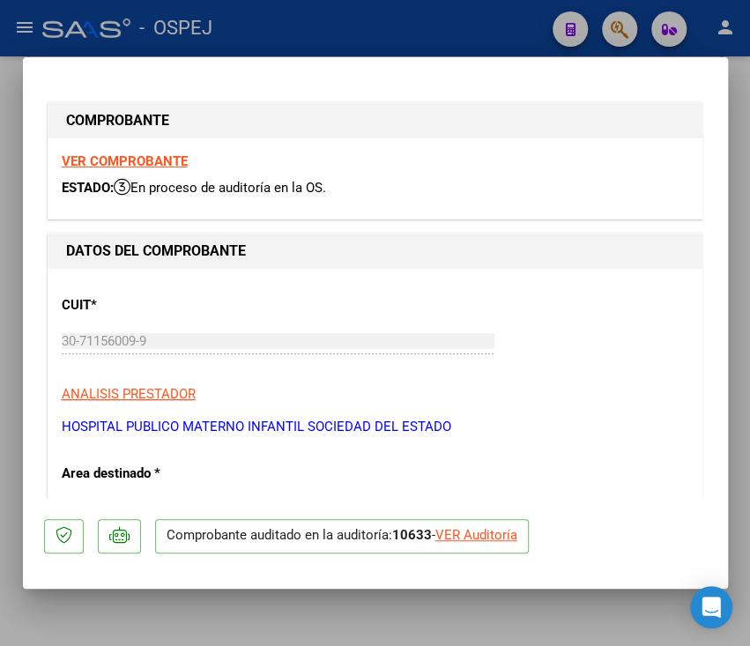
click at [454, 532] on div "VER Auditoría" at bounding box center [476, 535] width 82 height 20
type input "$ 0,00"
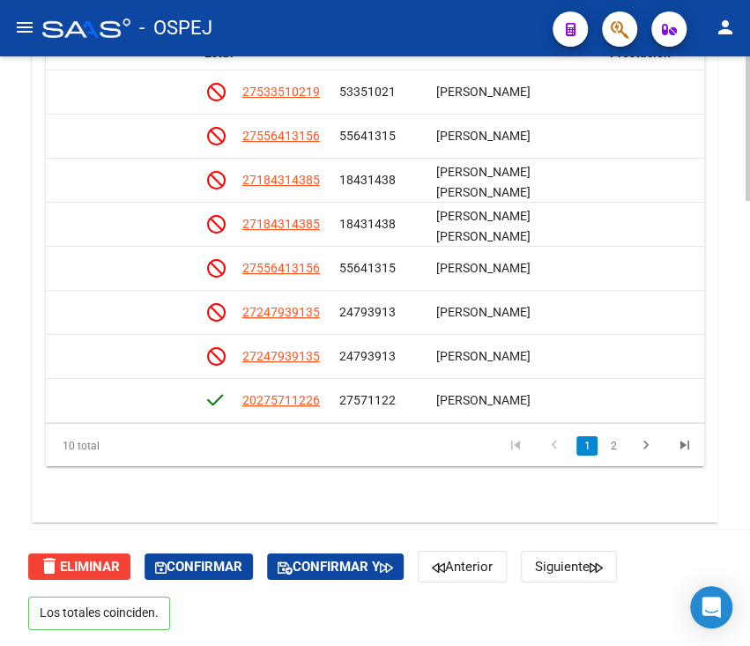
scroll to position [0, 1175]
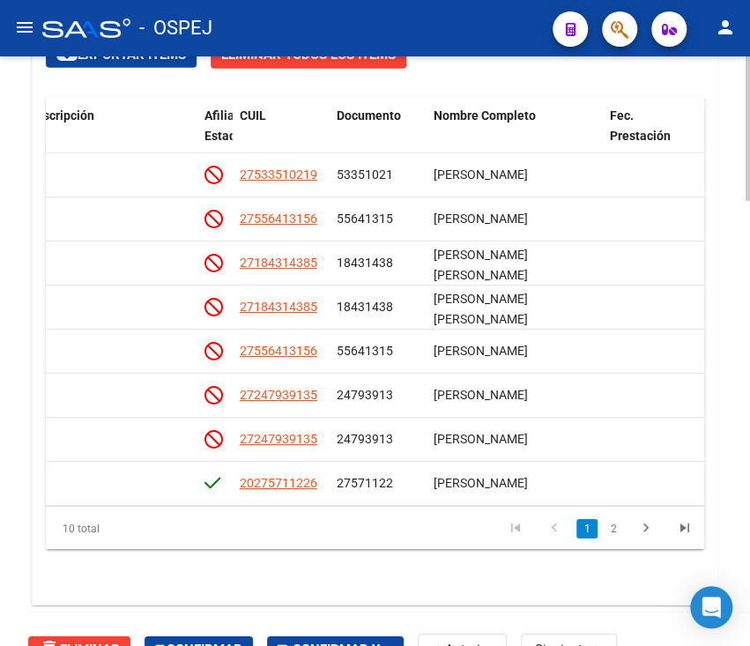
scroll to position [1764, 0]
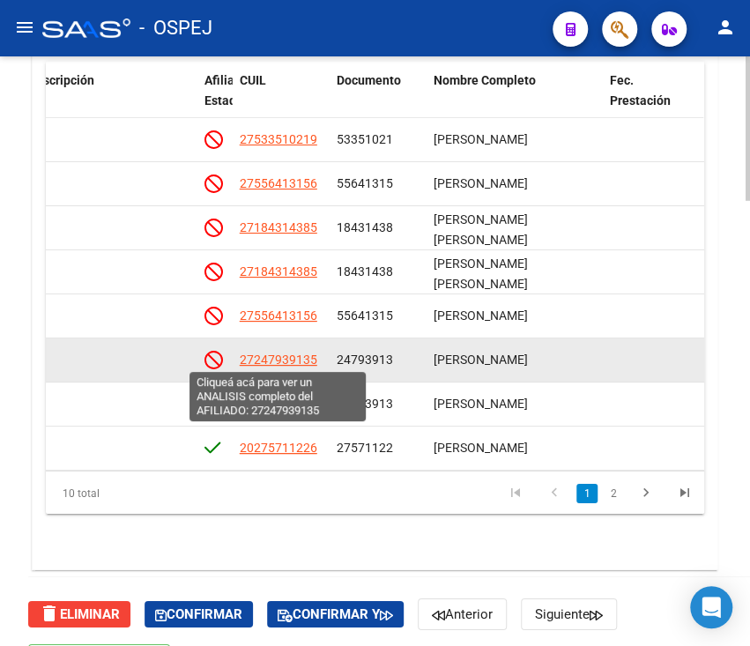
click at [250, 362] on span "27247939135" at bounding box center [279, 359] width 78 height 14
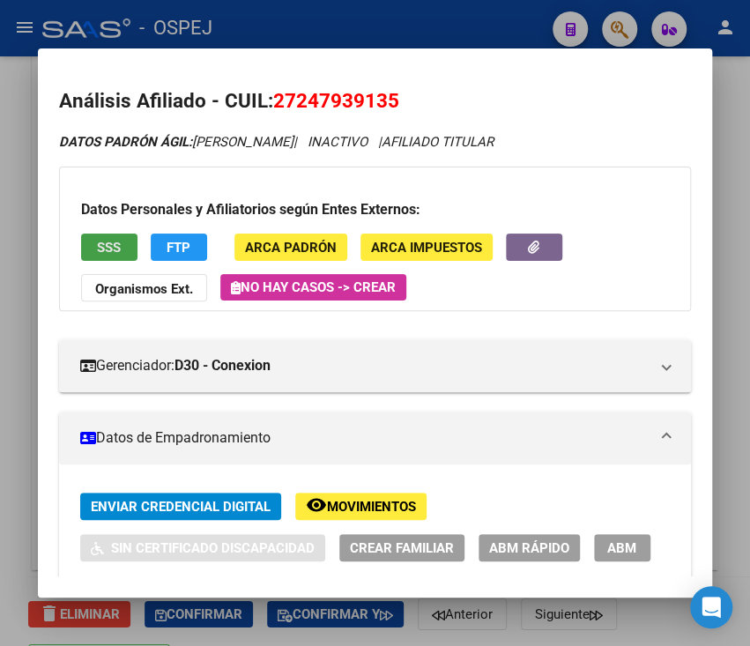
click at [115, 252] on span "SSS" at bounding box center [109, 248] width 24 height 16
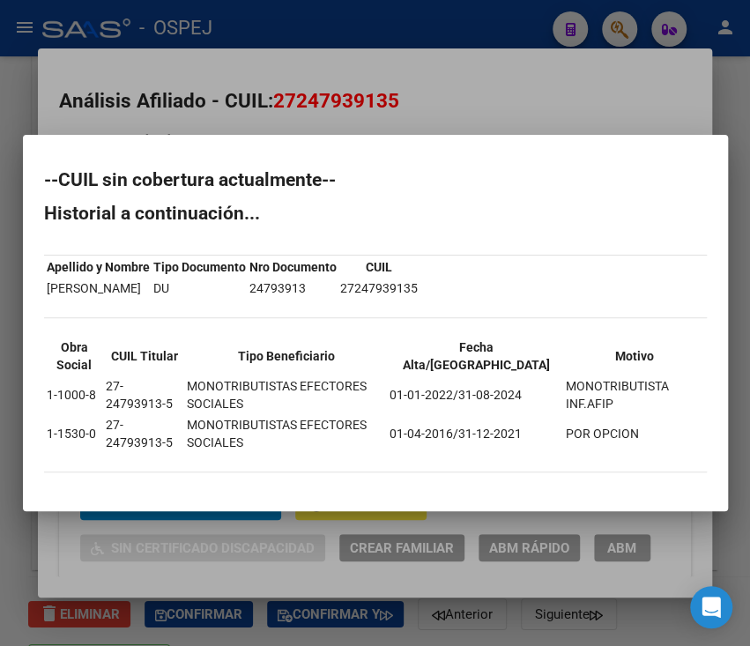
click at [352, 57] on div at bounding box center [375, 323] width 750 height 646
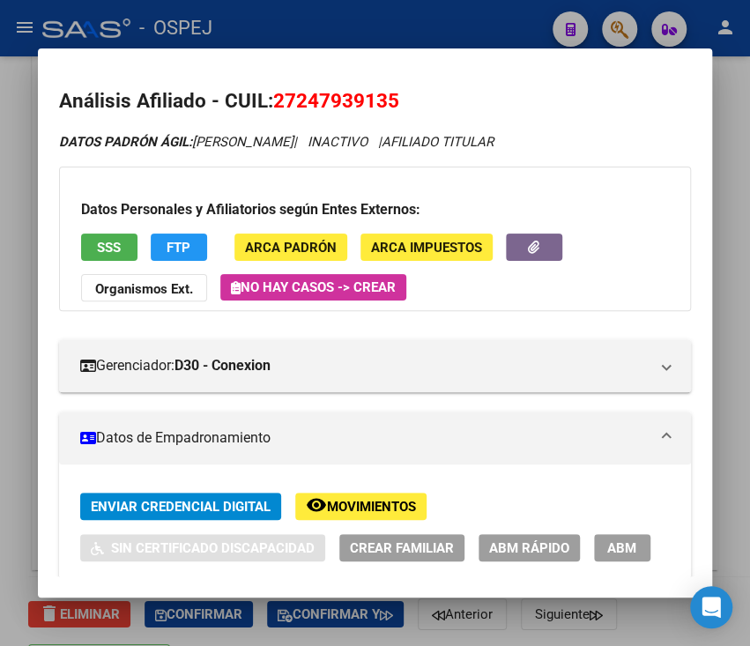
click at [541, 22] on div at bounding box center [375, 323] width 750 height 646
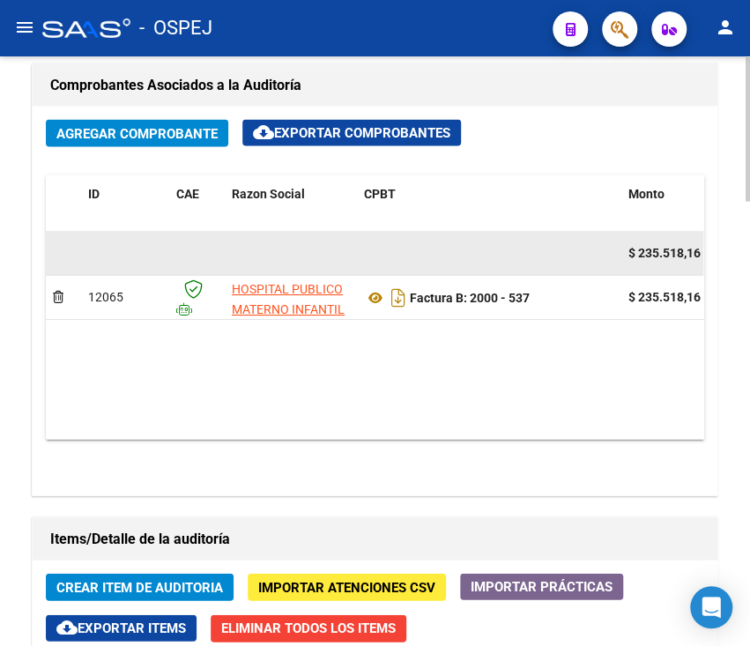
scroll to position [1153, 0]
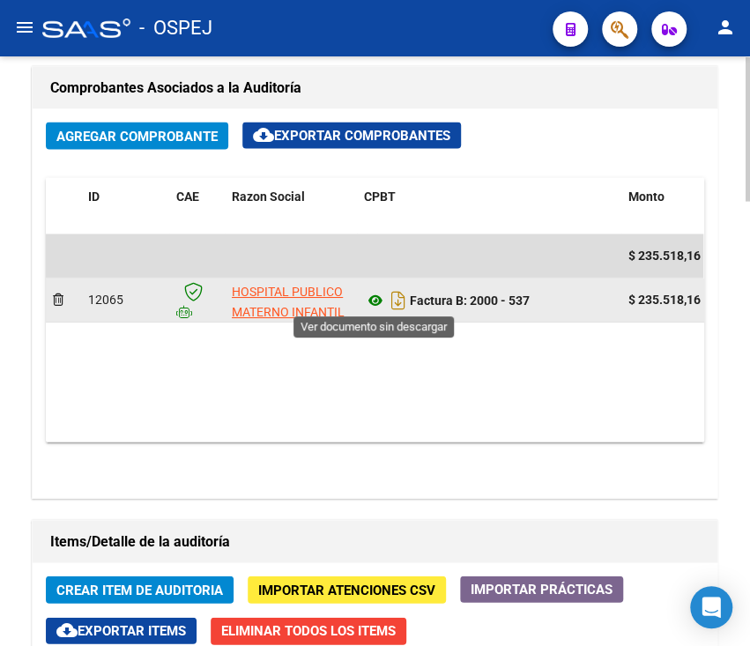
click at [375, 300] on icon at bounding box center [375, 299] width 23 height 21
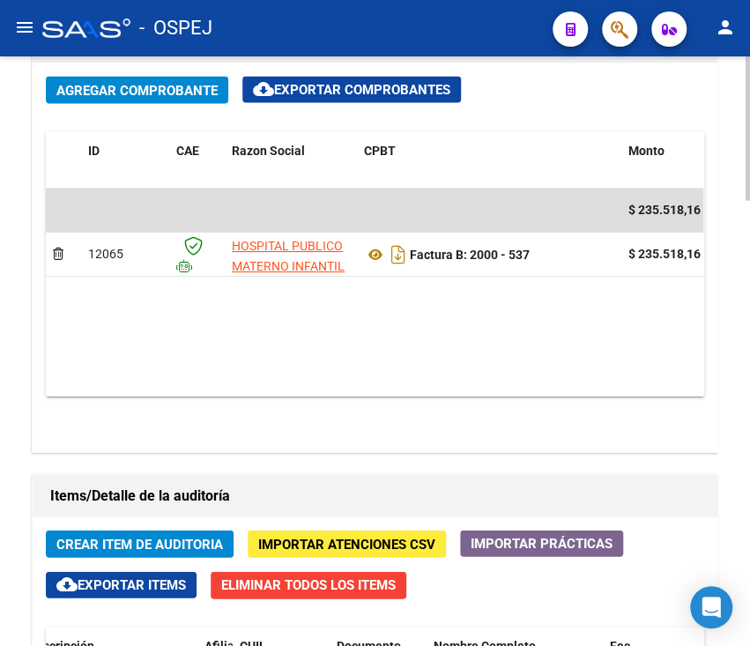
click at [13, 260] on div "arrow_back Editar 10633 cloud_download Generar informe Puede notificar al geren…" at bounding box center [375, 59] width 750 height 2403
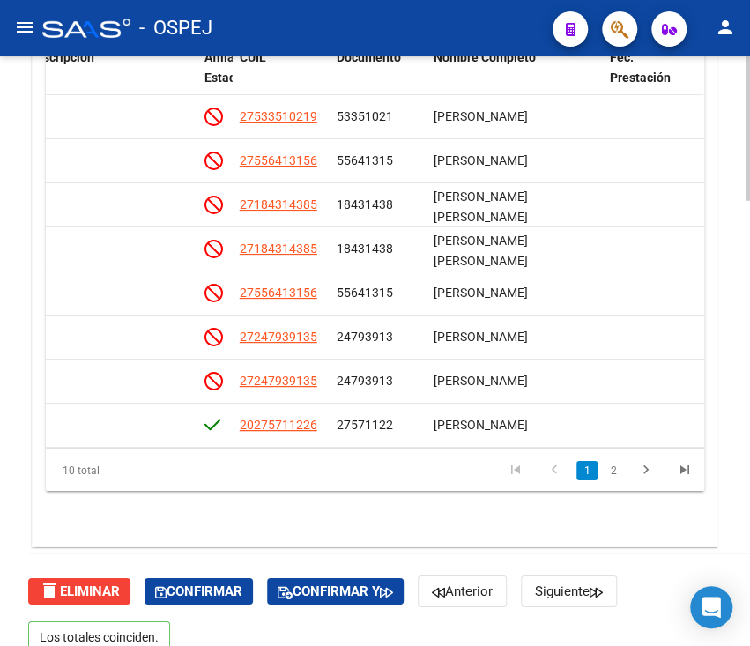
scroll to position [1812, 0]
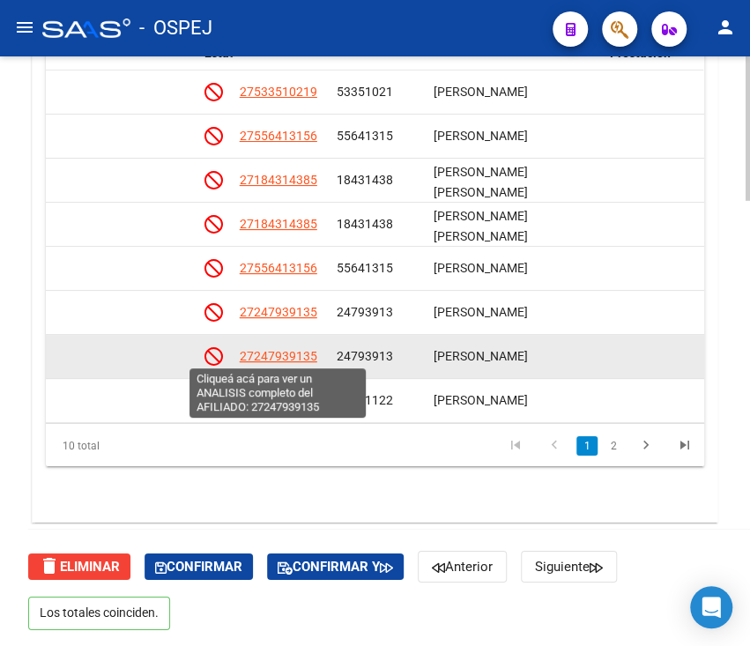
click at [300, 349] on span "27247939135" at bounding box center [279, 356] width 78 height 14
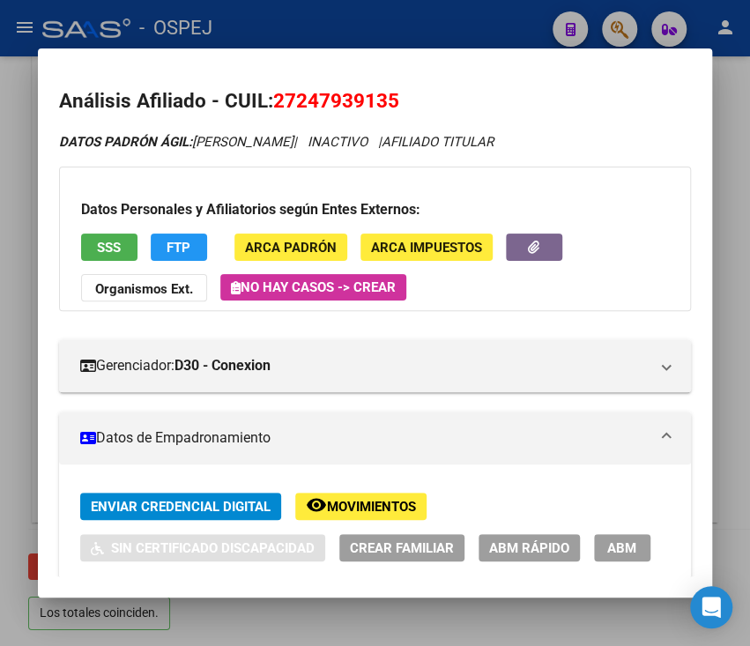
click at [434, 14] on div at bounding box center [375, 323] width 750 height 646
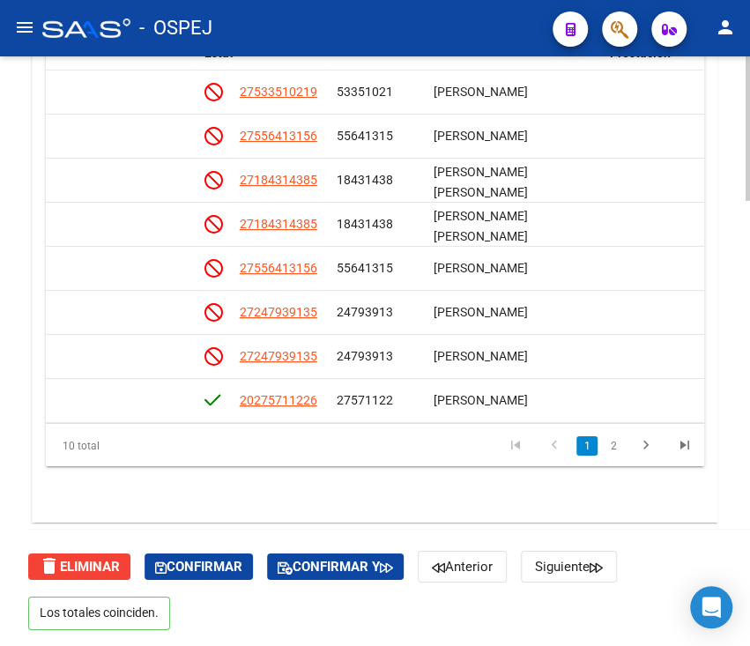
drag, startPoint x: 705, startPoint y: 228, endPoint x: 706, endPoint y: 240, distance: 11.5
click at [706, 240] on div "Crear Item de Auditoria Importar Atenciones CSV Importar Prácticas cloud_downlo…" at bounding box center [375, 213] width 685 height 618
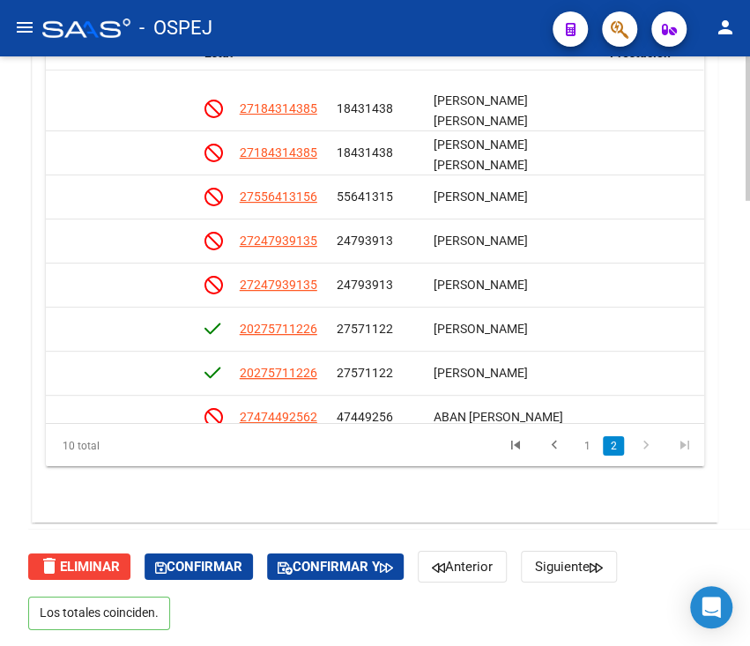
scroll to position [113, 1175]
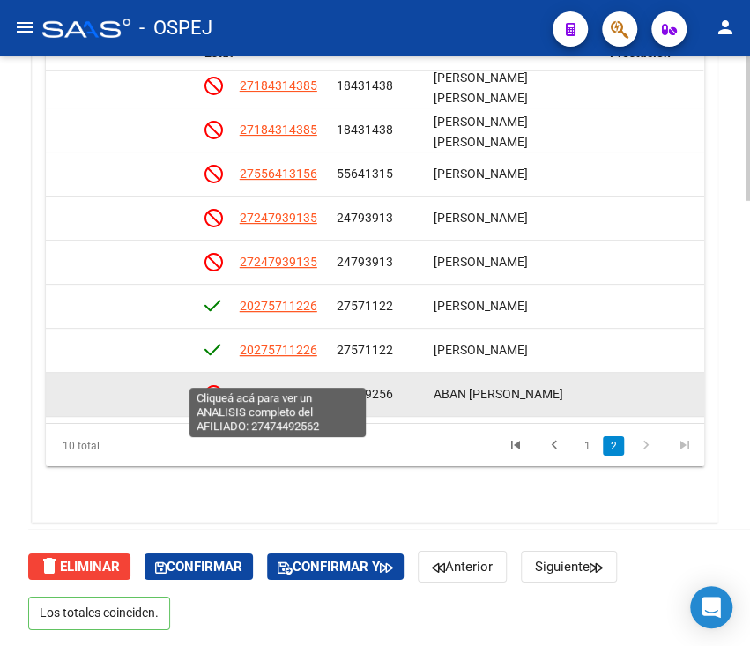
click at [304, 387] on span "27474492562" at bounding box center [279, 394] width 78 height 14
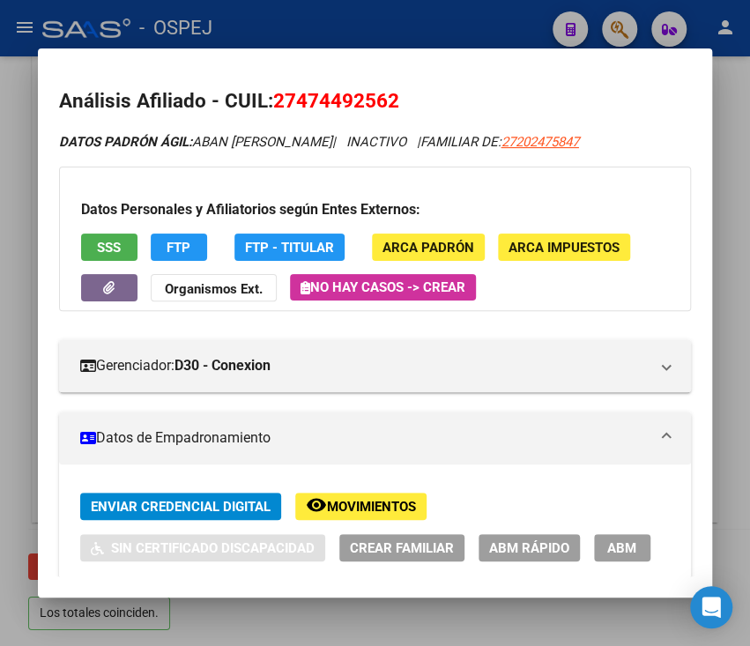
click at [483, 11] on div at bounding box center [375, 323] width 750 height 646
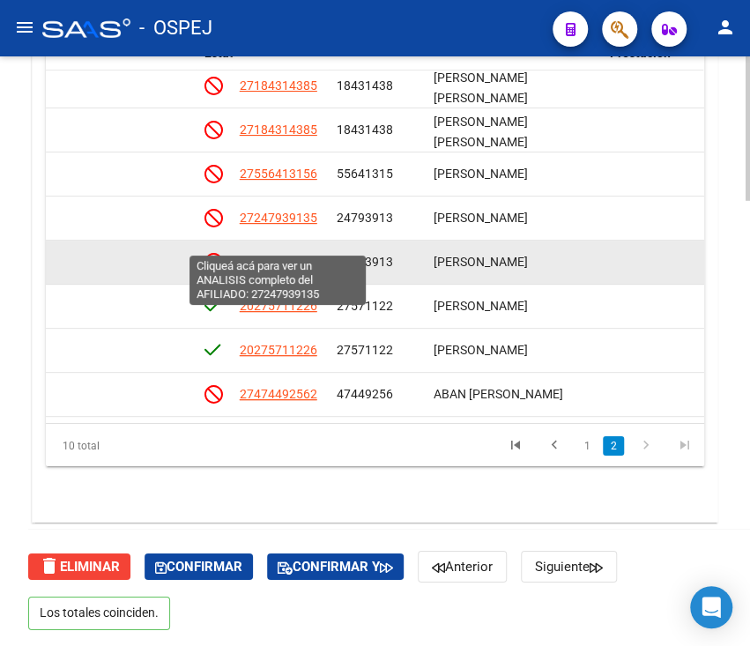
click at [262, 255] on span "27247939135" at bounding box center [279, 262] width 78 height 14
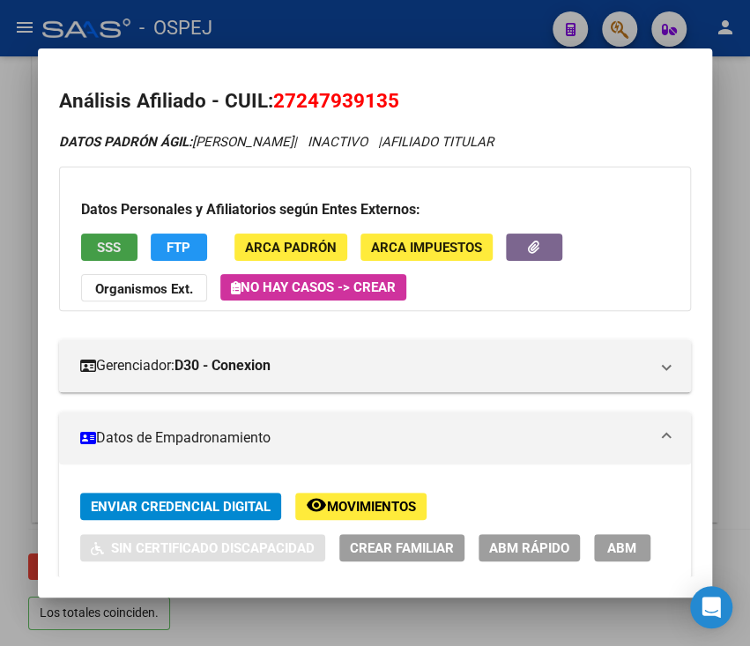
click at [87, 248] on button "SSS" at bounding box center [109, 247] width 56 height 27
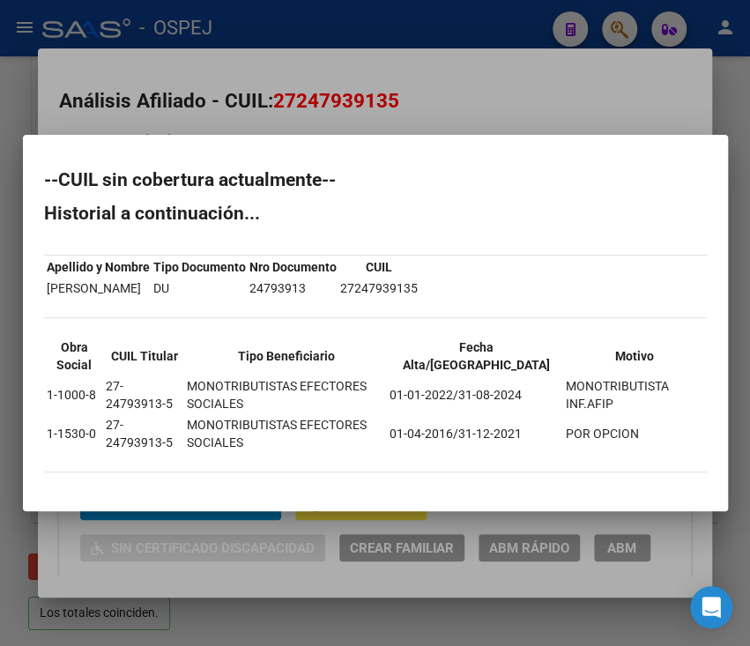
drag, startPoint x: 39, startPoint y: 184, endPoint x: 639, endPoint y: 434, distance: 649.9
click at [639, 434] on mat-dialog-content "--CUIL sin cobertura actualmente-- Historial a continuación... Apellido y Nombr…" at bounding box center [375, 323] width 705 height 334
copy div "--CUIL sin cobertura actualmente-- Historial a continuación... Apellido y Nombr…"
drag, startPoint x: 568, startPoint y: 63, endPoint x: 539, endPoint y: -2, distance: 71.4
click at [539, 0] on html "menu - OSPEJ person Firma Express Inicio Calendario SSS Instructivos Contacto O…" at bounding box center [375, 323] width 750 height 646
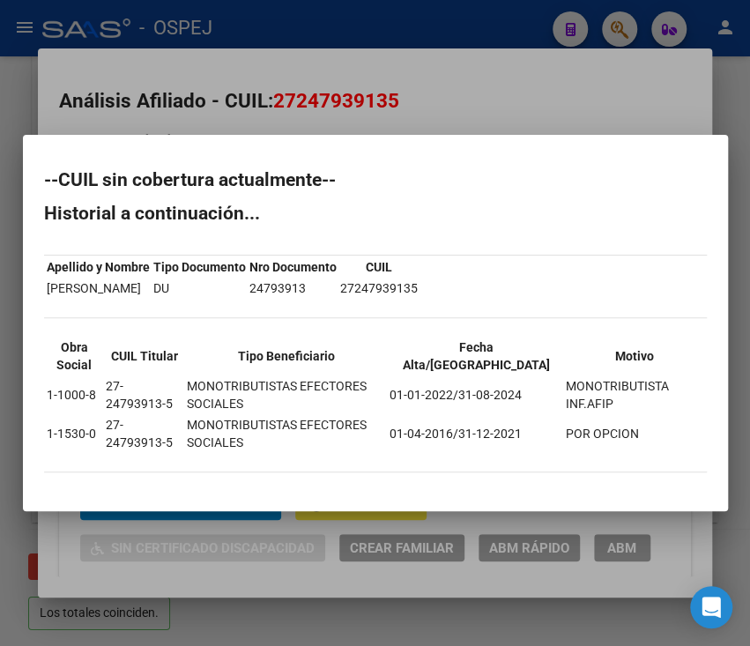
click at [540, 24] on div at bounding box center [375, 323] width 750 height 646
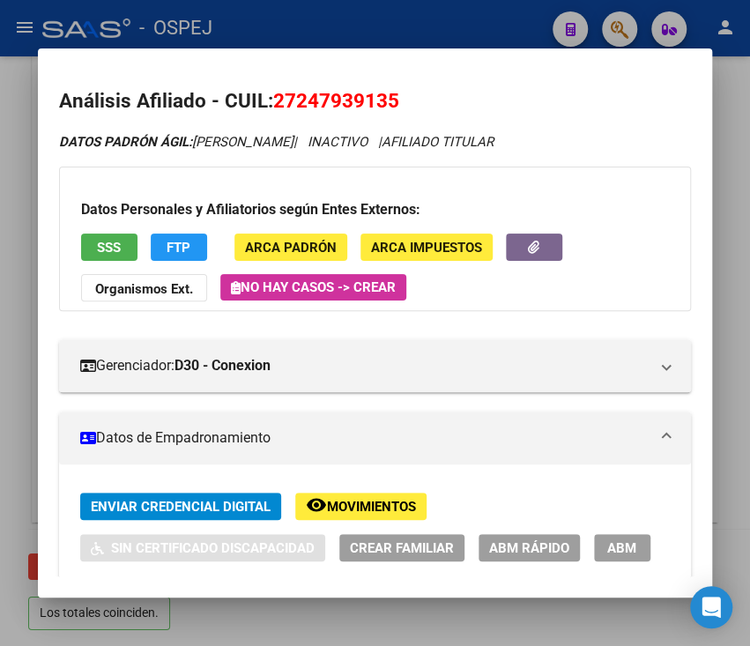
click at [540, 24] on div at bounding box center [375, 323] width 750 height 646
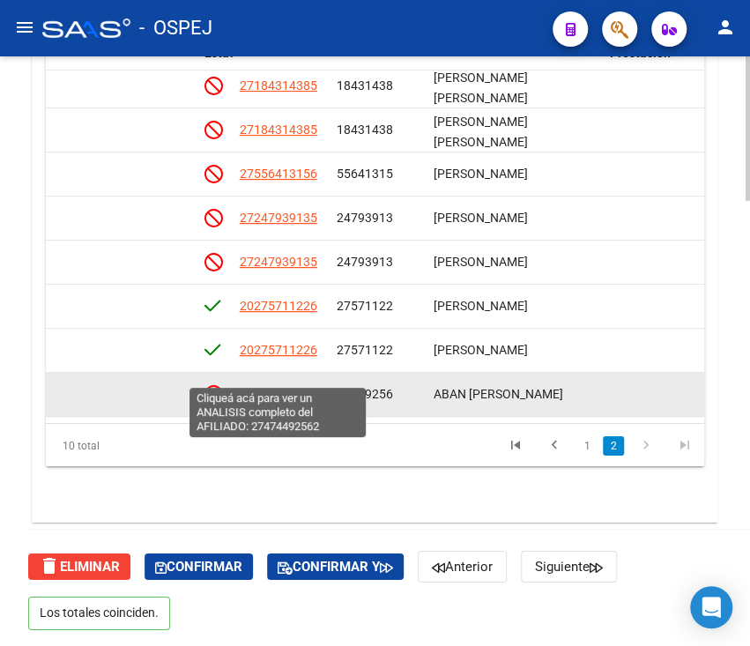
click at [305, 387] on span "27474492562" at bounding box center [279, 394] width 78 height 14
type textarea "27474492562"
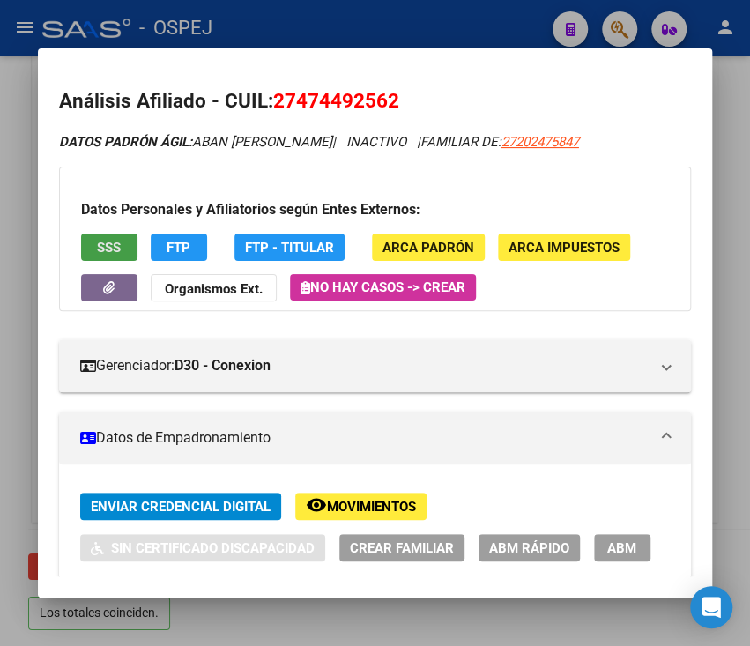
click at [99, 240] on span "SSS" at bounding box center [109, 248] width 24 height 16
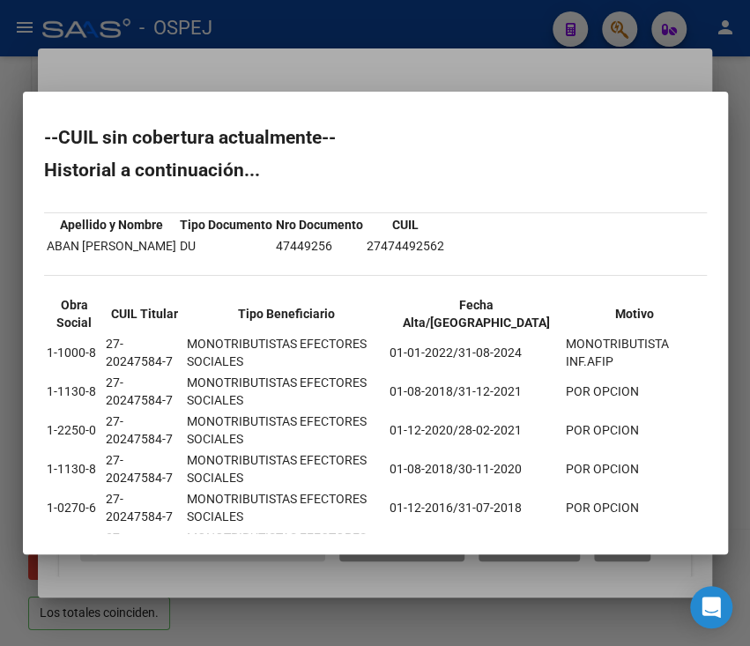
scroll to position [67, 0]
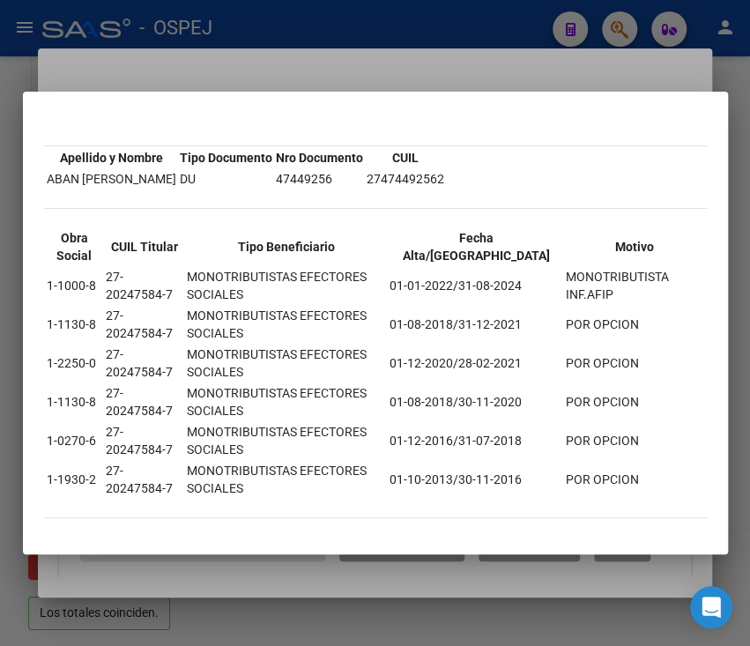
drag, startPoint x: 33, startPoint y: 139, endPoint x: 625, endPoint y: 479, distance: 682.1
click at [625, 479] on mat-dialog-content "--CUIL sin cobertura actualmente-- Historial a continuación... Apellido y Nombr…" at bounding box center [375, 322] width 705 height 419
click at [113, 148] on th "Apellido y Nombre" at bounding box center [111, 157] width 131 height 19
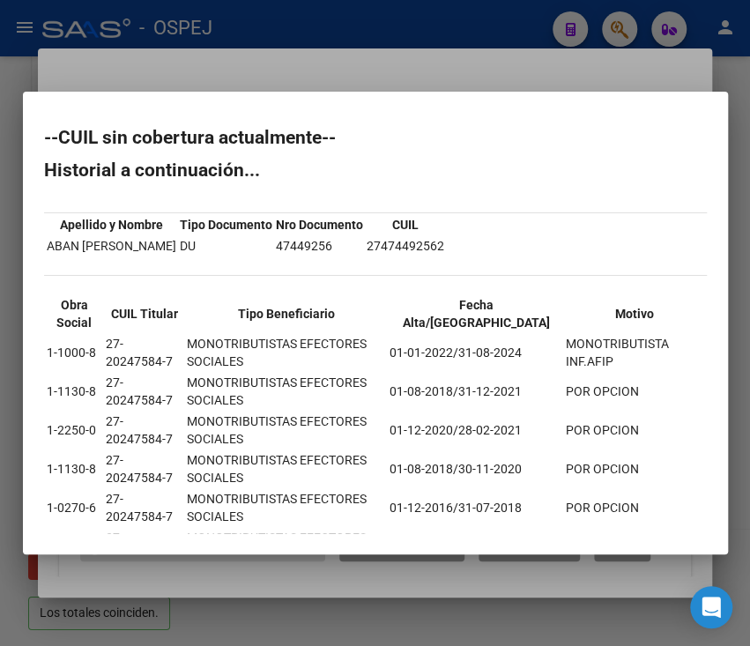
drag, startPoint x: 642, startPoint y: 481, endPoint x: 46, endPoint y: 138, distance: 687.3
click at [46, 138] on div "--CUIL sin cobertura actualmente-- Historial a continuación... Apellido y Nombr…" at bounding box center [375, 366] width 663 height 474
copy div "--LORE ips dolorsita consectetur-- Adipiscin e seddoeiusmod... Temporin u Labor…"
click at [307, 41] on div at bounding box center [375, 323] width 750 height 646
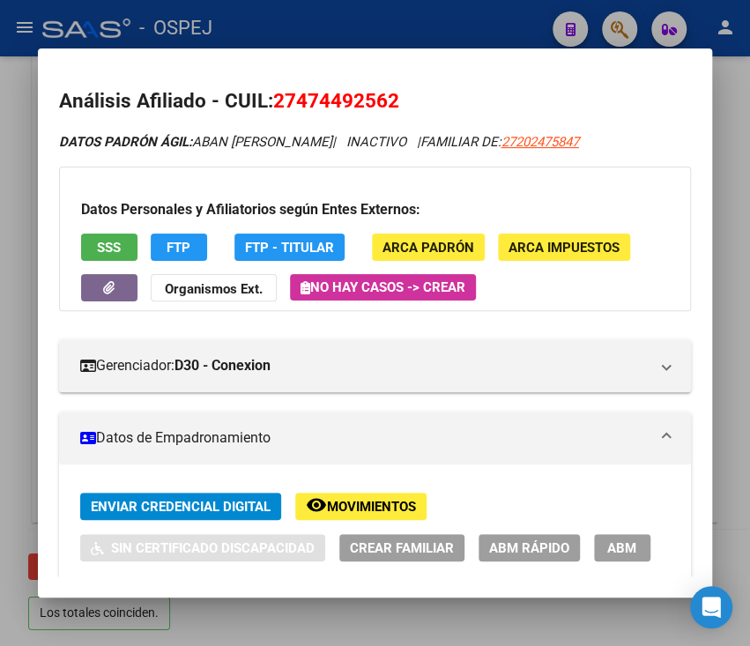
click at [303, 27] on div at bounding box center [375, 323] width 750 height 646
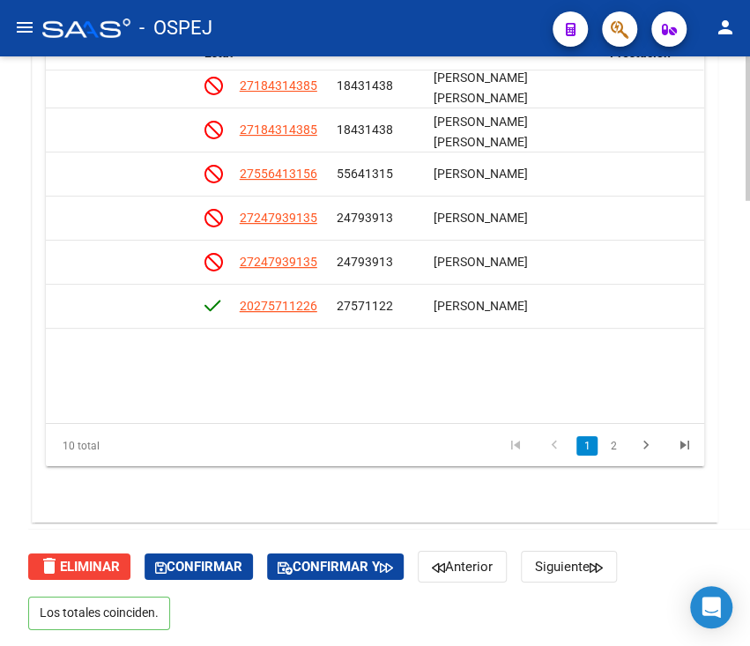
scroll to position [0, 1175]
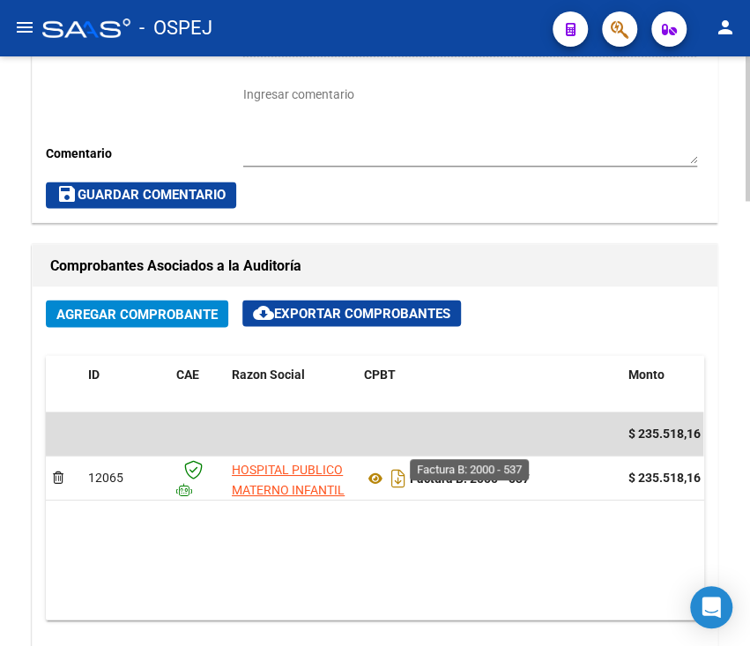
scroll to position [1013, 0]
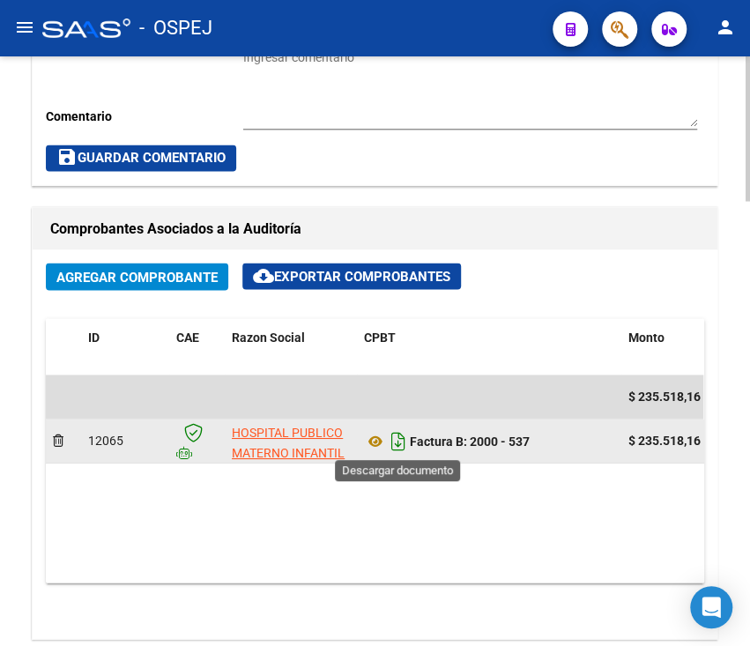
click at [397, 446] on icon "Descargar documento" at bounding box center [398, 441] width 23 height 28
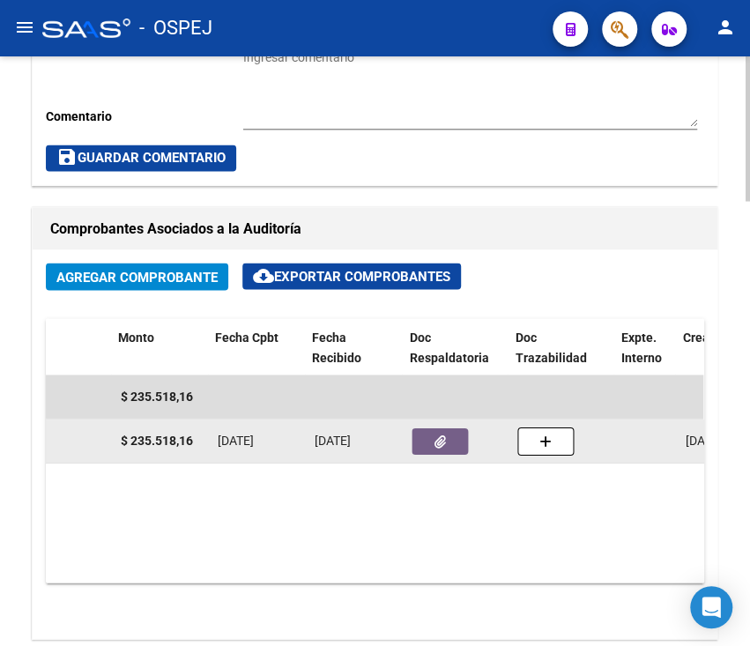
scroll to position [0, 526]
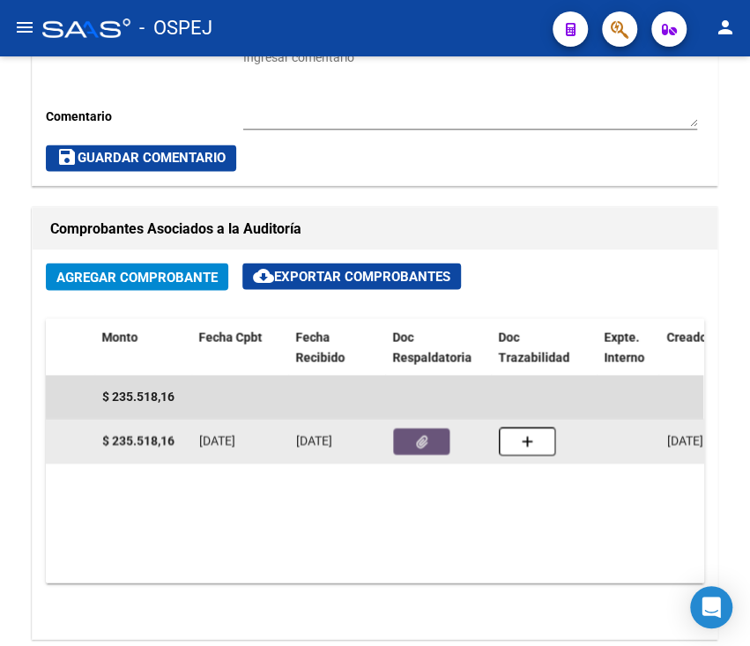
click at [440, 447] on button "button" at bounding box center [421, 440] width 56 height 26
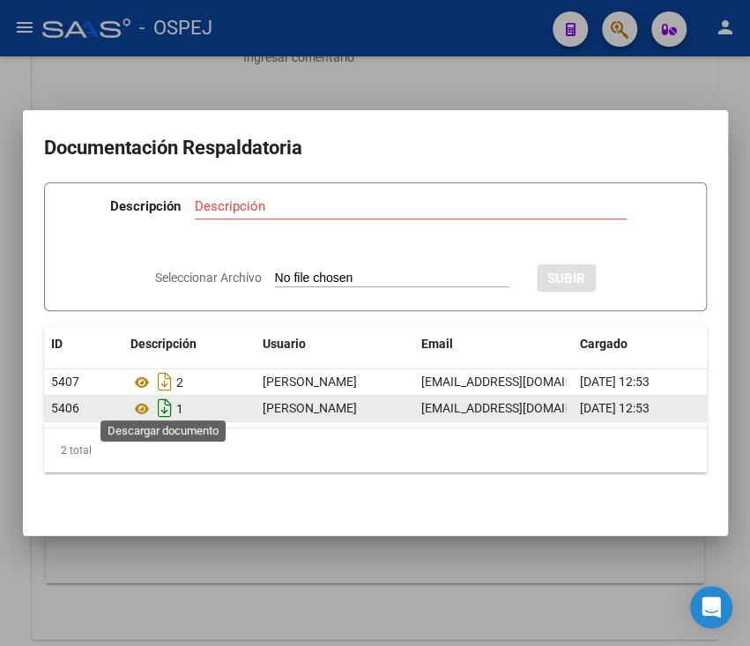
click at [161, 397] on icon "Descargar documento" at bounding box center [164, 408] width 23 height 28
click at [677, 196] on div "Descripción Descripción" at bounding box center [376, 209] width 626 height 53
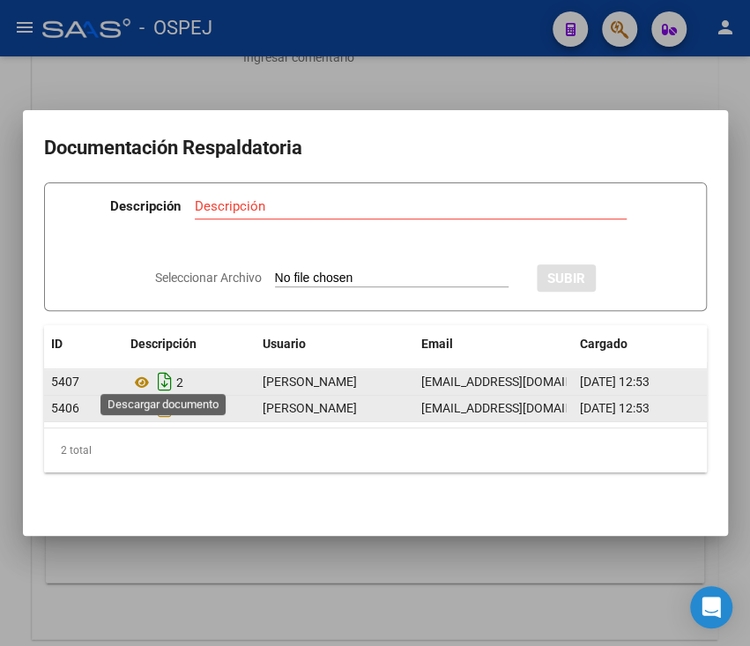
click at [157, 369] on icon "Descargar documento" at bounding box center [164, 381] width 23 height 28
click at [231, 85] on div at bounding box center [375, 323] width 750 height 646
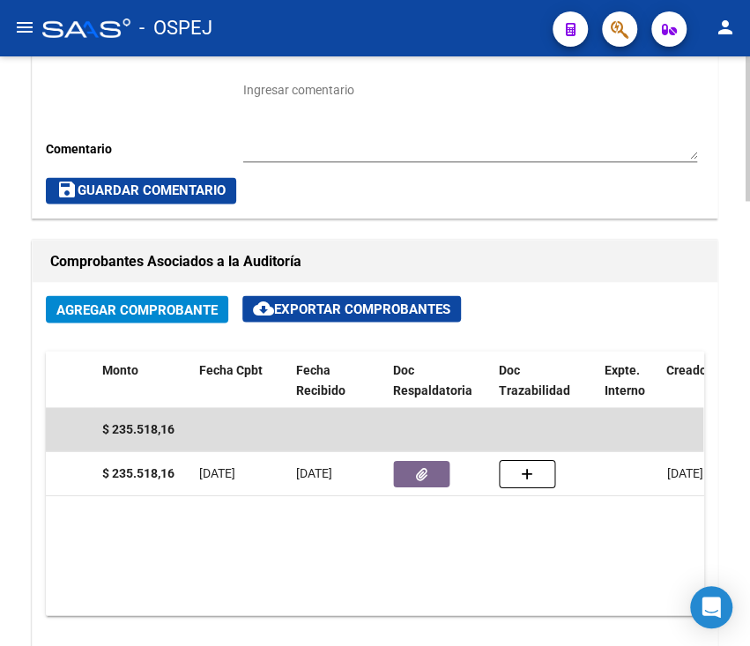
click at [0, 161] on div "arrow_back Editar 10633 cloud_download Generar informe Puede notificar al geren…" at bounding box center [375, 277] width 750 height 2403
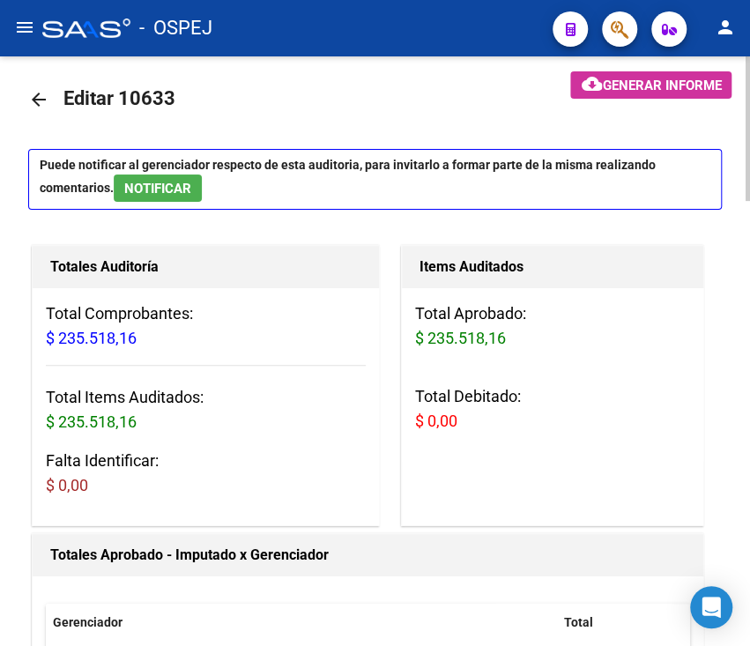
scroll to position [0, 0]
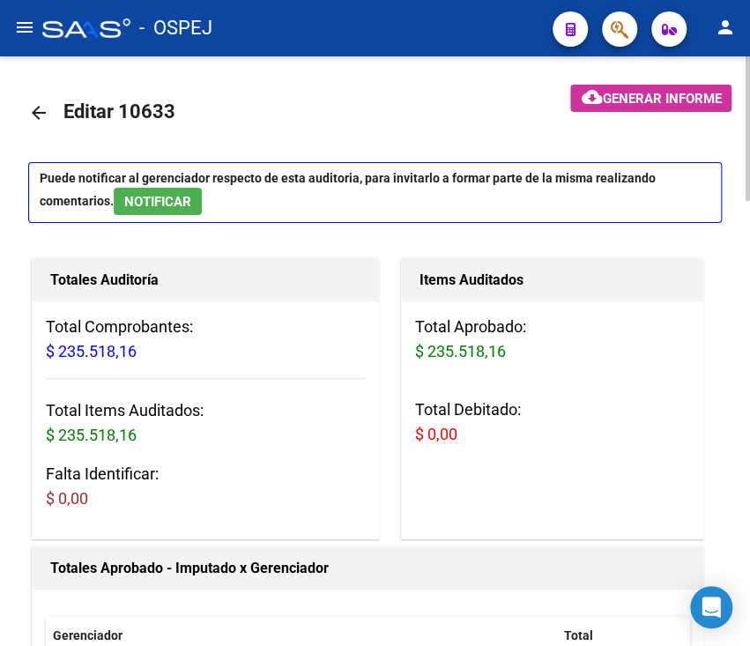
click at [35, 109] on mat-icon "arrow_back" at bounding box center [38, 112] width 21 height 21
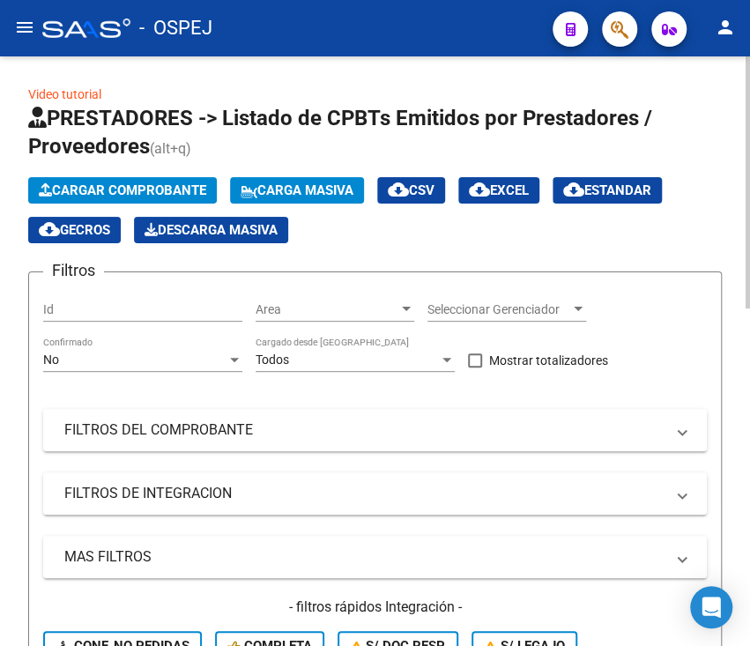
click at [171, 345] on div "No Confirmado" at bounding box center [142, 354] width 199 height 35
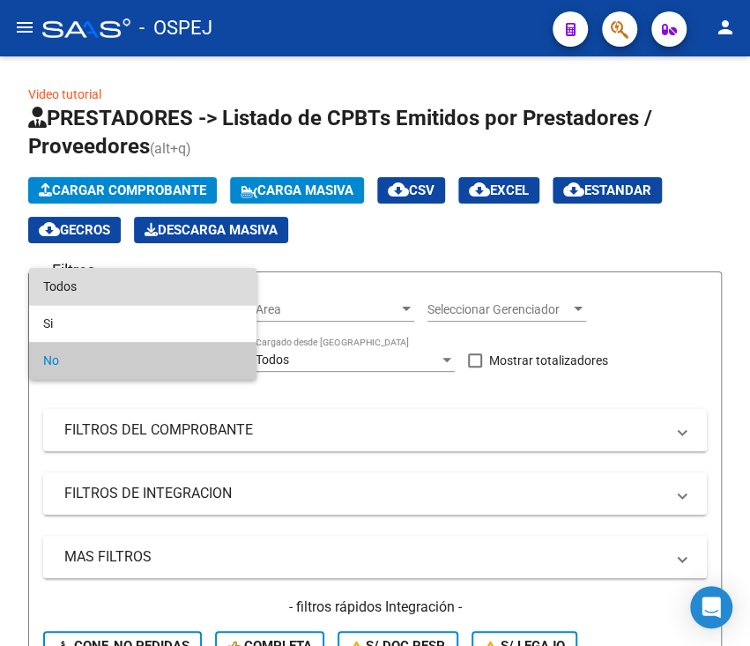
click at [164, 286] on span "Todos" at bounding box center [142, 286] width 199 height 37
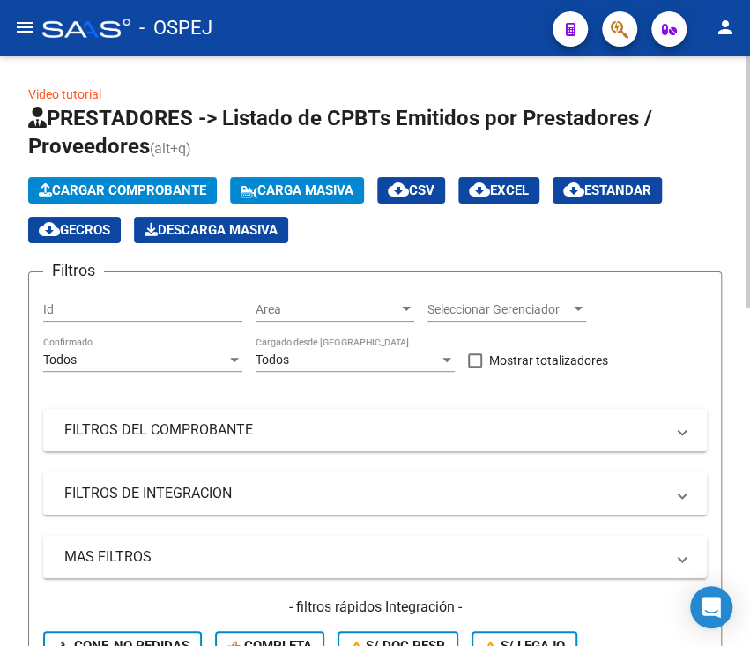
click at [157, 437] on mat-panel-title "FILTROS DEL COMPROBANTE" at bounding box center [364, 429] width 600 height 19
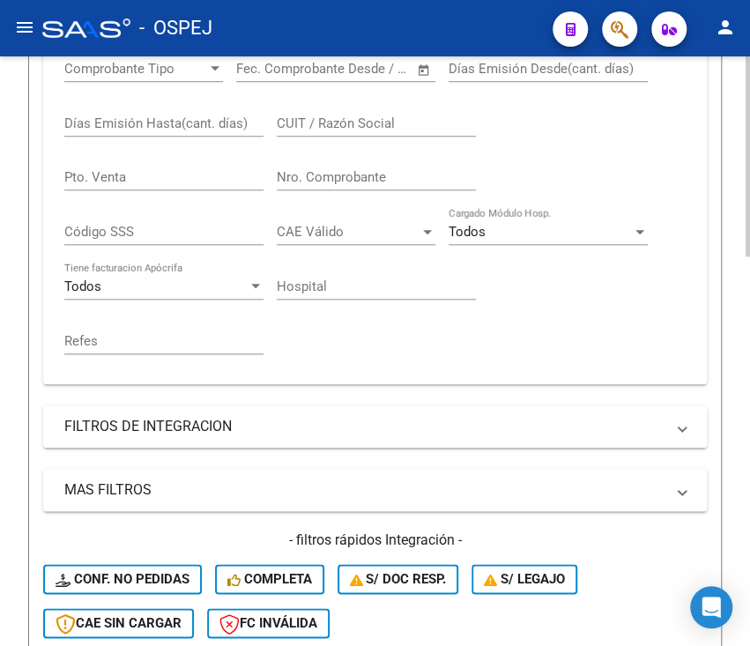
scroll to position [423, 0]
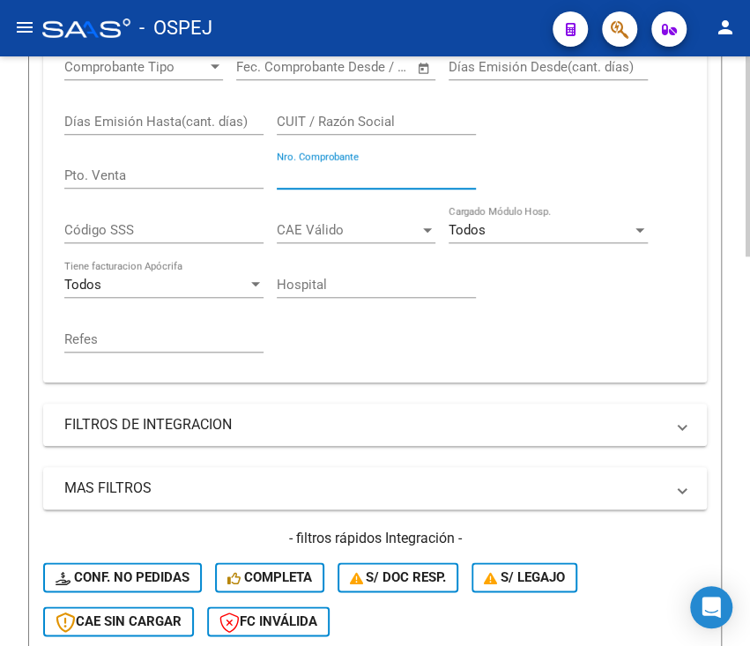
click at [307, 178] on input "Nro. Comprobante" at bounding box center [376, 175] width 199 height 16
type input "85028"
click at [10, 335] on div "Video tutorial PRESTADORES -> Listado de CPBTs Emitidos por Prestadores / Prove…" at bounding box center [375, 292] width 750 height 1319
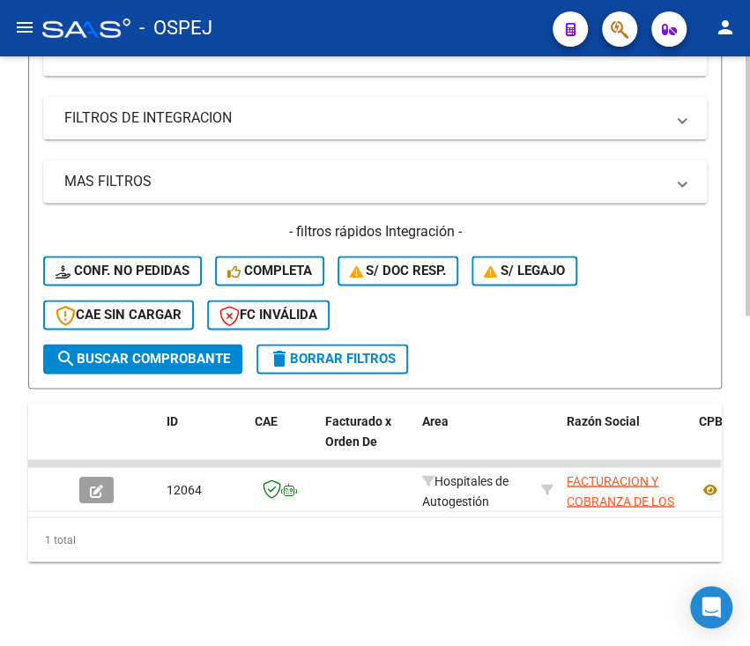
scroll to position [749, 0]
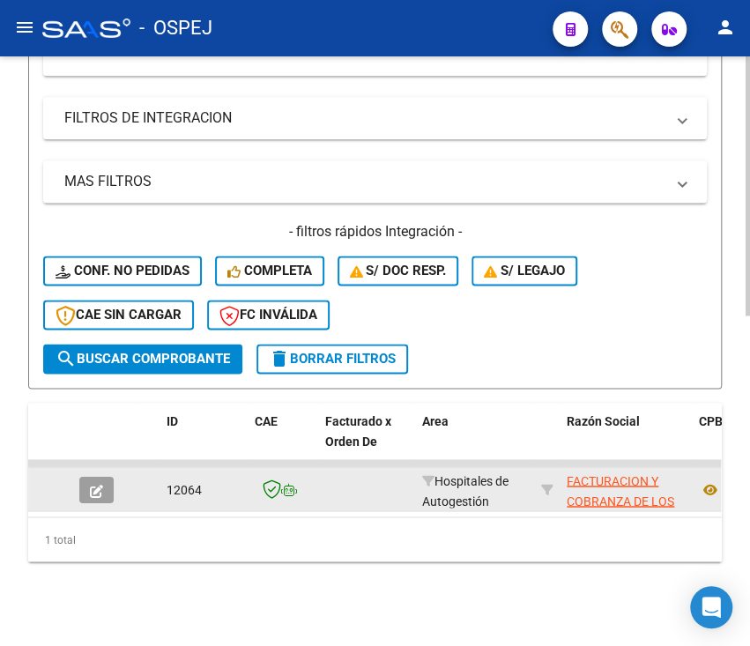
click at [91, 484] on icon "button" at bounding box center [96, 490] width 13 height 13
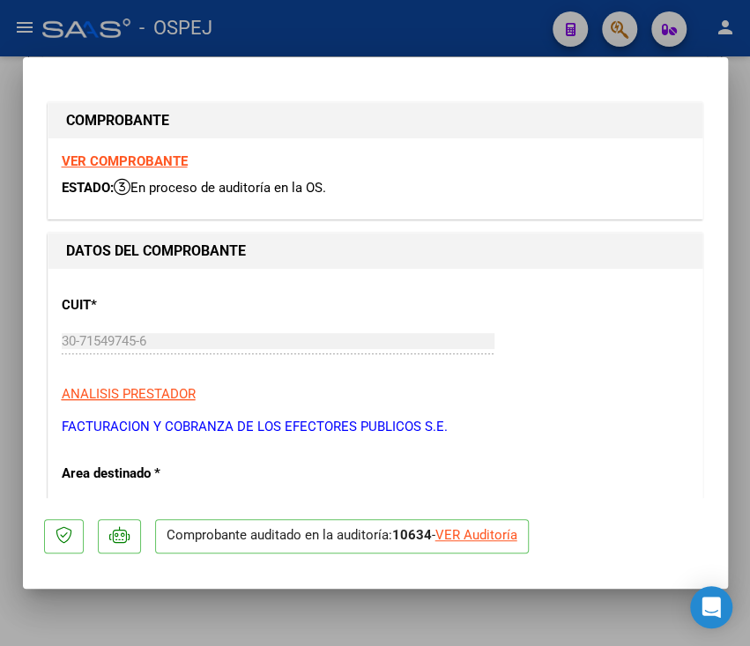
drag, startPoint x: 513, startPoint y: 551, endPoint x: 497, endPoint y: 538, distance: 20.6
click at [497, 538] on p "Comprobante auditado en la auditoría: 10634 - VER Auditoría" at bounding box center [342, 536] width 374 height 34
click at [497, 538] on div "VER Auditoría" at bounding box center [476, 535] width 82 height 20
type input "$ 0,00"
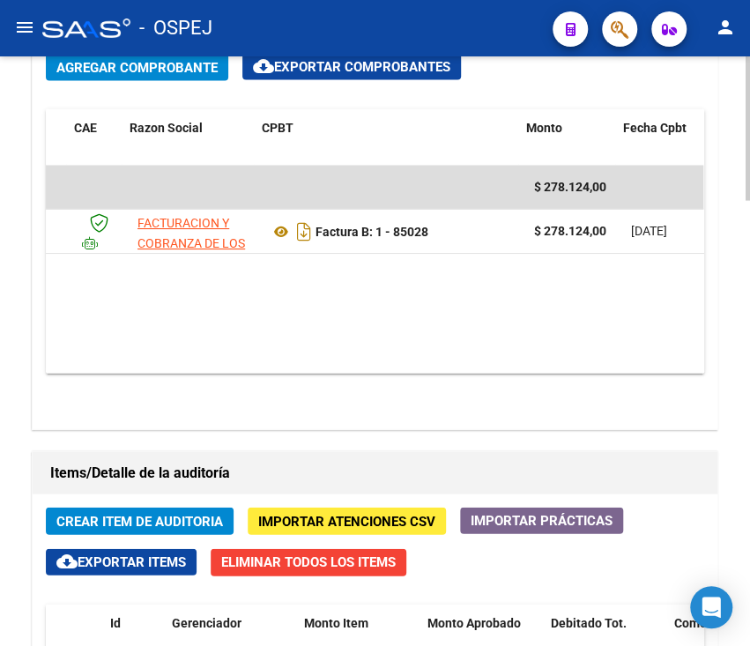
scroll to position [0, 111]
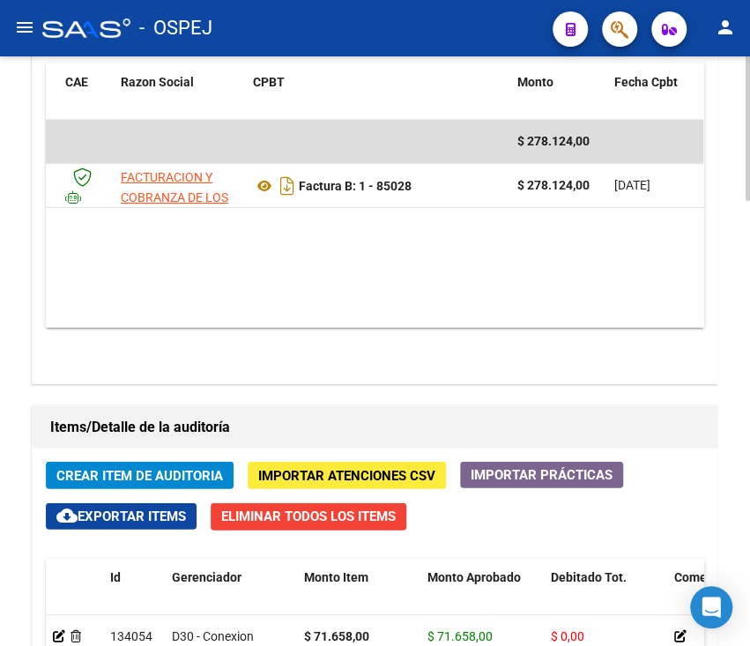
click at [529, 398] on div "Información del área Cambiar de área a esta auditoría Area * Hospitales de Auto…" at bounding box center [375, 371] width 694 height 1515
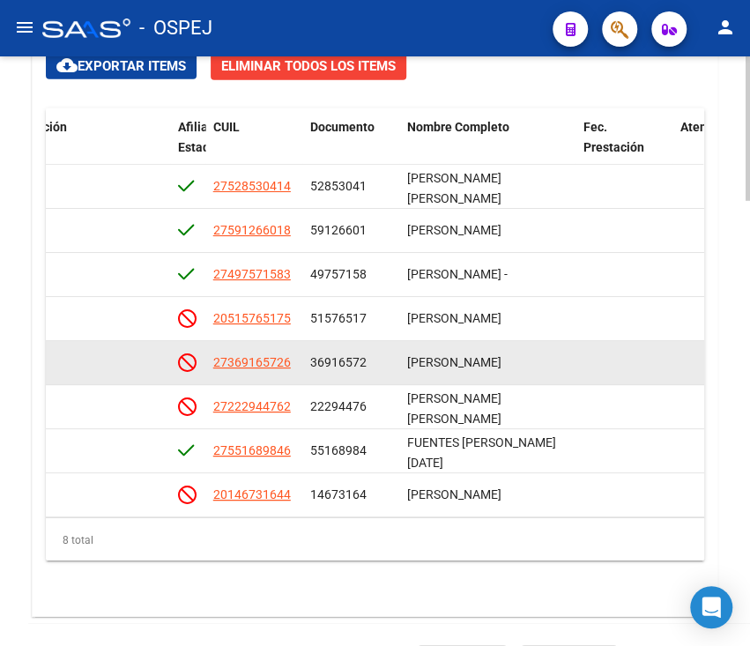
scroll to position [1671, 0]
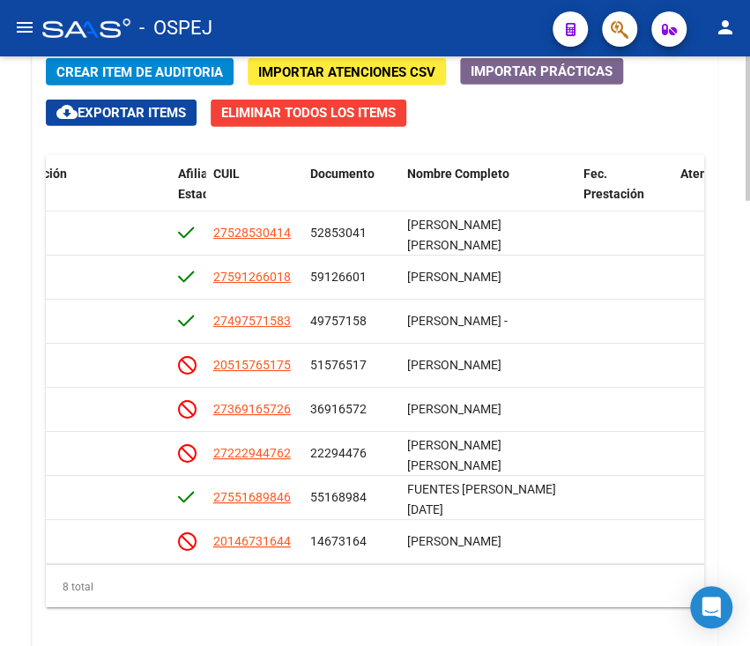
drag, startPoint x: 704, startPoint y: 383, endPoint x: 705, endPoint y: 449, distance: 66.1
click at [705, 449] on div "Crear Item de Auditoria Importar Atenciones CSV Importar Prácticas cloud_downlo…" at bounding box center [375, 354] width 685 height 618
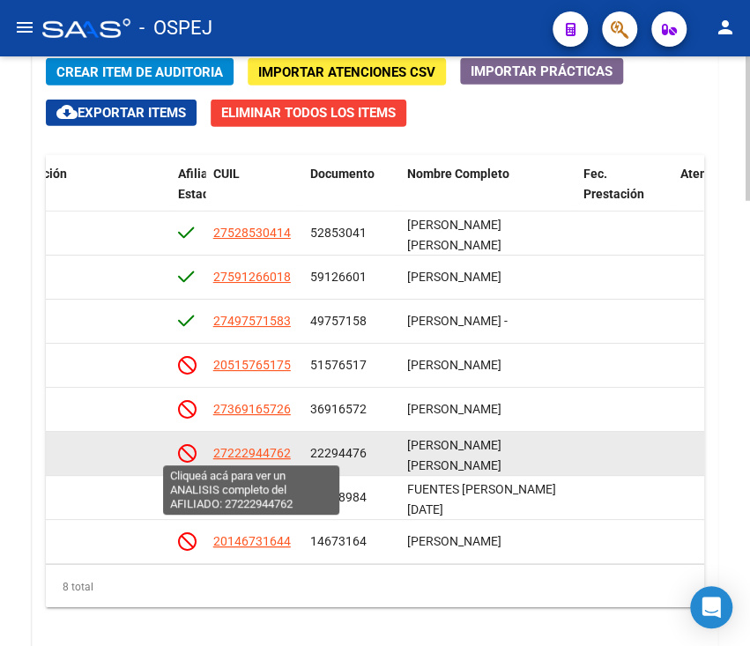
click at [226, 450] on span "27222944762" at bounding box center [252, 453] width 78 height 14
type textarea "27222944762"
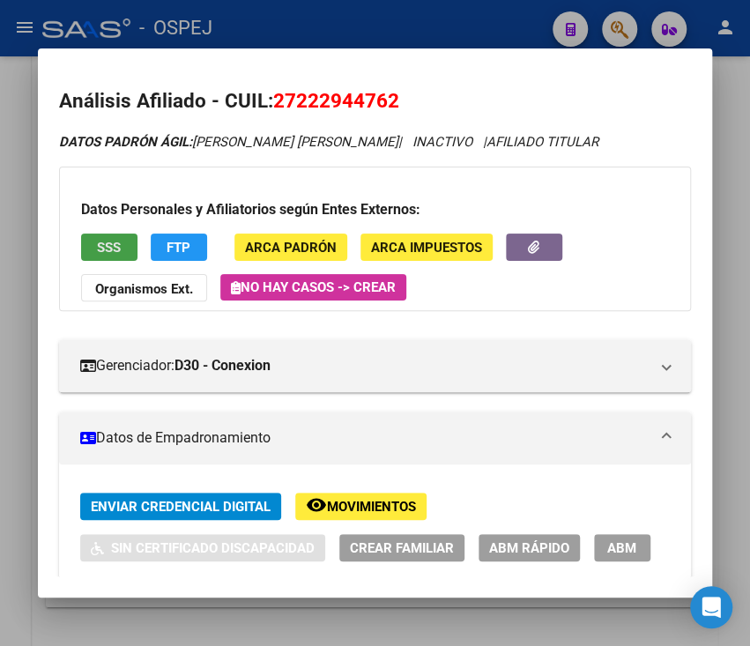
click at [113, 255] on button "SSS" at bounding box center [109, 247] width 56 height 27
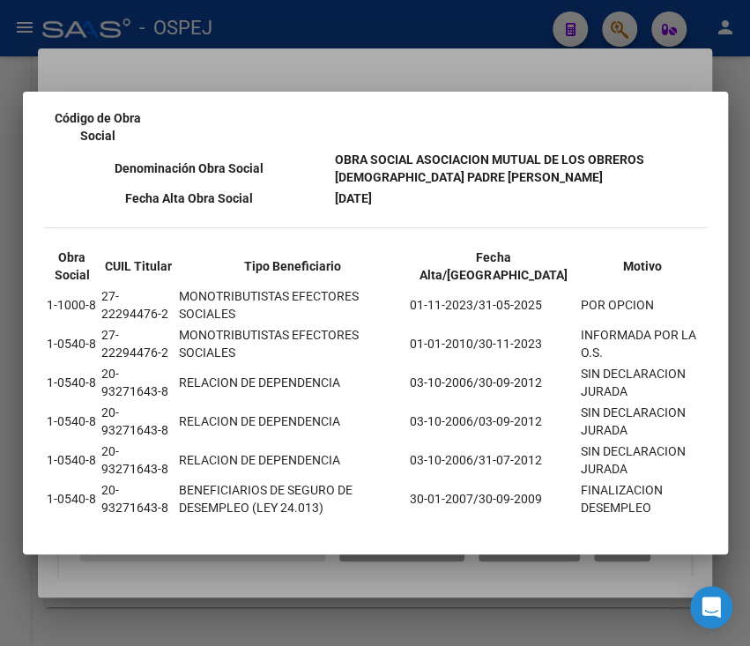
scroll to position [382, 0]
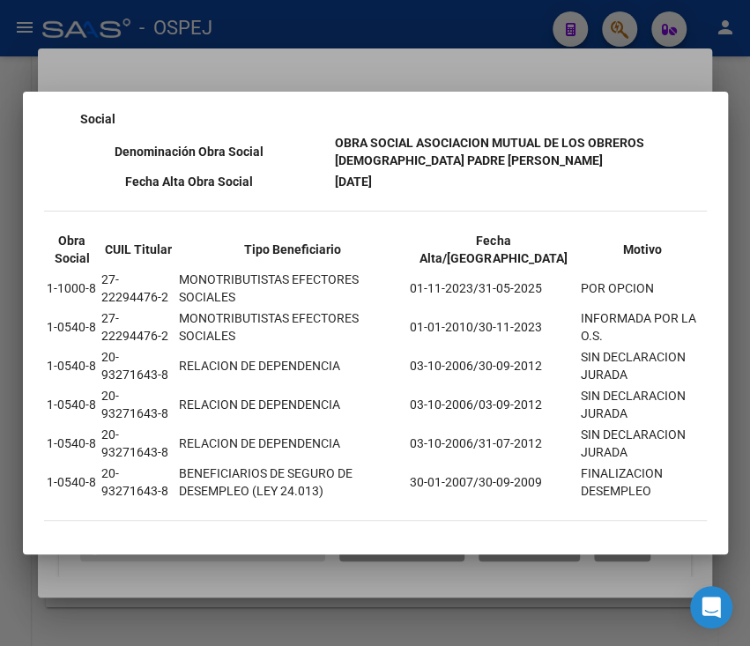
drag, startPoint x: 44, startPoint y: 144, endPoint x: 627, endPoint y: 484, distance: 675.3
click at [627, 484] on div "--INACTIVO en Obra Social-- --Se encuentra activo en el RNOS 3405-- DATOS DE AF…" at bounding box center [375, 142] width 663 height 791
copy div "--LOREMIPS do Sita Consec-- --Ad elitseddo eiusmo te in UTLA 7481-- ETDOL MA AL…"
click at [581, 95] on mat-dialog-container "--INACTIVO en Obra Social-- --Se encuentra activo en el RNOS 3405-- DATOS DE AF…" at bounding box center [375, 323] width 705 height 462
click at [565, 66] on div at bounding box center [375, 323] width 750 height 646
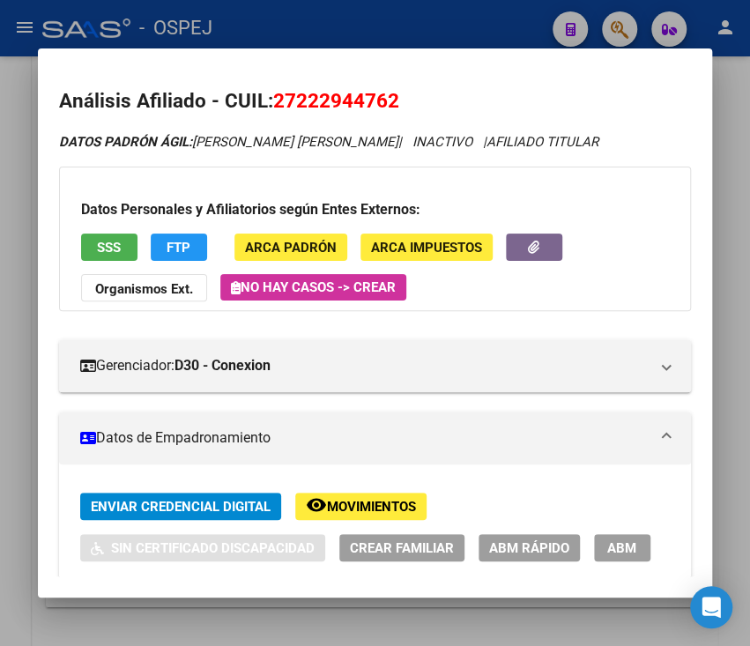
click at [551, 44] on div at bounding box center [375, 323] width 750 height 646
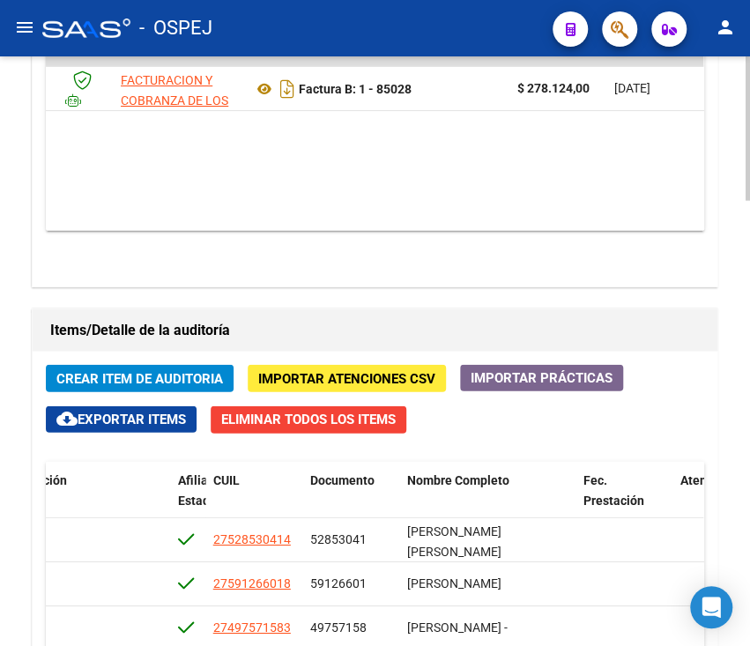
scroll to position [1059, 0]
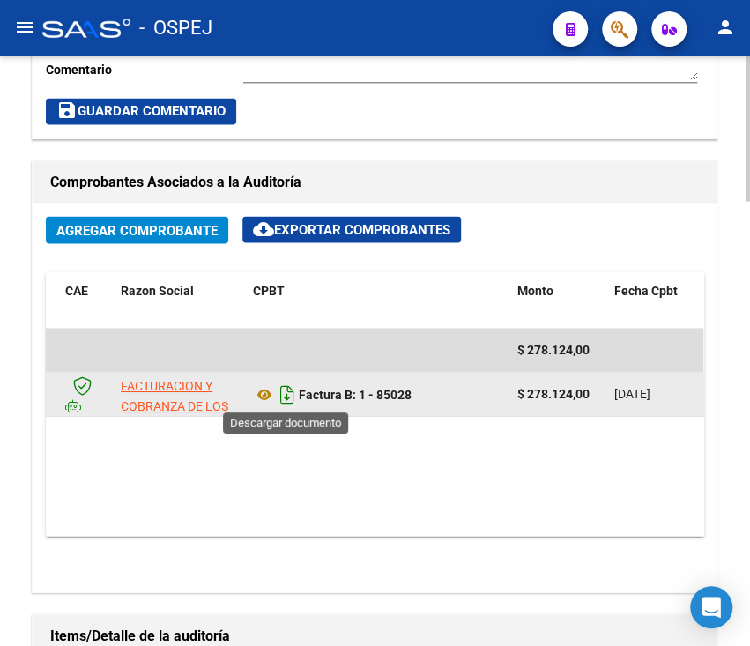
click at [278, 395] on icon "Descargar documento" at bounding box center [287, 394] width 23 height 28
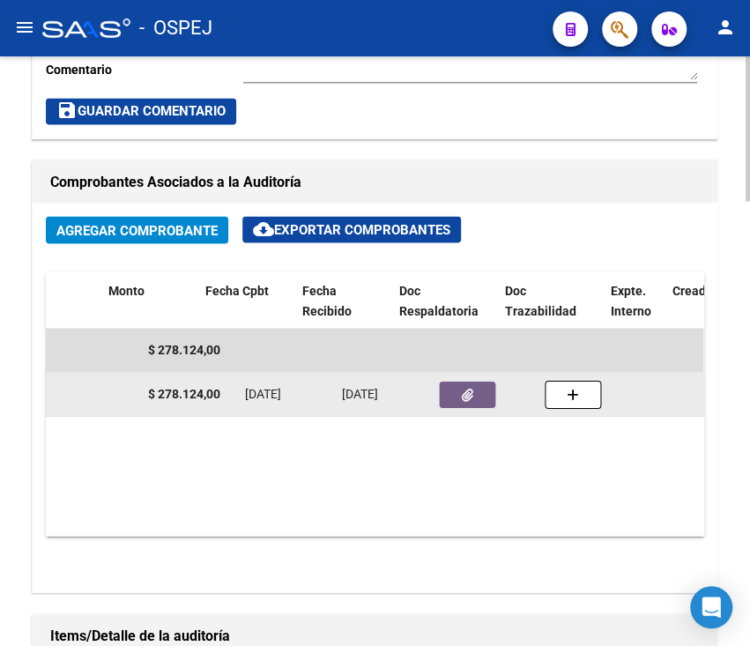
scroll to position [0, 590]
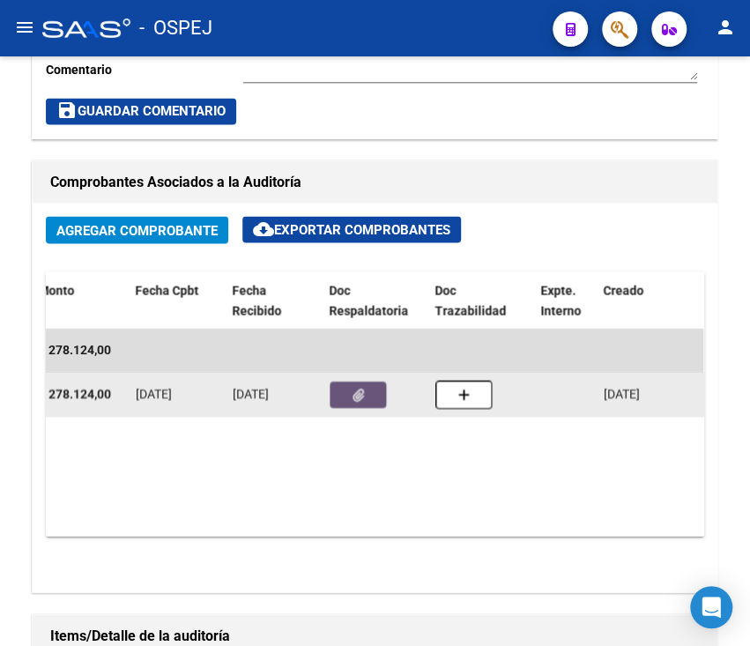
click at [375, 398] on button "button" at bounding box center [358, 394] width 56 height 26
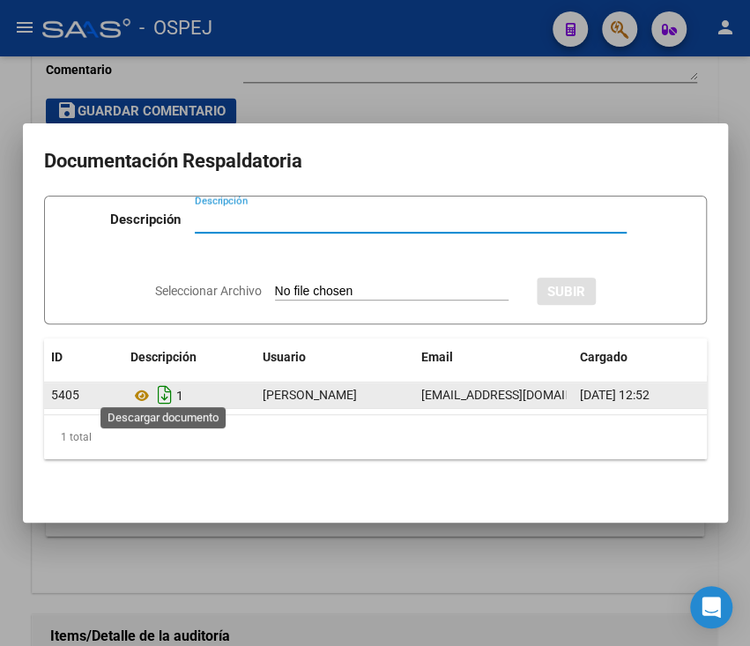
click at [158, 391] on icon "Descargar documento" at bounding box center [164, 395] width 23 height 28
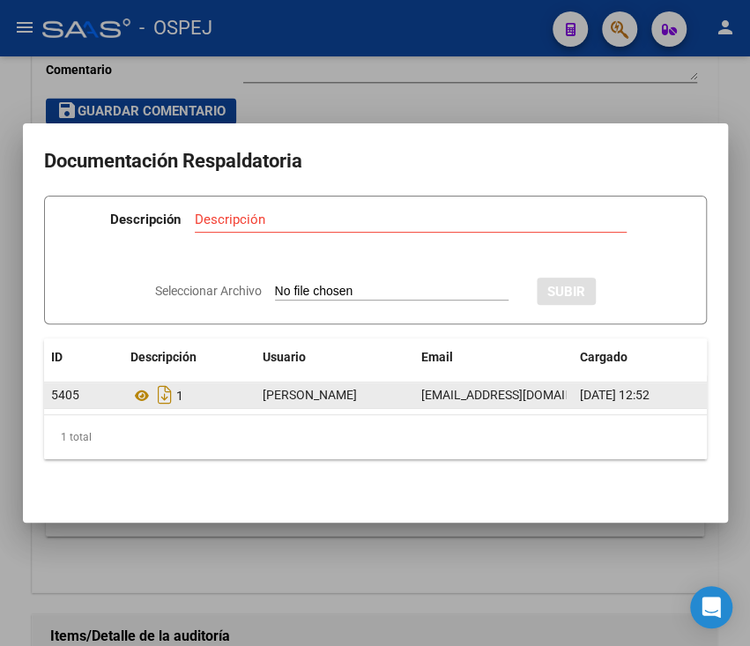
click at [366, 95] on div at bounding box center [375, 323] width 750 height 646
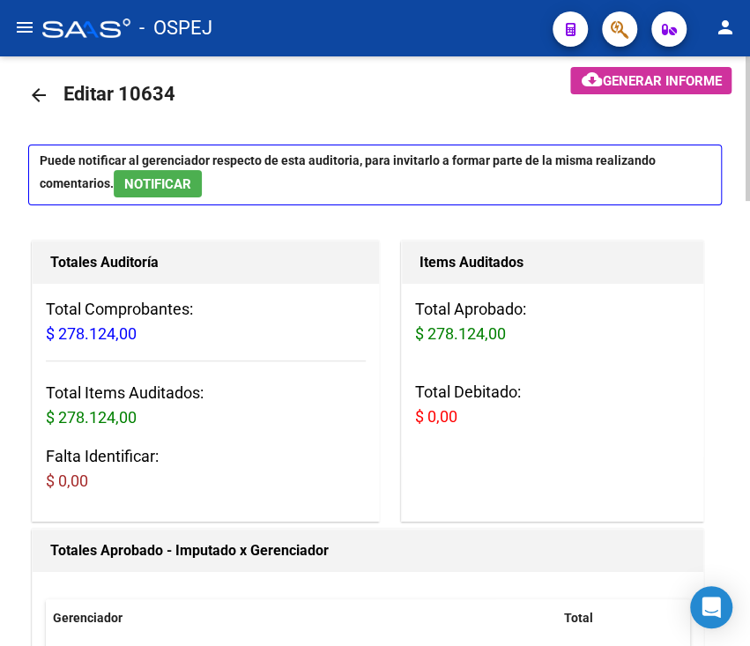
scroll to position [0, 0]
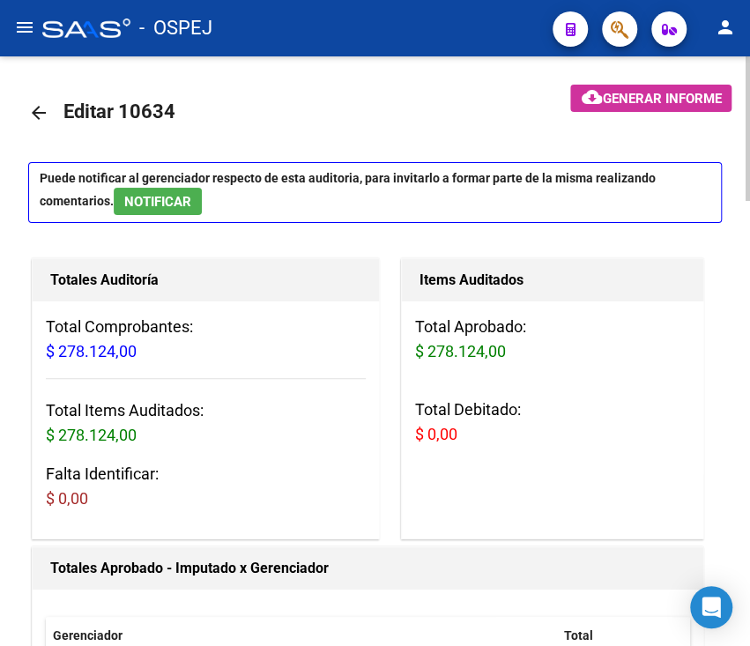
click at [28, 122] on mat-icon "arrow_back" at bounding box center [38, 112] width 21 height 21
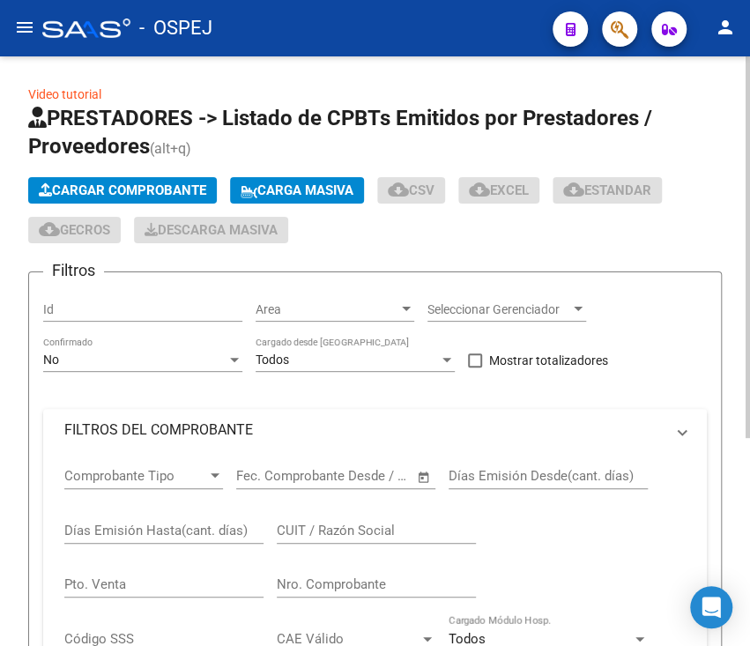
click at [28, 122] on icon at bounding box center [37, 117] width 19 height 21
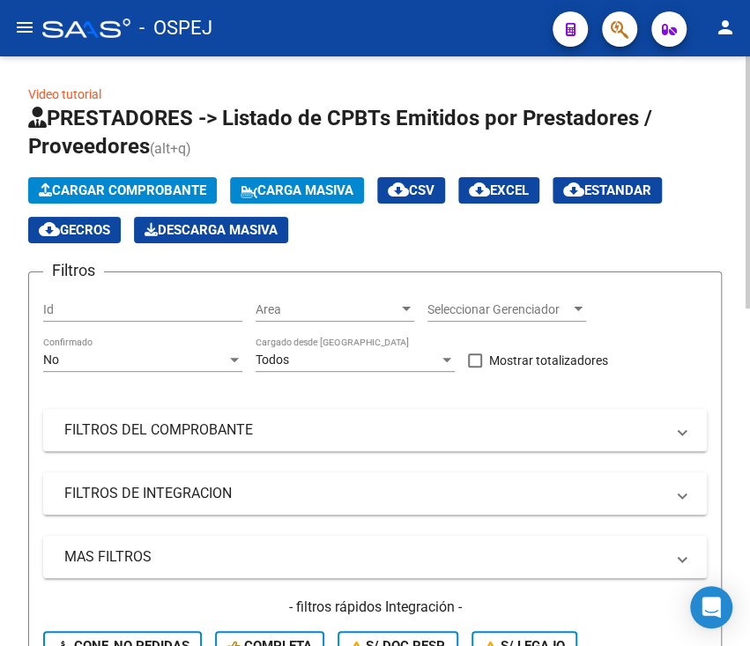
click at [201, 366] on div "No Confirmado" at bounding box center [142, 362] width 199 height 50
click at [201, 366] on div "No" at bounding box center [134, 359] width 183 height 15
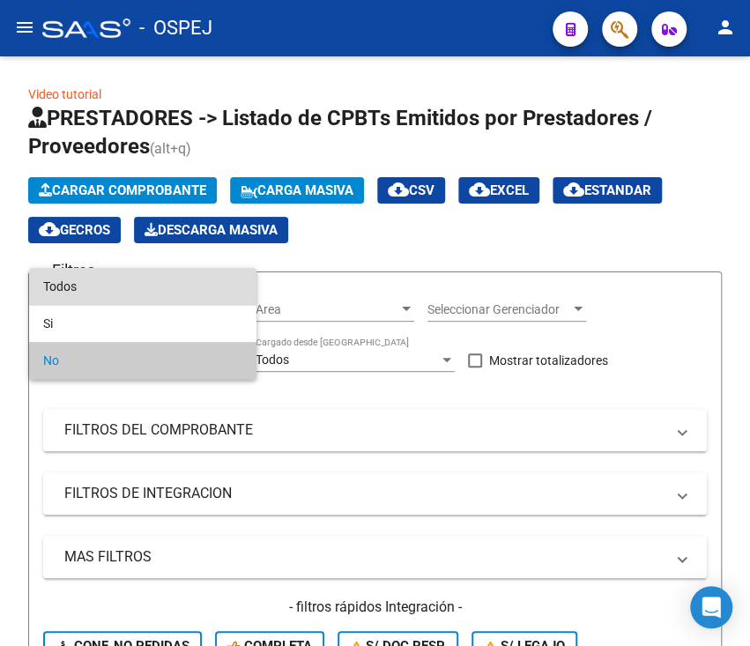
click at [190, 291] on span "Todos" at bounding box center [142, 286] width 199 height 37
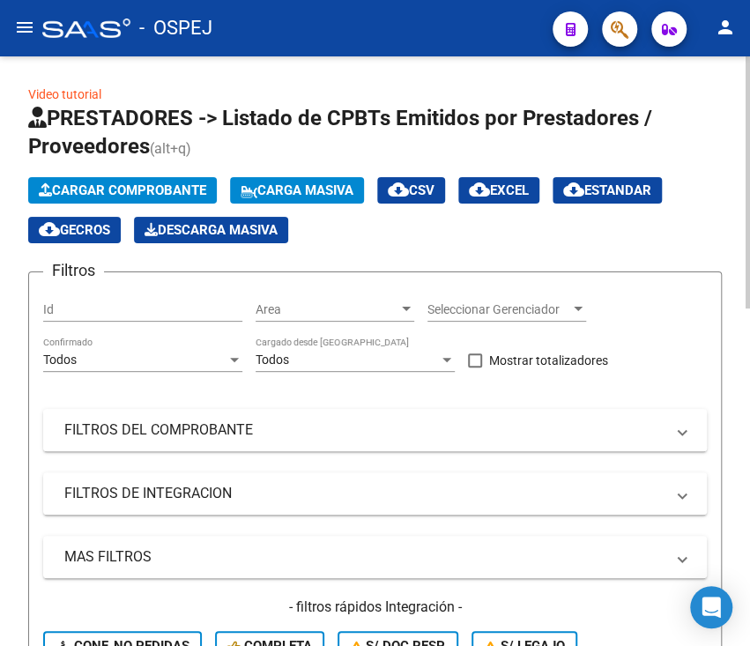
click at [190, 434] on mat-panel-title "FILTROS DEL COMPROBANTE" at bounding box center [364, 429] width 600 height 19
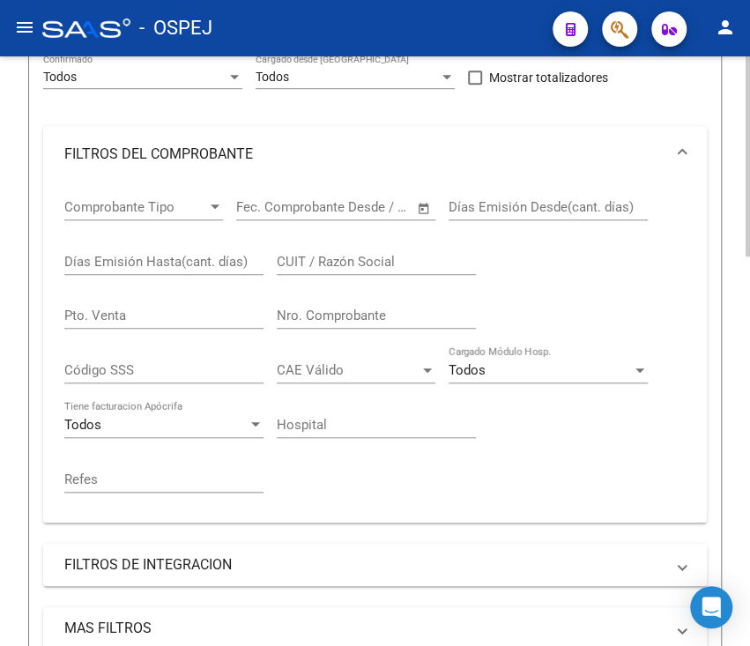
scroll to position [329, 0]
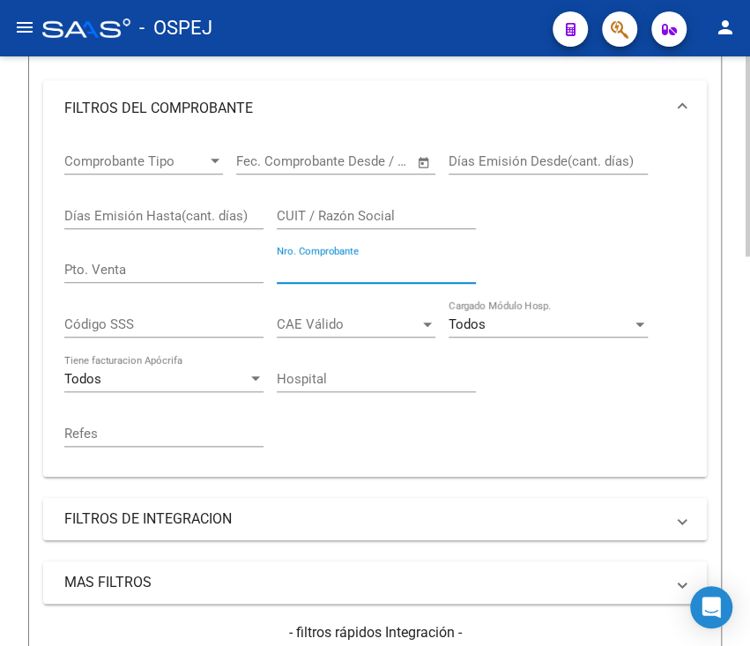
click at [298, 268] on input "Nro. Comprobante" at bounding box center [376, 270] width 199 height 16
type input "4731"
click at [32, 317] on form "Filtros Id Area Area Seleccionar Gerenciador Seleccionar Gerenciador Todos Conf…" at bounding box center [375, 366] width 694 height 847
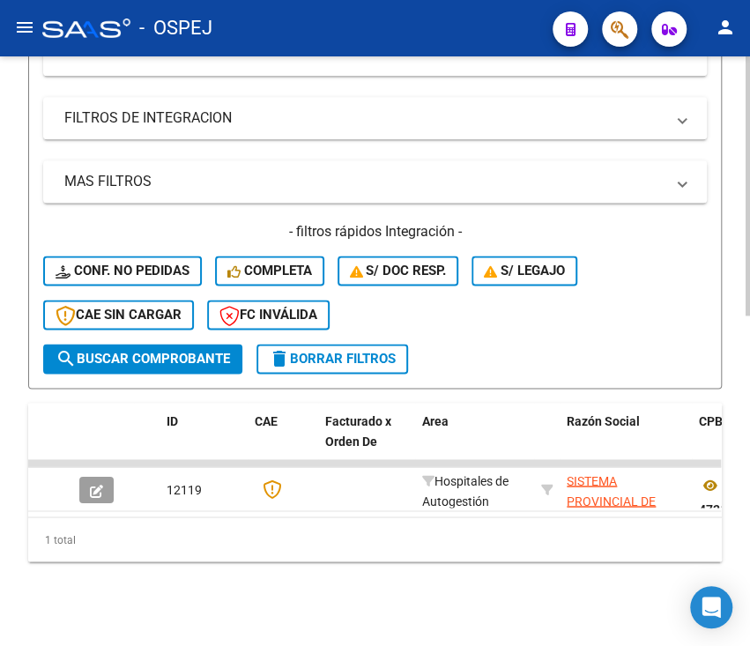
scroll to position [749, 0]
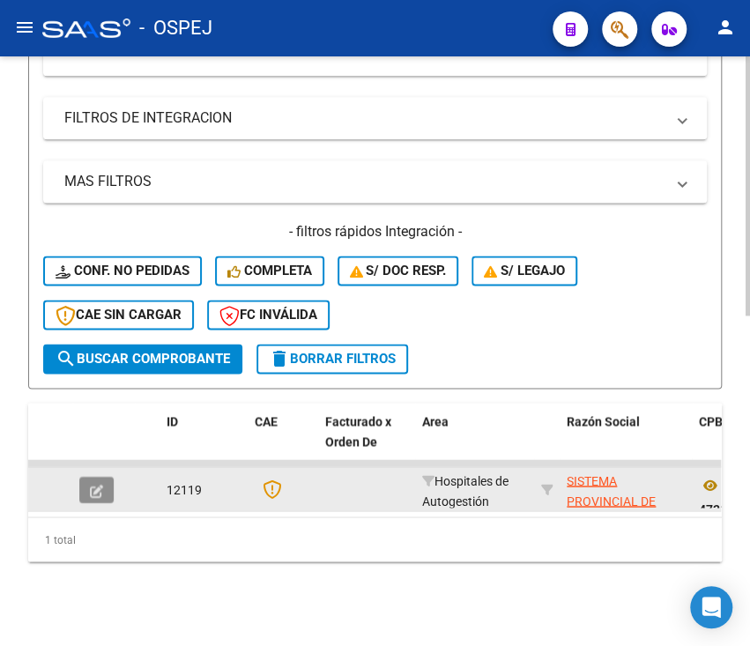
click at [92, 484] on icon "button" at bounding box center [96, 490] width 13 height 13
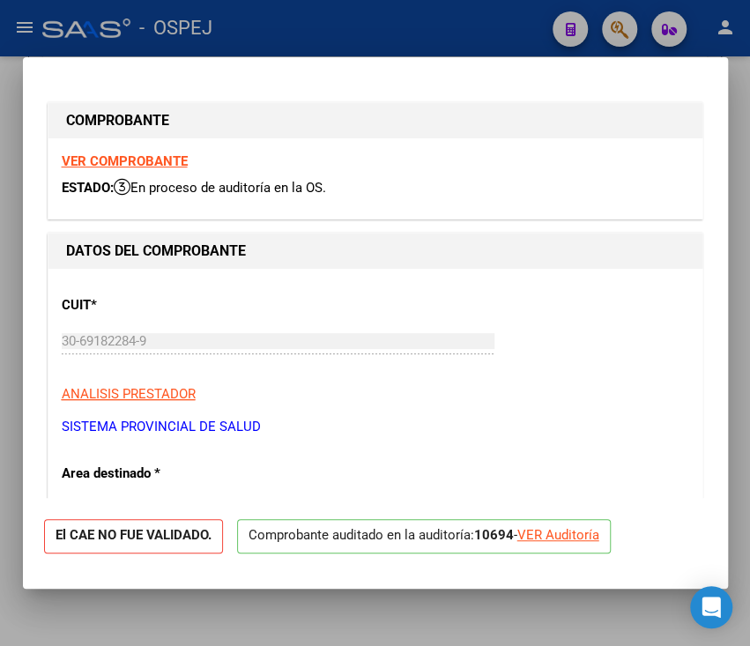
click at [564, 537] on div "VER Auditoría" at bounding box center [558, 535] width 82 height 20
type input "$ 0,00"
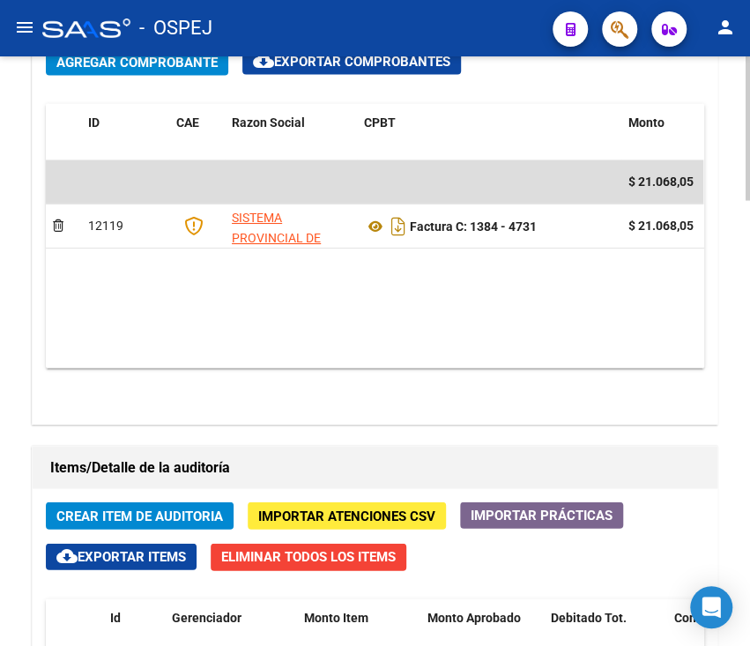
scroll to position [1221, 0]
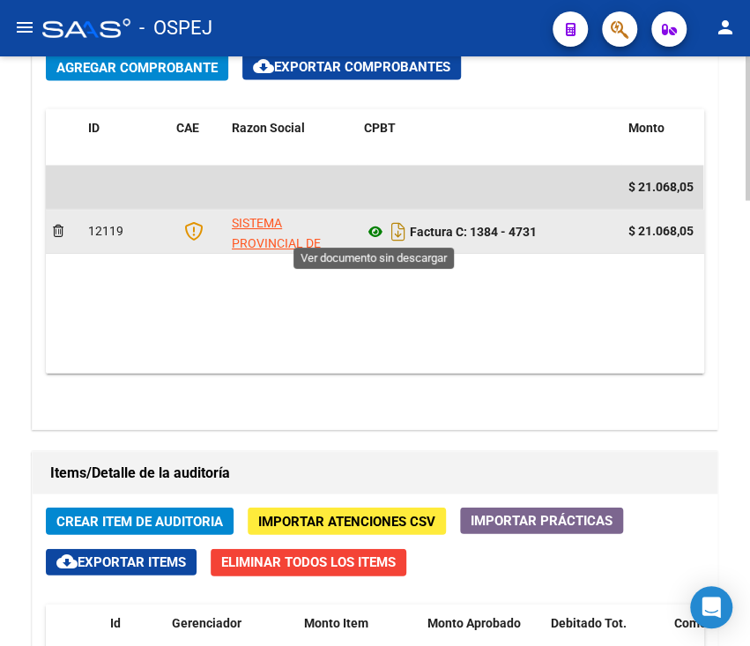
click at [380, 231] on icon at bounding box center [375, 231] width 23 height 21
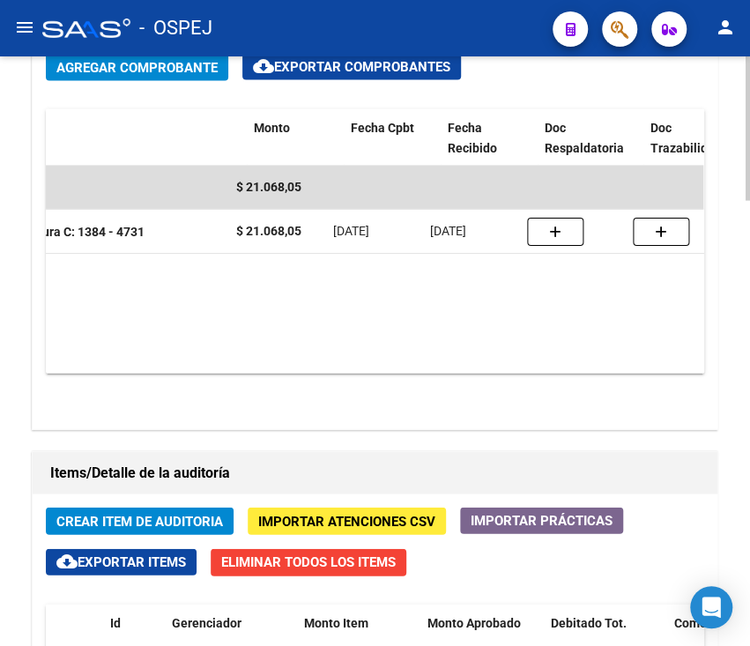
scroll to position [0, 0]
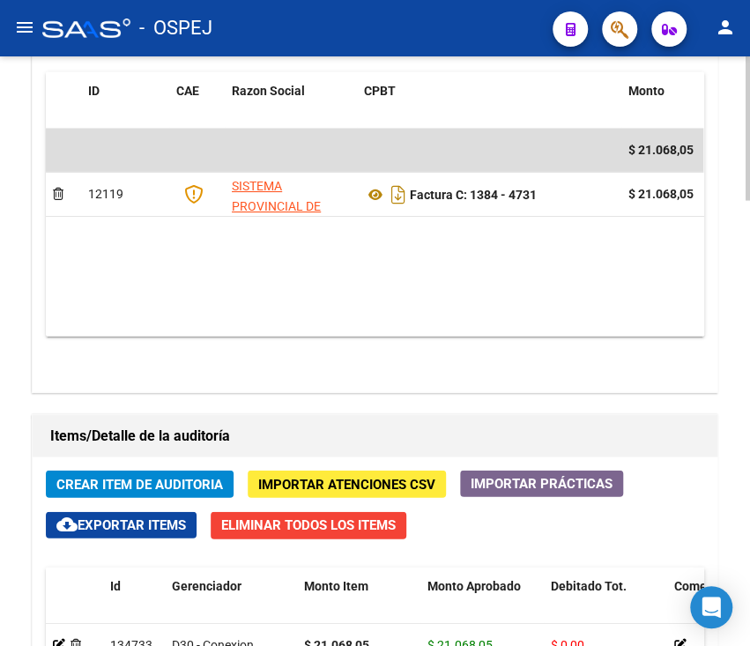
click at [5, 281] on div "arrow_back Editar 10694 cloud_download Generar informe Puede notificar al geren…" at bounding box center [375, -1] width 750 height 2403
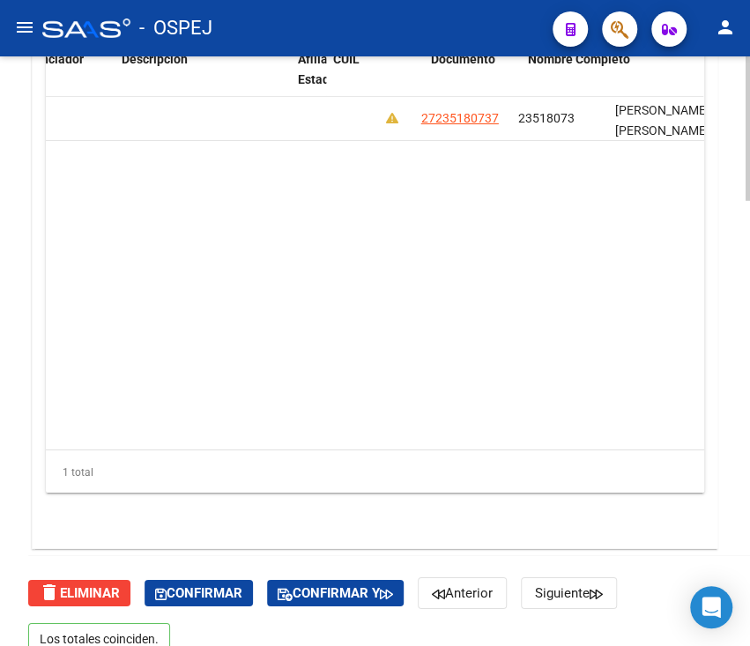
scroll to position [0, 1100]
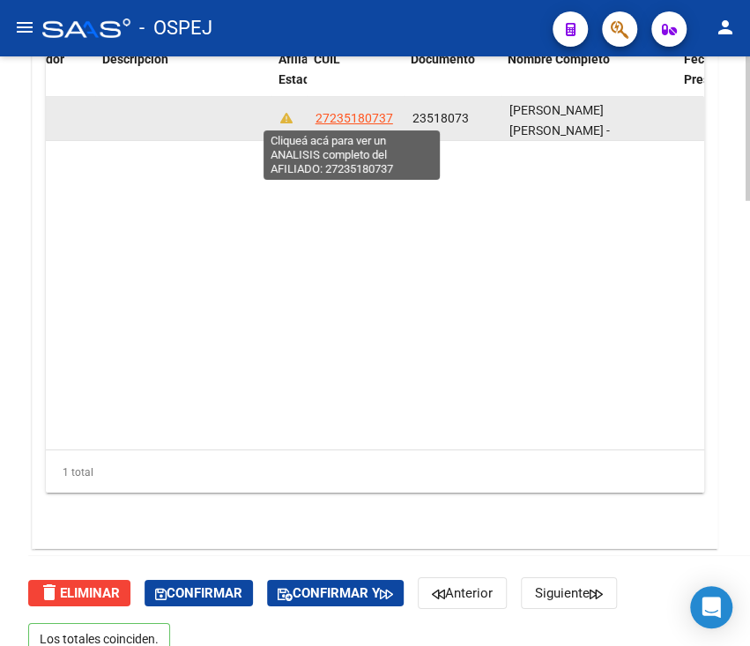
click at [345, 111] on span "27235180737" at bounding box center [354, 118] width 78 height 14
type textarea "27235180737"
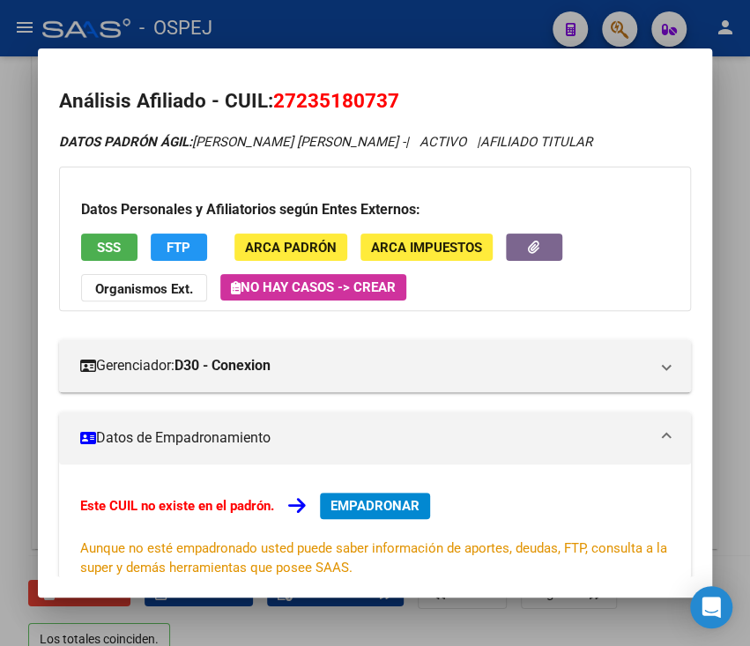
click at [96, 256] on button "SSS" at bounding box center [109, 247] width 56 height 27
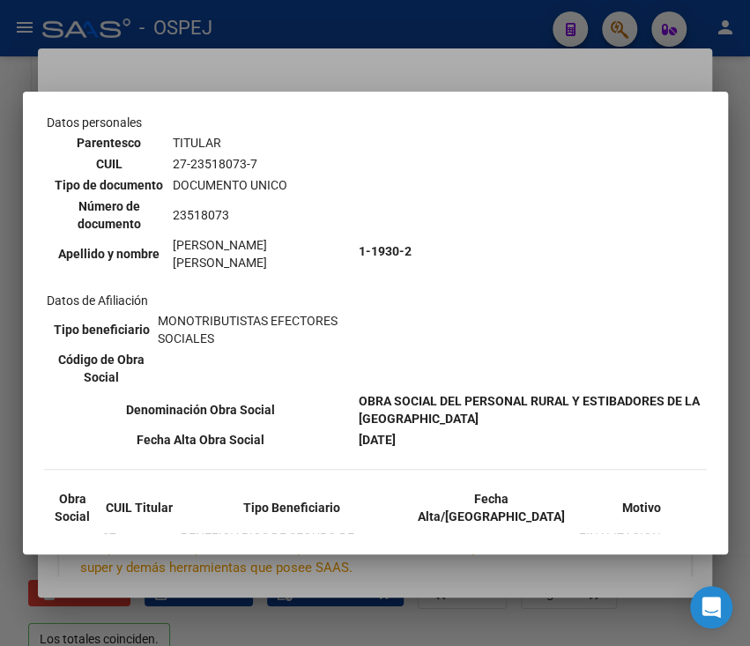
scroll to position [227, 0]
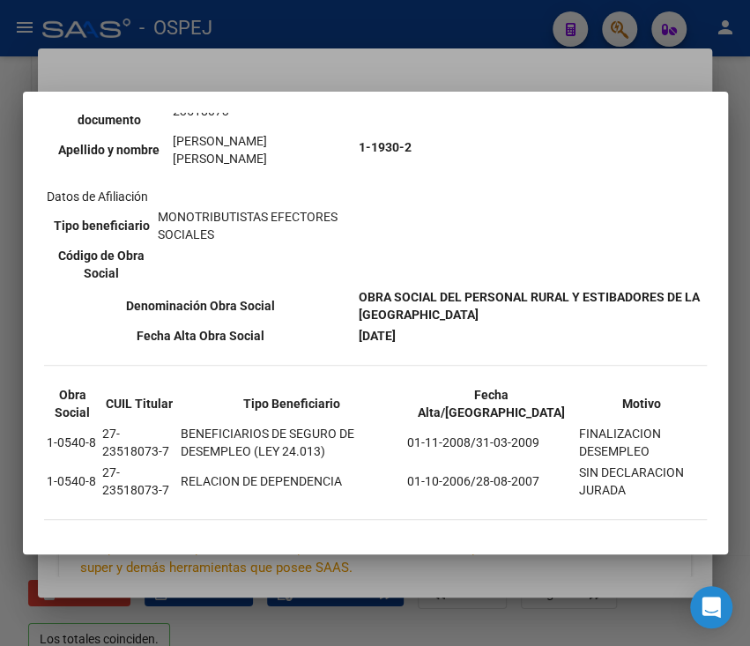
drag, startPoint x: 40, startPoint y: 139, endPoint x: 651, endPoint y: 484, distance: 701.9
click at [651, 484] on mat-dialog-content "--INACTIVO en Obra Social-- --Se encuentra activo en el RNOS 119302-- DATOS DE …" at bounding box center [375, 322] width 705 height 419
copy div "--LOREMIPS do Sita Consec-- --Ad elitseddo eiusmo te in UTLA 184444-- ETDOL MA …"
drag, startPoint x: 504, startPoint y: 60, endPoint x: 493, endPoint y: 37, distance: 25.2
click at [493, 37] on div at bounding box center [375, 323] width 750 height 646
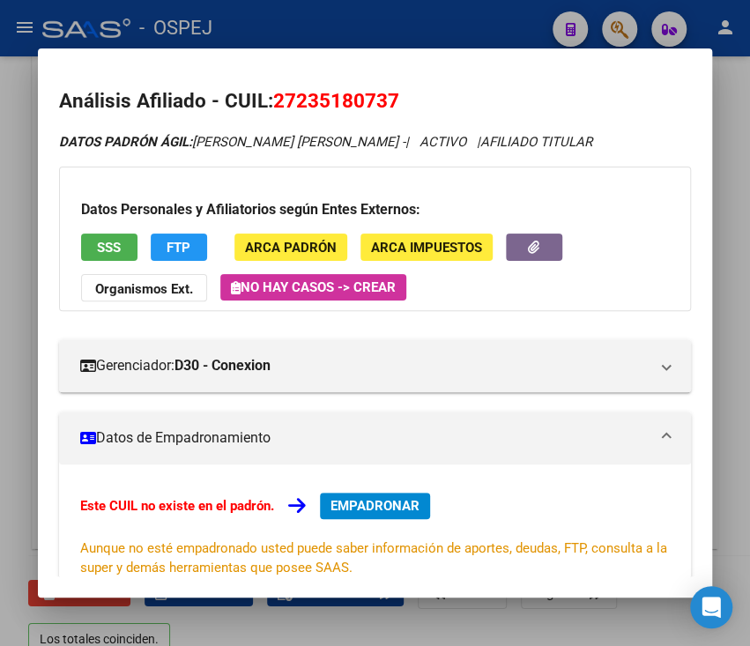
click at [493, 37] on div at bounding box center [375, 323] width 750 height 646
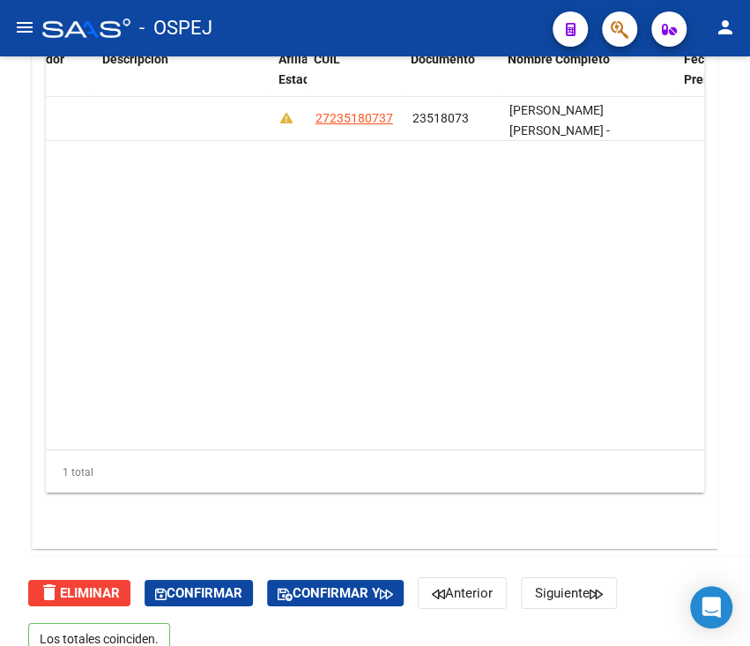
click at [493, 37] on div "- OSPEJ" at bounding box center [290, 28] width 496 height 39
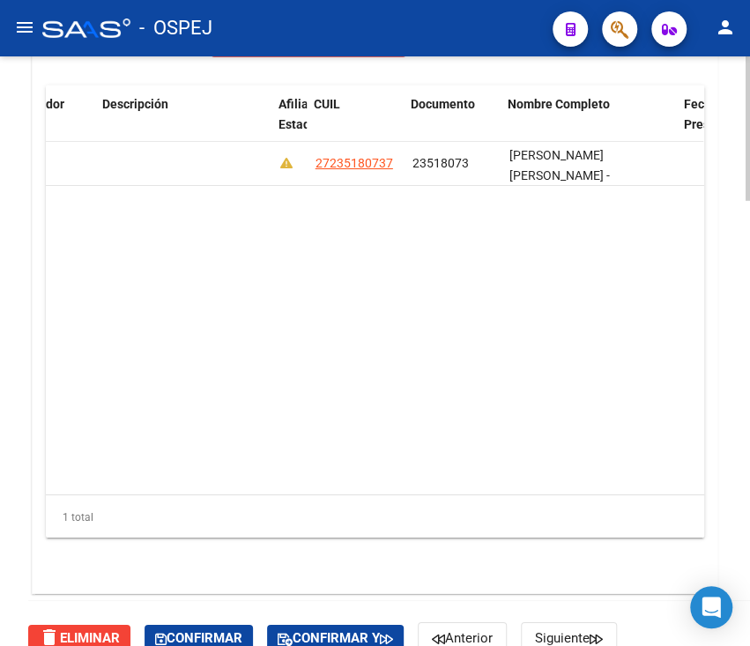
click at [125, 236] on datatable-body "134733 D30 - Conexion $ 21.068,05 $ 21.068,05 $ 0,00 27235180737 23518073 [PERS…" at bounding box center [374, 318] width 657 height 352
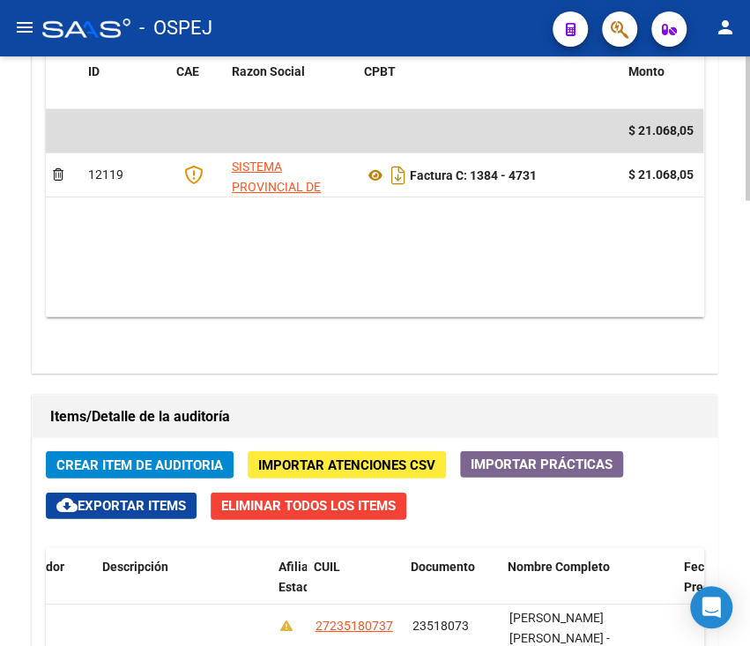
scroll to position [1221, 0]
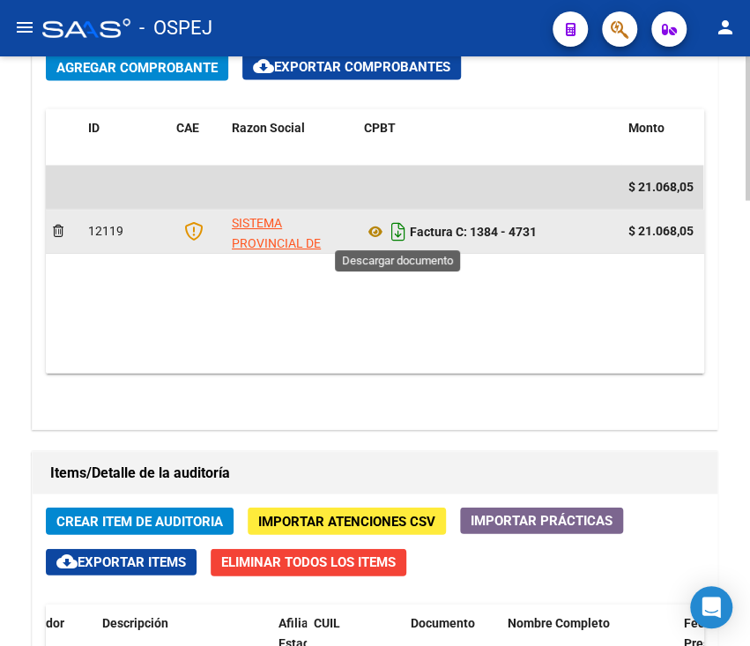
click at [398, 229] on icon "Descargar documento" at bounding box center [398, 232] width 23 height 28
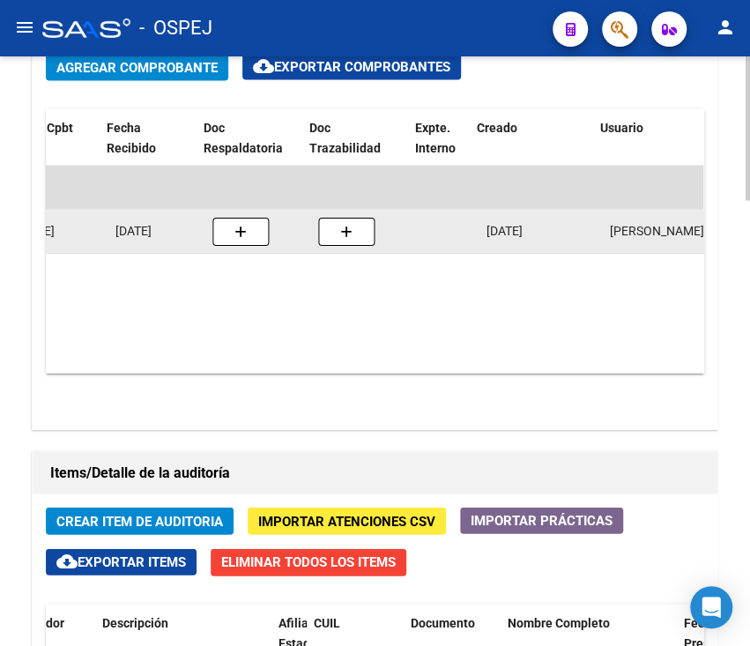
scroll to position [0, 716]
